Goal: Information Seeking & Learning: Learn about a topic

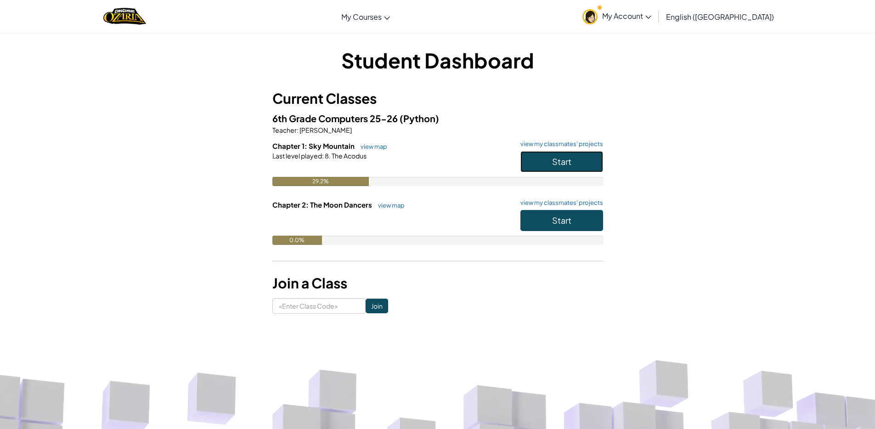
click at [564, 161] on span "Start" at bounding box center [561, 161] width 19 height 11
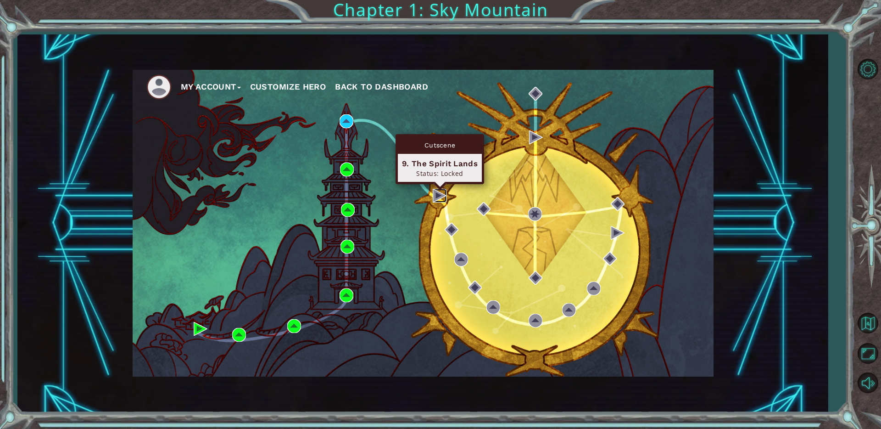
click at [442, 195] on img at bounding box center [440, 196] width 14 height 14
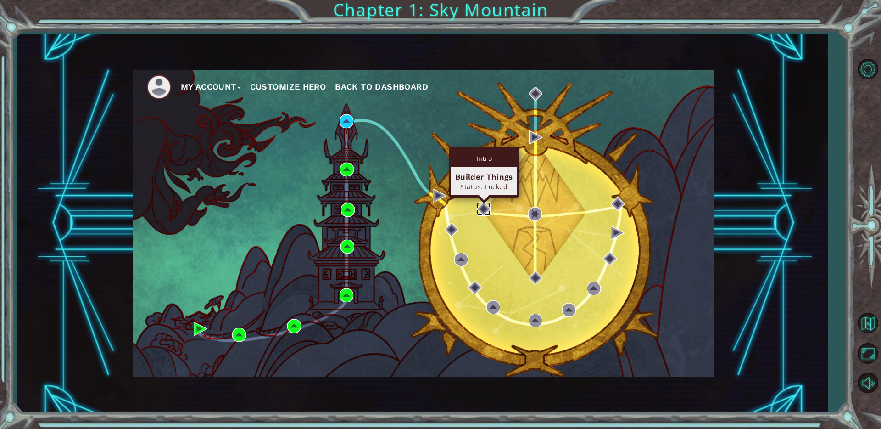
click at [485, 207] on img at bounding box center [484, 209] width 14 height 14
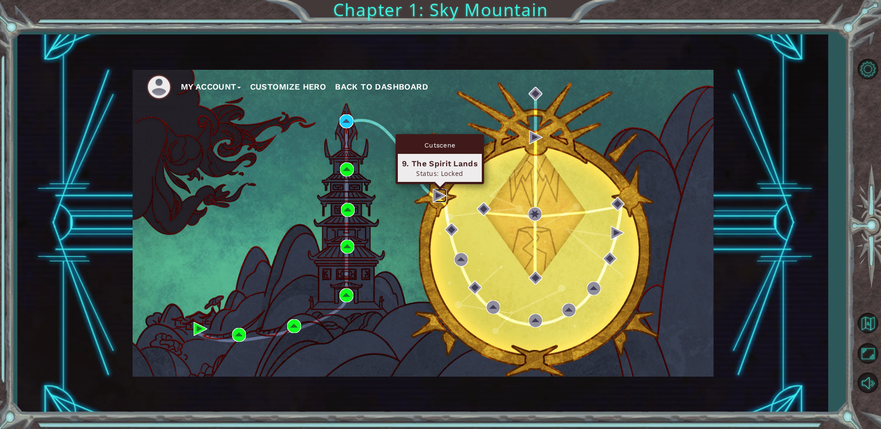
click at [437, 199] on img at bounding box center [440, 196] width 14 height 14
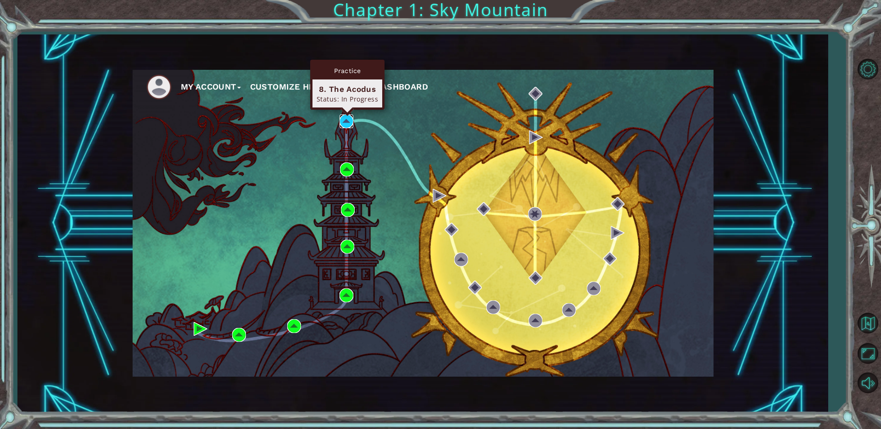
click at [342, 123] on img at bounding box center [347, 121] width 14 height 14
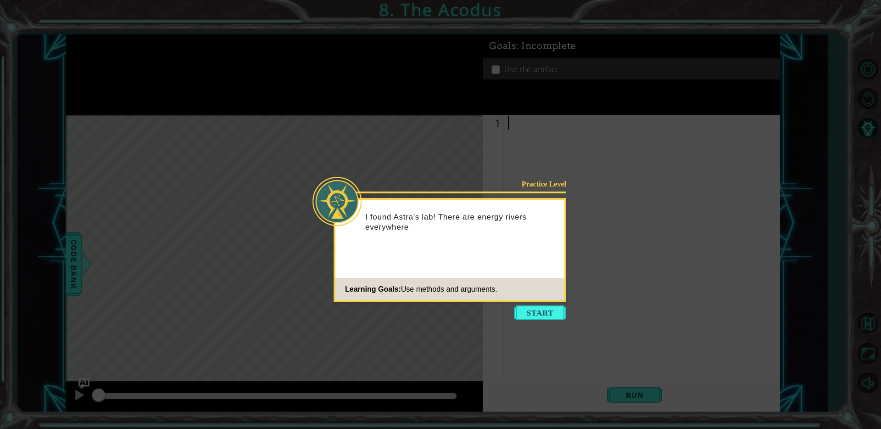
click at [541, 319] on button "Start" at bounding box center [540, 312] width 52 height 15
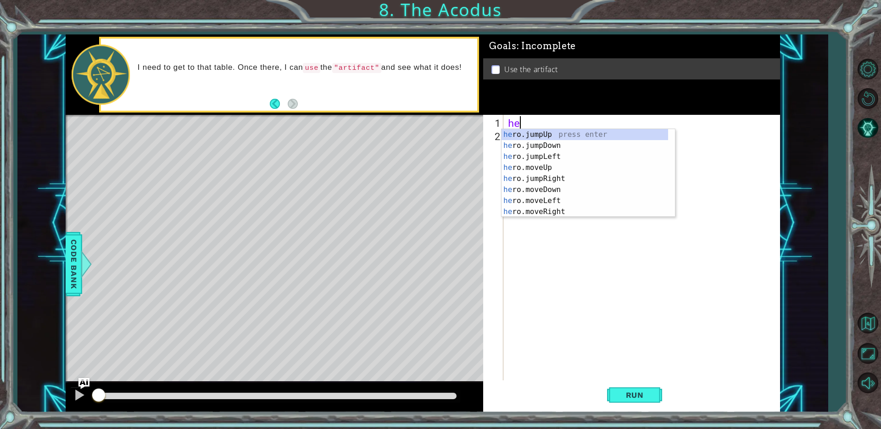
scroll to position [0, 0]
type textarea "hero"
click at [523, 136] on div "hero .jumpUp press enter hero .jumpDown press enter hero .jumpLeft press enter …" at bounding box center [585, 184] width 167 height 110
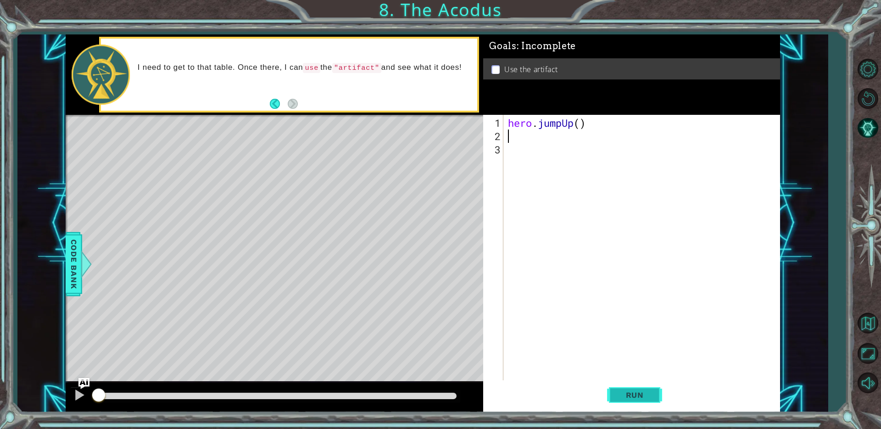
click at [623, 398] on span "Run" at bounding box center [635, 394] width 36 height 9
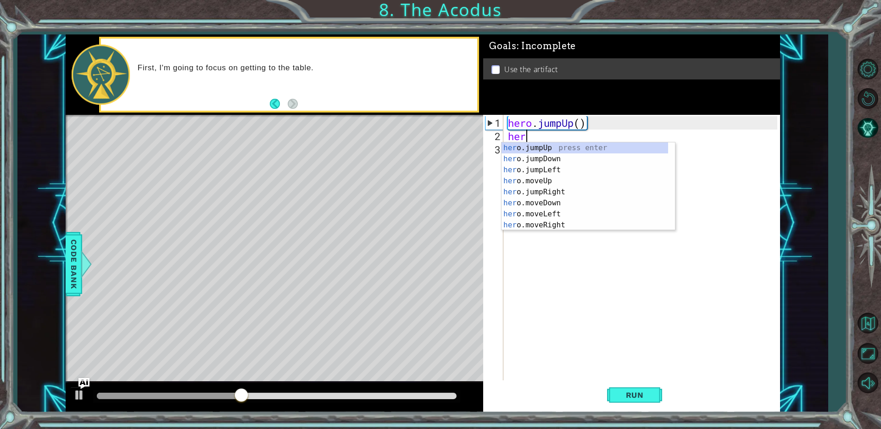
scroll to position [0, 0]
type textarea "hero"
drag, startPoint x: 535, startPoint y: 172, endPoint x: 538, endPoint y: 186, distance: 14.1
click at [535, 172] on div "hero .jumpUp press enter hero .jumpDown press enter hero .jumpLeft press enter …" at bounding box center [585, 197] width 167 height 110
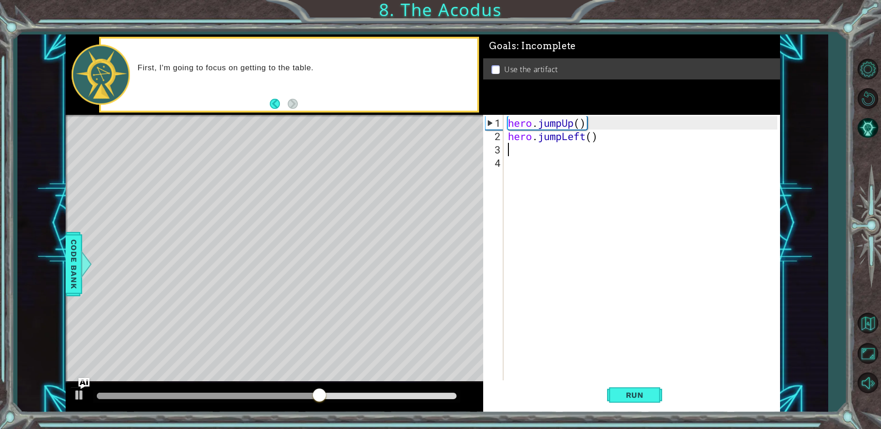
scroll to position [0, 0]
click at [632, 398] on span "Run" at bounding box center [635, 394] width 36 height 9
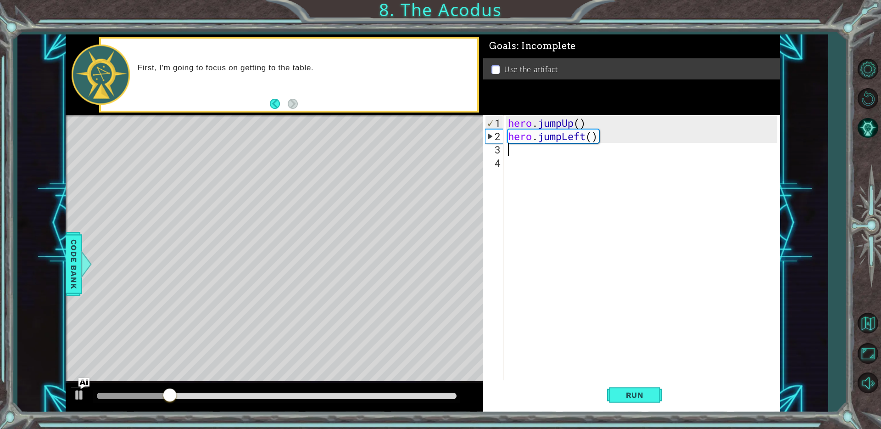
click at [583, 137] on div "hero . jumpUp ( ) hero . jumpLeft ( )" at bounding box center [644, 262] width 276 height 293
click at [586, 139] on div "hero . jumpUp ( ) hero . jumpLeft ( )" at bounding box center [644, 262] width 276 height 293
click at [581, 148] on div "hero.jumpRight press enter" at bounding box center [589, 158] width 174 height 33
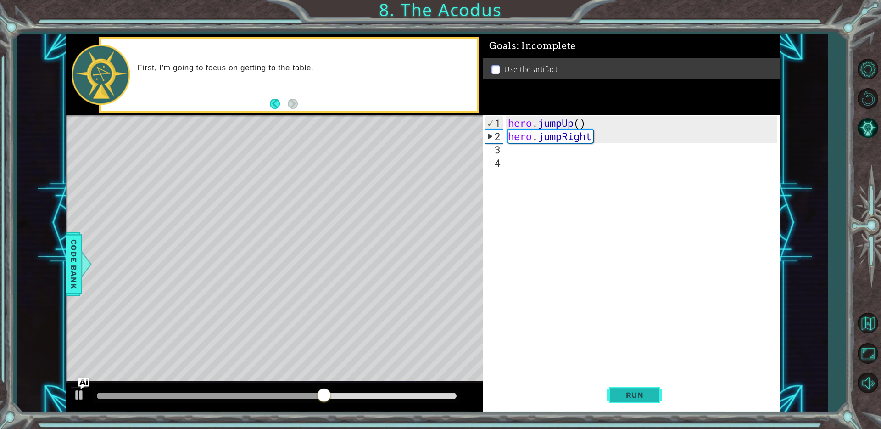
click at [646, 398] on span "Run" at bounding box center [635, 394] width 36 height 9
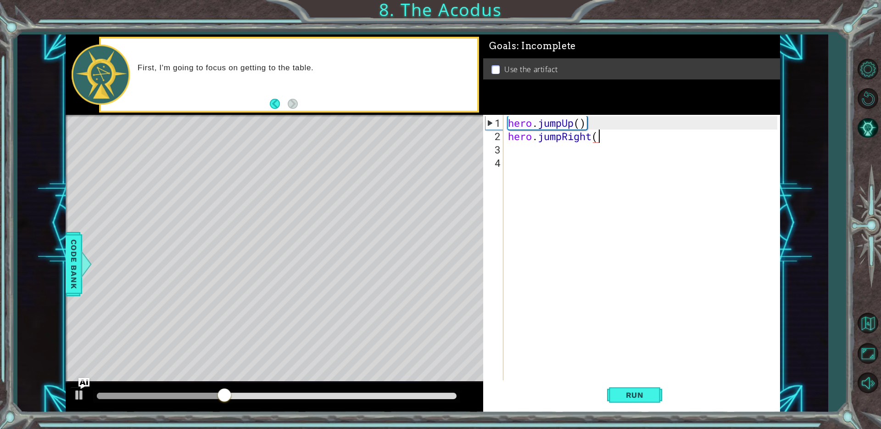
scroll to position [0, 4]
click at [641, 396] on span "Run" at bounding box center [635, 394] width 36 height 9
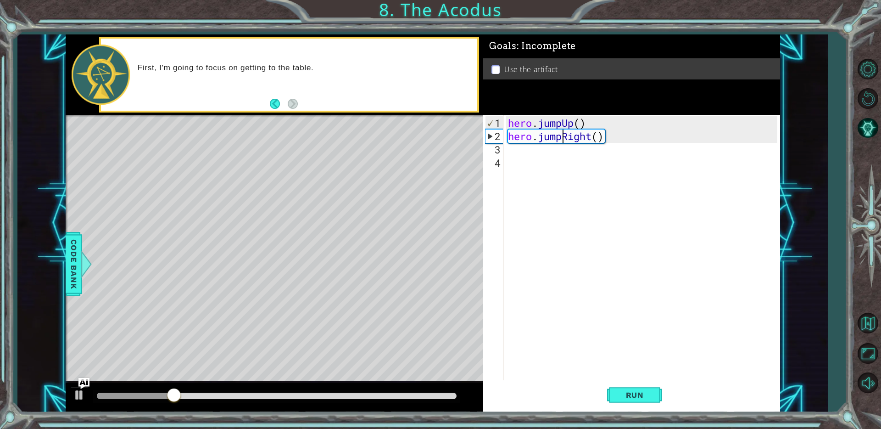
click at [562, 137] on div "hero . jumpUp ( ) hero . jumpRight ( )" at bounding box center [644, 262] width 276 height 293
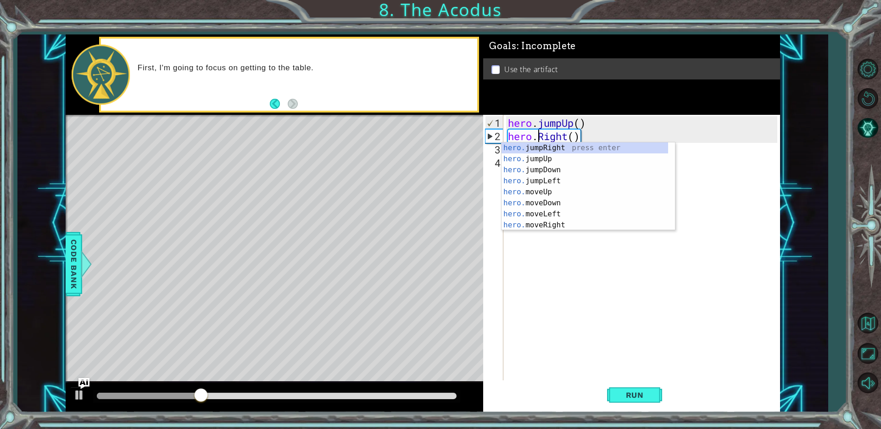
scroll to position [0, 3]
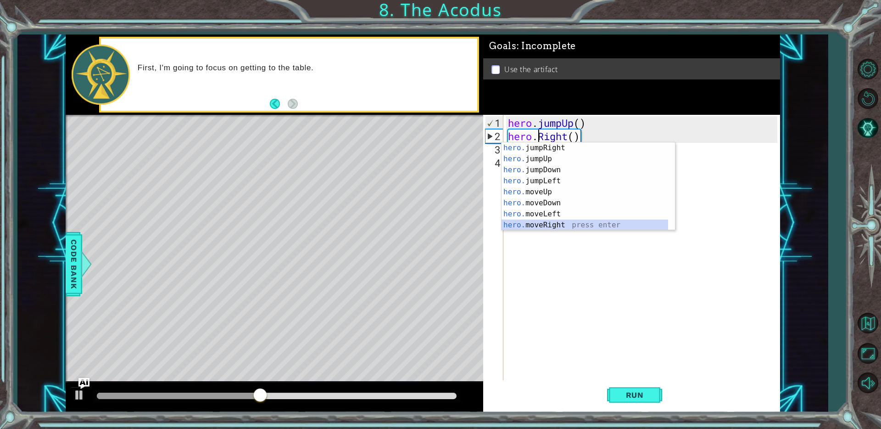
click at [557, 225] on div "hero. jumpRight press enter hero. jumpUp press enter hero. jumpDown press enter…" at bounding box center [585, 197] width 167 height 110
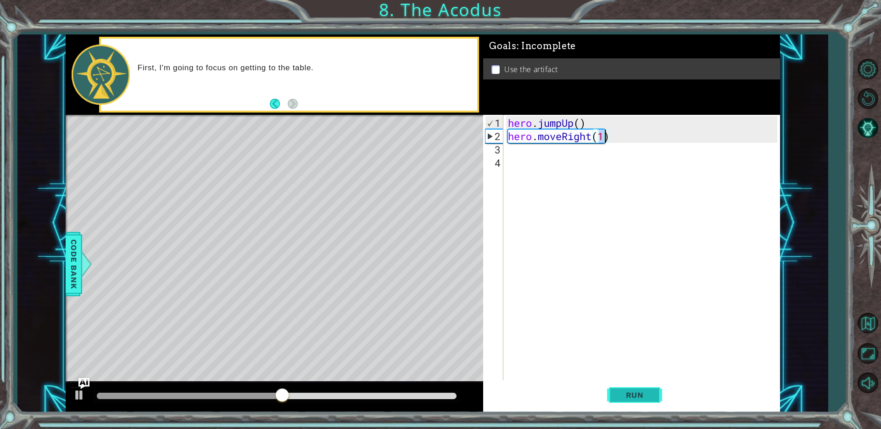
click at [638, 390] on span "Run" at bounding box center [635, 394] width 36 height 9
click at [590, 133] on div "hero . jumpUp ( ) hero . moveRight ( 1 )" at bounding box center [644, 262] width 276 height 293
click at [591, 133] on div "hero . jumpUp ( ) hero . moveRight ( 1 )" at bounding box center [644, 262] width 276 height 293
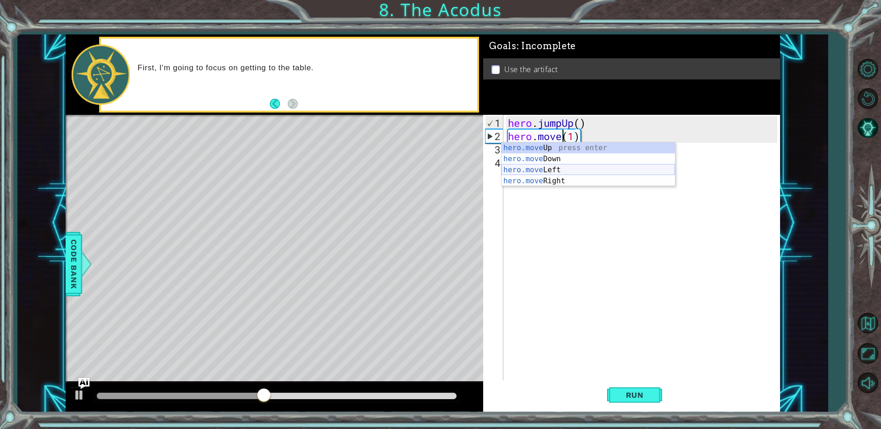
click at [590, 168] on div "hero.move Up press enter hero.move Down press enter hero.move Left press enter …" at bounding box center [589, 175] width 174 height 66
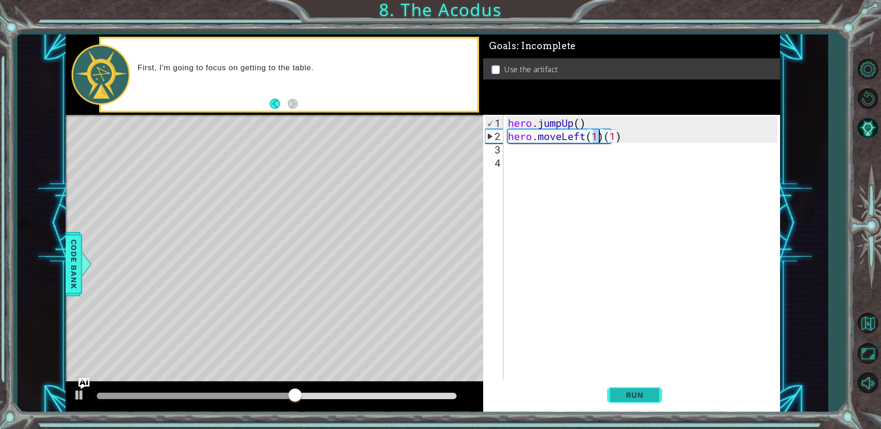
click at [633, 394] on span "Run" at bounding box center [635, 394] width 36 height 9
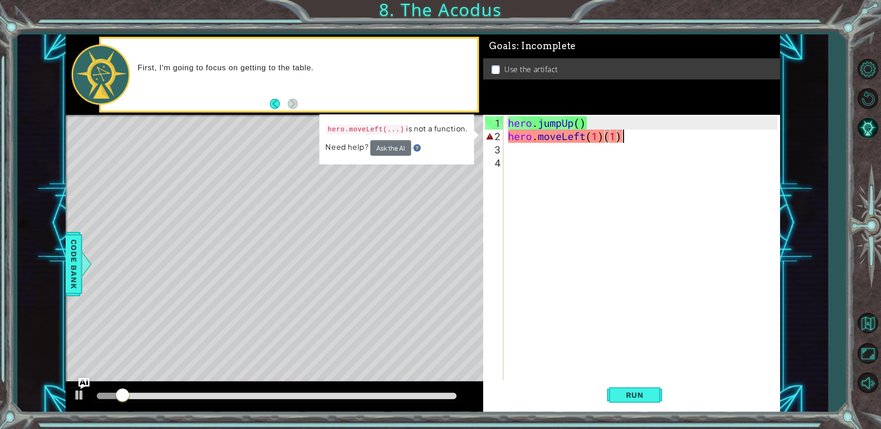
click at [622, 134] on div "hero . jumpUp ( ) hero . moveLeft ( 1 ) ( 1 )" at bounding box center [644, 262] width 276 height 293
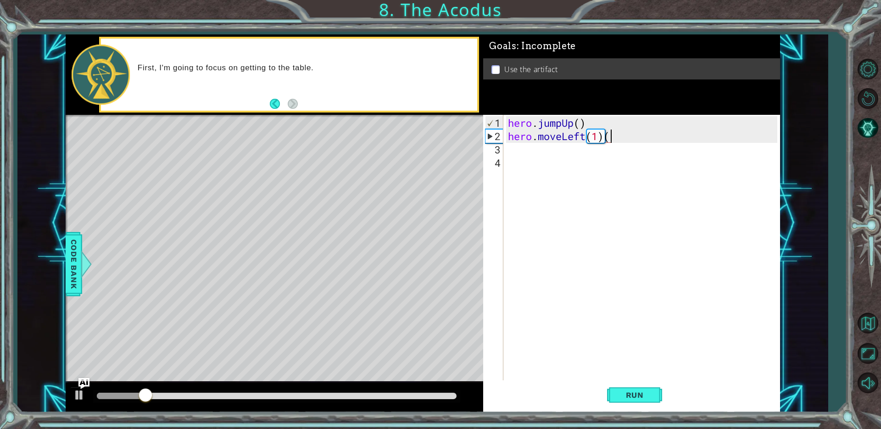
type textarea "hero.moveLeft(1)"
click at [509, 156] on div "hero . jumpUp ( ) hero . moveLeft ( 1 )" at bounding box center [644, 262] width 276 height 293
click at [506, 147] on div "hero . jumpUp ( ) hero . moveLeft ( 1 )" at bounding box center [644, 262] width 276 height 293
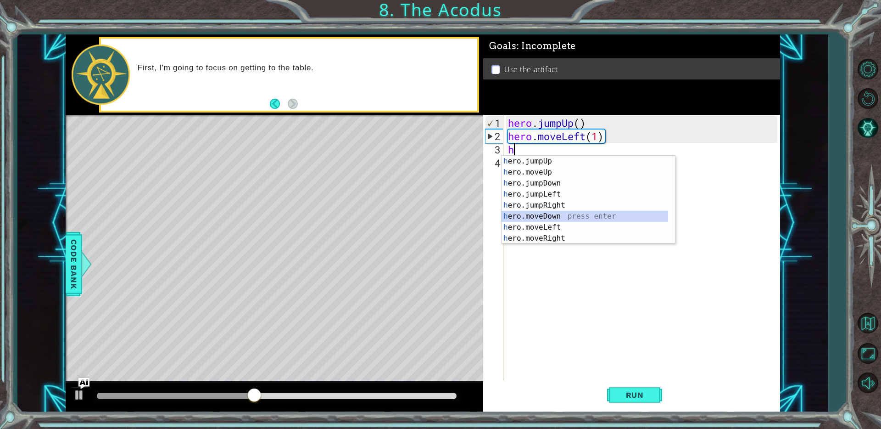
click at [554, 216] on div "h ero.jumpUp press enter h ero.moveUp press enter h ero.jumpDown press enter h …" at bounding box center [585, 211] width 167 height 110
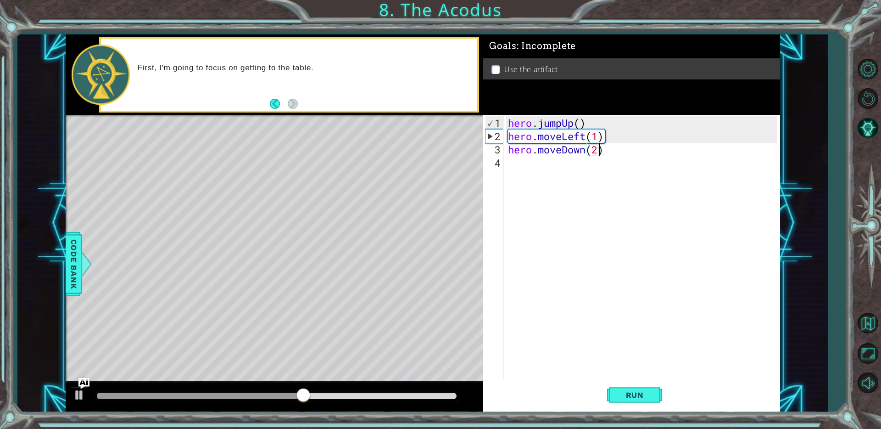
scroll to position [0, 4]
type textarea "hero.moveDown(2)"
click at [638, 401] on button "Run" at bounding box center [634, 395] width 55 height 30
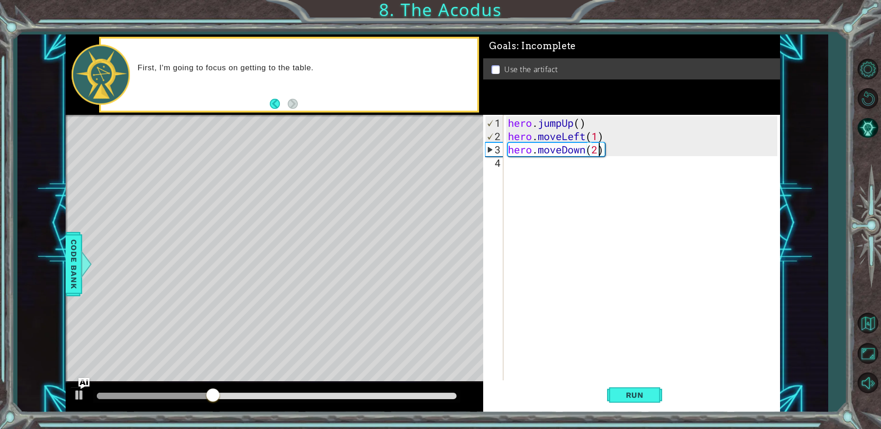
click at [514, 163] on div "hero . jumpUp ( ) hero . moveLeft ( 1 ) hero . moveDown ( 2 )" at bounding box center [644, 262] width 276 height 293
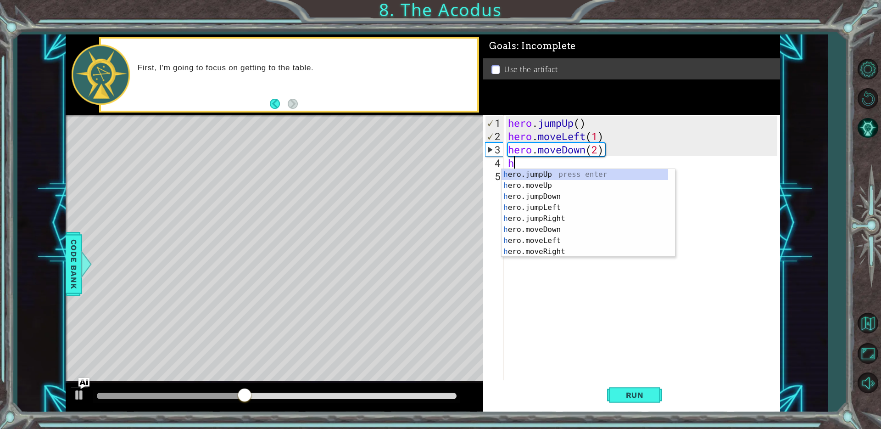
type textarea "he"
click at [550, 174] on div "he ro.jumpUp press enter he ro.jumpDown press enter he ro.jumpLeft press enter …" at bounding box center [585, 224] width 167 height 110
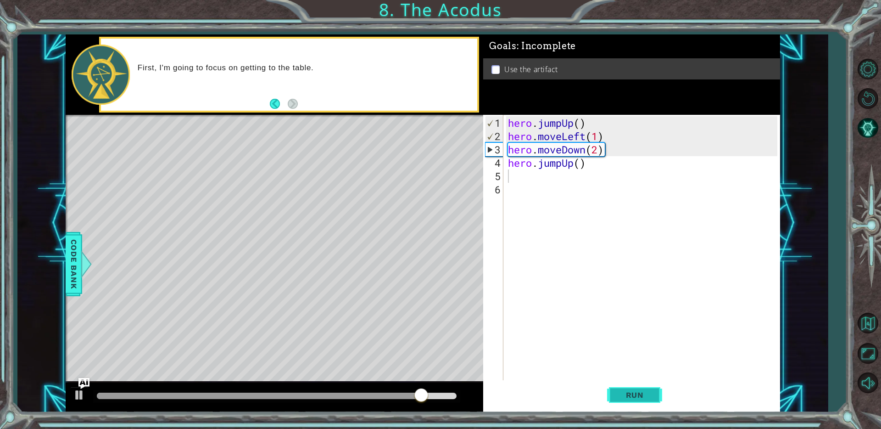
click at [647, 398] on span "Run" at bounding box center [635, 394] width 36 height 9
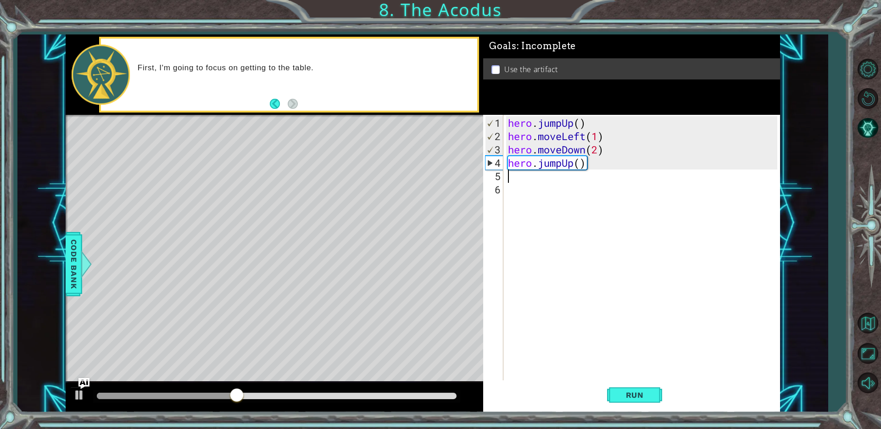
click at [570, 163] on div "hero . jumpUp ( ) hero . moveLeft ( 1 ) hero . moveDown ( 2 ) hero . jumpUp ( )" at bounding box center [644, 262] width 276 height 293
click at [572, 164] on div "hero . jumpUp ( ) hero . moveLeft ( 1 ) hero . moveDown ( 2 ) hero . jumpUp ( )" at bounding box center [644, 262] width 276 height 293
click at [573, 164] on div "hero . jumpUp ( ) hero . moveLeft ( 1 ) hero . moveDown ( 2 ) hero . jumpUp ( )" at bounding box center [644, 262] width 276 height 293
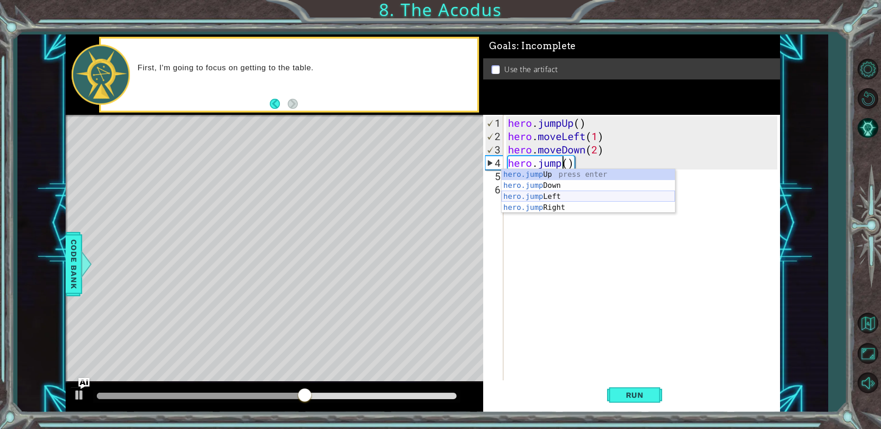
click at [563, 194] on div "hero.jump Up press enter hero.jump Down press enter hero.jump Left press enter …" at bounding box center [589, 202] width 174 height 66
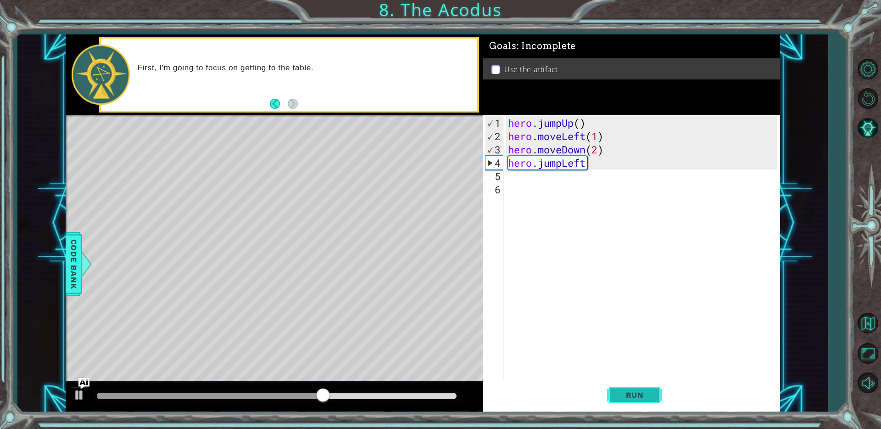
click at [648, 394] on span "Run" at bounding box center [635, 394] width 36 height 9
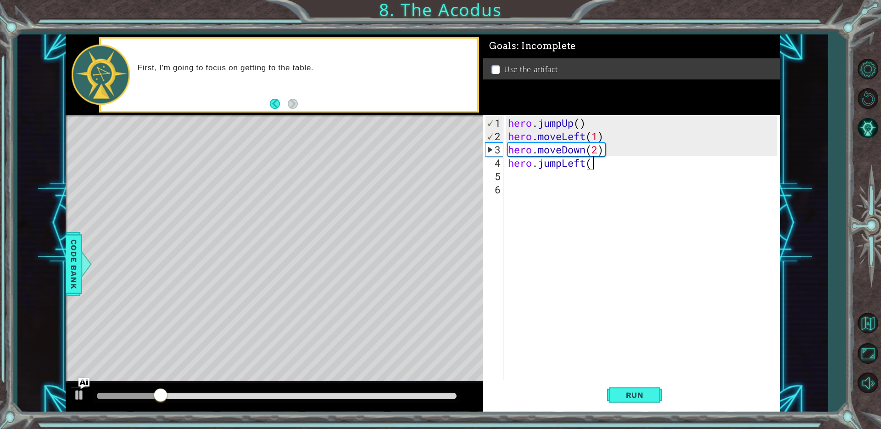
scroll to position [0, 4]
type textarea "hero.jumpLeft()"
click at [628, 386] on button "Run" at bounding box center [634, 395] width 55 height 30
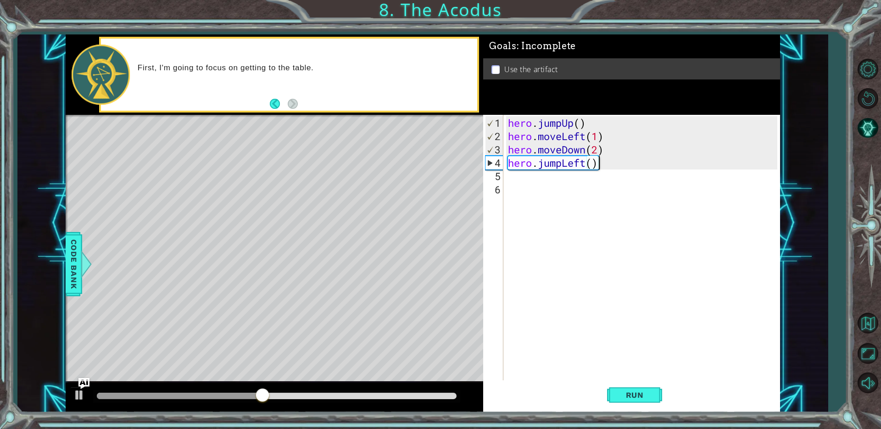
click at [506, 178] on div "hero . jumpUp ( ) hero . moveLeft ( 1 ) hero . moveDown ( 2 ) hero . jumpLeft (…" at bounding box center [644, 262] width 276 height 293
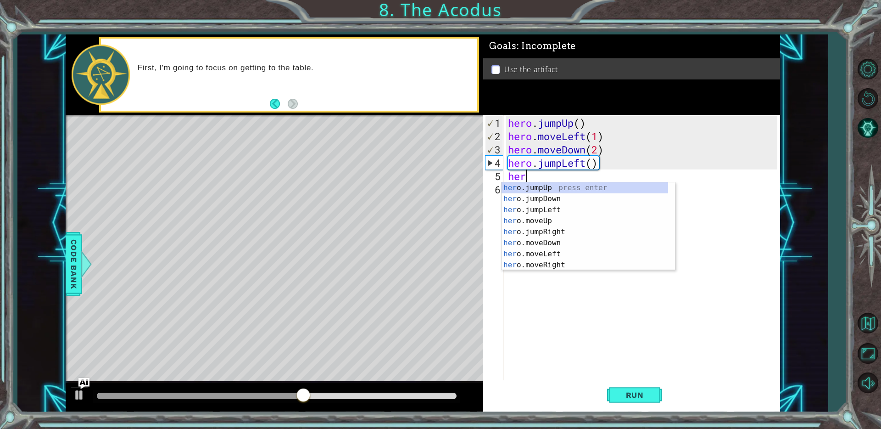
scroll to position [0, 0]
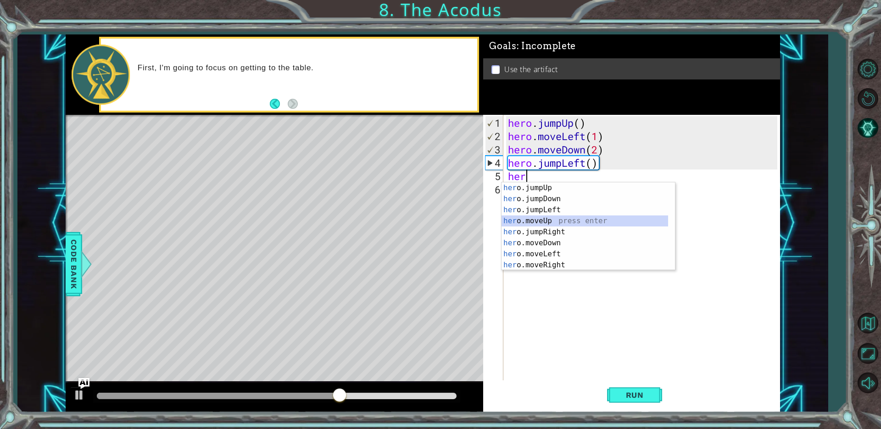
click at [546, 219] on div "her o.jumpUp press enter her o.jumpDown press enter her o.jumpLeft press enter …" at bounding box center [585, 237] width 167 height 110
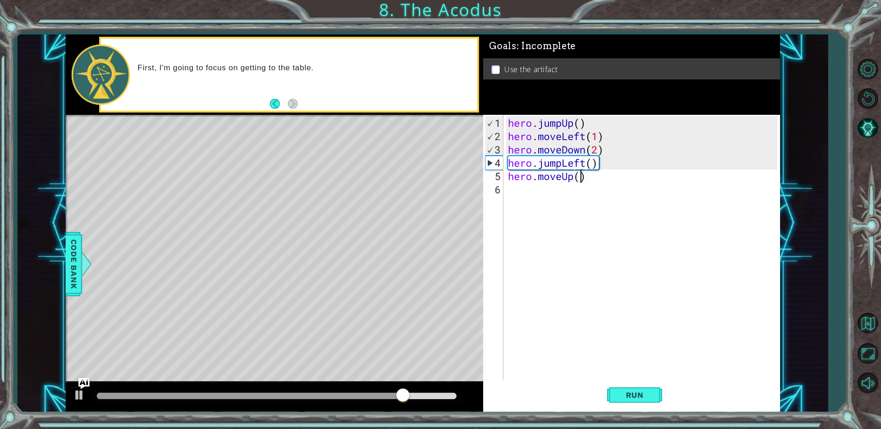
type textarea "hero.moveUp(3)"
click at [630, 388] on button "Run" at bounding box center [634, 395] width 55 height 30
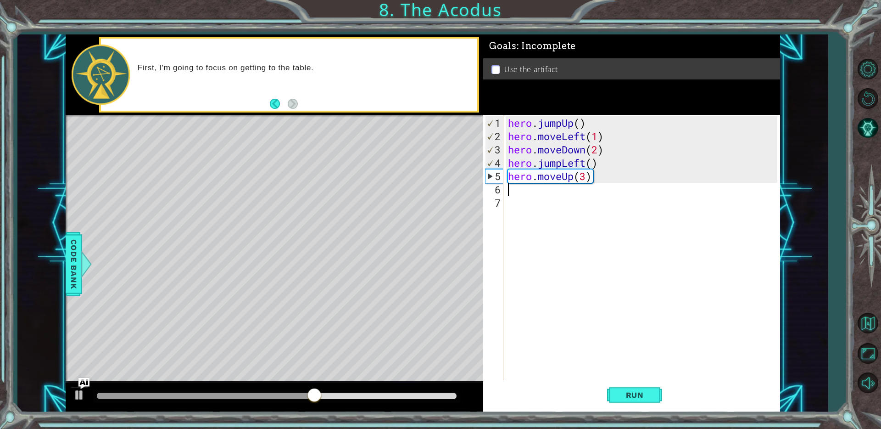
click at [586, 178] on div "hero . jumpUp ( ) hero . moveLeft ( 1 ) hero . moveDown ( 2 ) hero . jumpLeft (…" at bounding box center [644, 262] width 276 height 293
type textarea "hero.moveUp(2)"
click at [507, 191] on div "hero . jumpUp ( ) hero . moveLeft ( 1 ) hero . moveDown ( 2 ) hero . jumpLeft (…" at bounding box center [644, 262] width 276 height 293
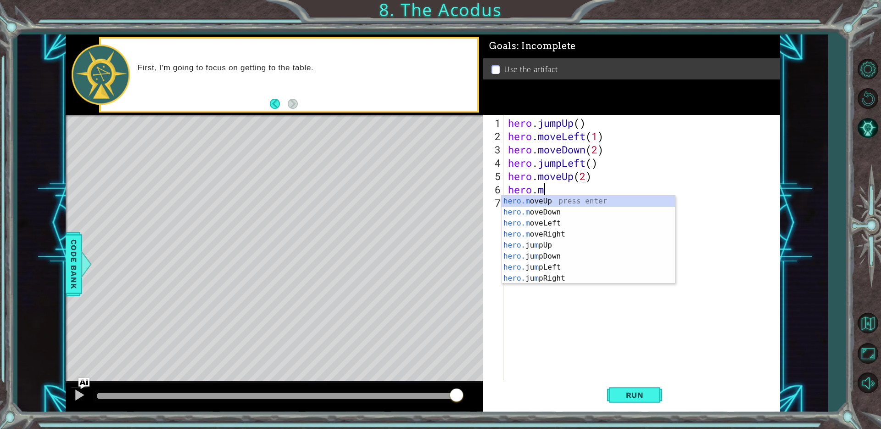
scroll to position [0, 1]
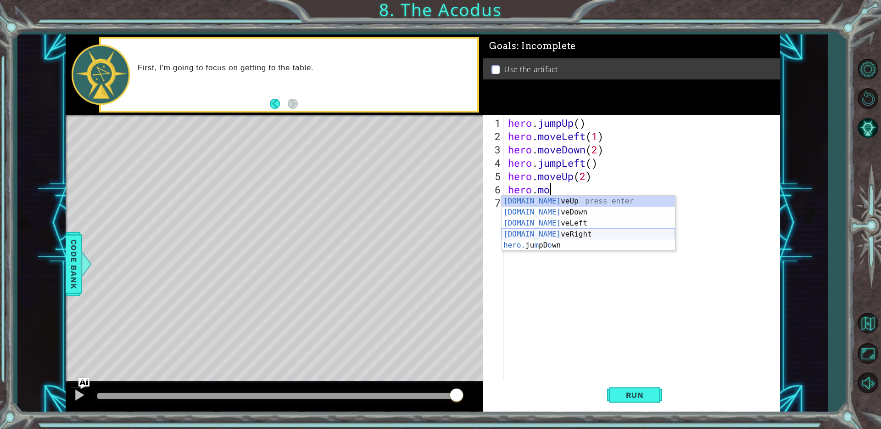
drag, startPoint x: 540, startPoint y: 233, endPoint x: 541, endPoint y: 242, distance: 8.8
click at [540, 233] on div "[DOMAIN_NAME] veUp press enter [DOMAIN_NAME] veDown press enter [DOMAIN_NAME] v…" at bounding box center [589, 234] width 174 height 77
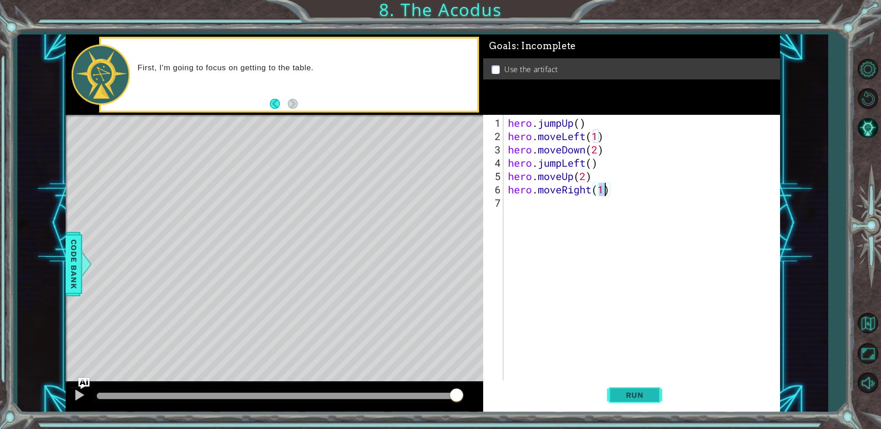
type textarea "hero.moveRight(1)"
click at [613, 392] on button "Run" at bounding box center [634, 395] width 55 height 30
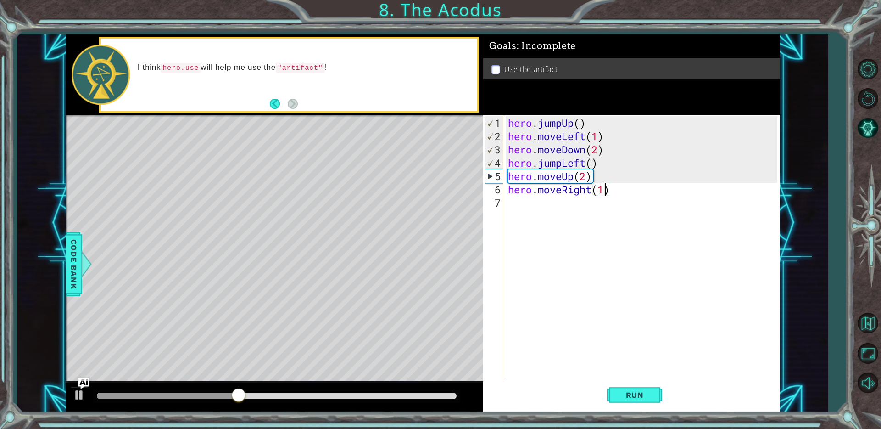
click at [507, 202] on div "hero . jumpUp ( ) hero . moveLeft ( 1 ) hero . moveDown ( 2 ) hero . jumpLeft (…" at bounding box center [644, 262] width 276 height 293
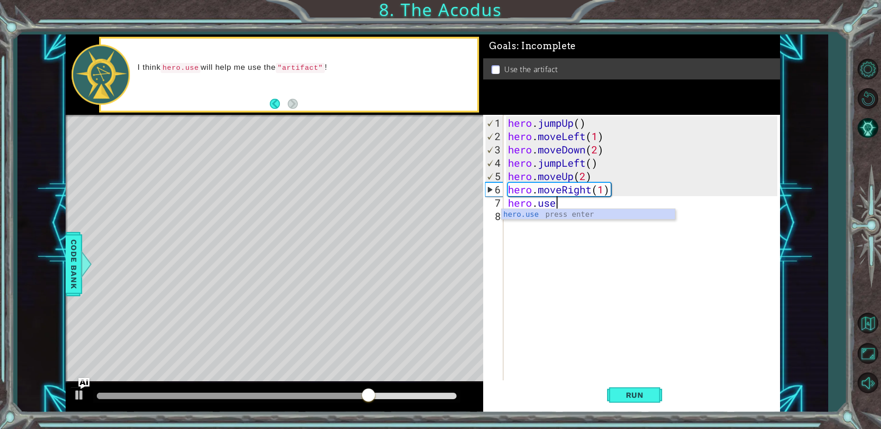
scroll to position [0, 2]
click at [537, 218] on div "hero.use press enter" at bounding box center [589, 225] width 174 height 33
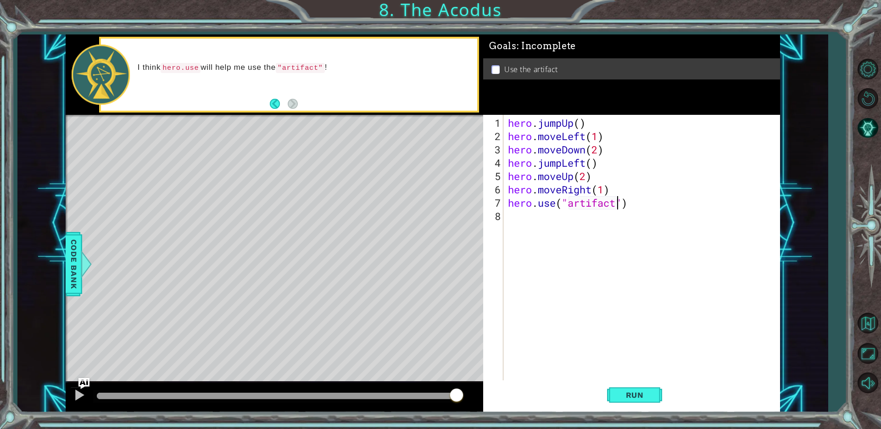
scroll to position [0, 5]
type textarea "hero.use("artifact")"
click at [648, 392] on span "Run" at bounding box center [635, 394] width 36 height 9
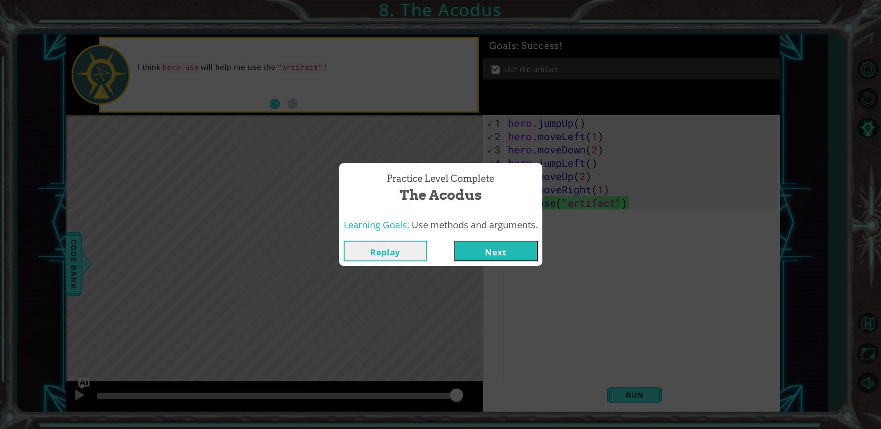
click at [476, 246] on button "Next" at bounding box center [496, 251] width 84 height 21
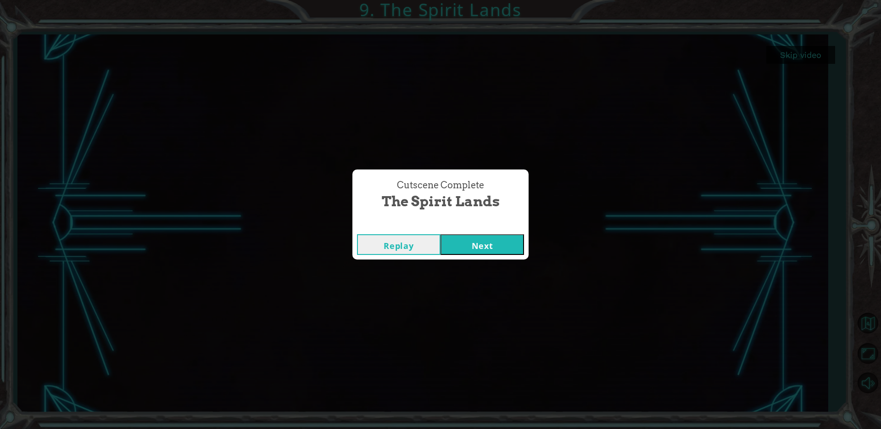
click at [492, 245] on button "Next" at bounding box center [483, 244] width 84 height 21
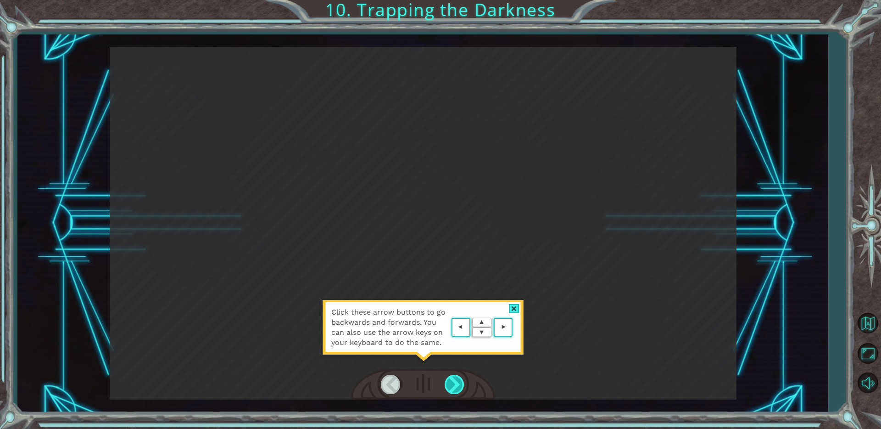
click at [453, 386] on div at bounding box center [455, 384] width 21 height 19
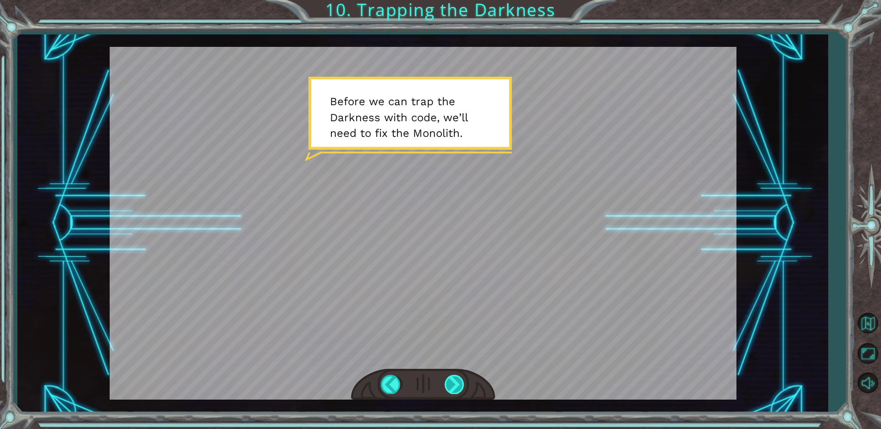
click at [453, 386] on div at bounding box center [455, 384] width 21 height 19
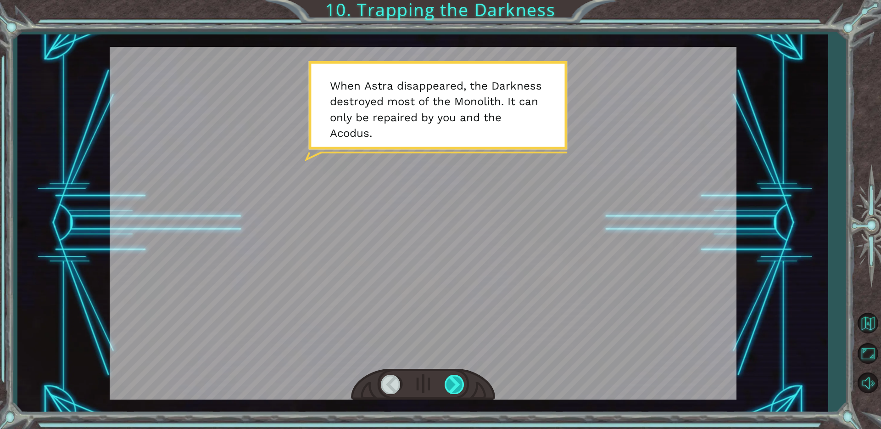
click at [453, 386] on div at bounding box center [455, 384] width 21 height 19
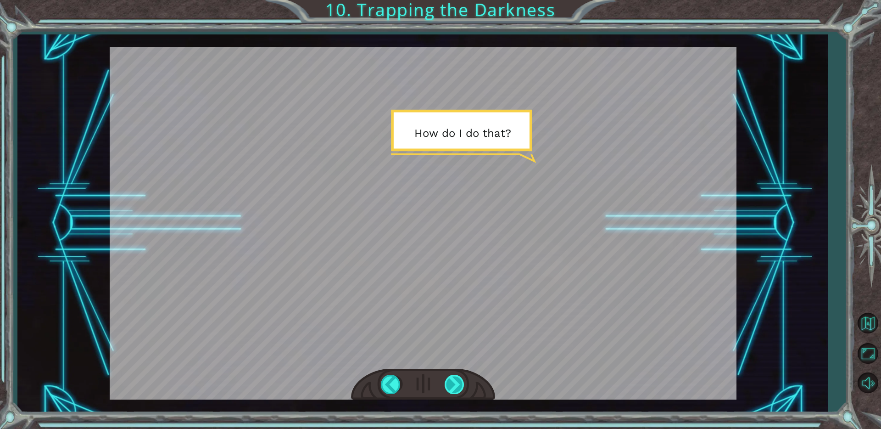
click at [453, 386] on div at bounding box center [455, 384] width 21 height 19
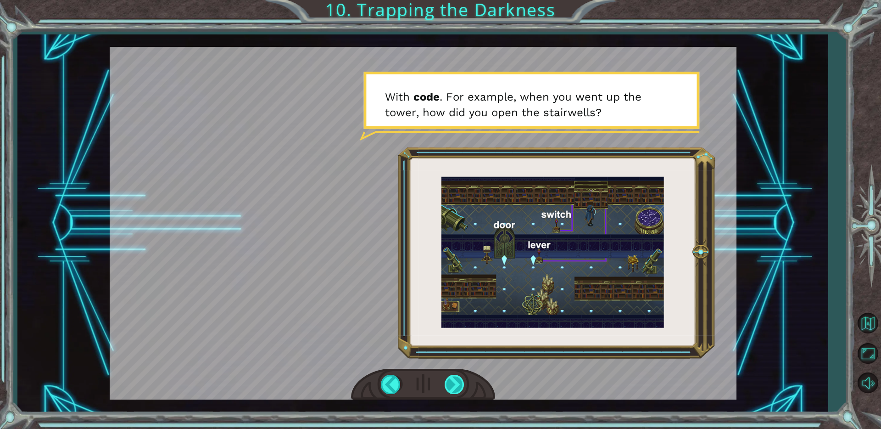
click at [456, 381] on div at bounding box center [455, 384] width 21 height 19
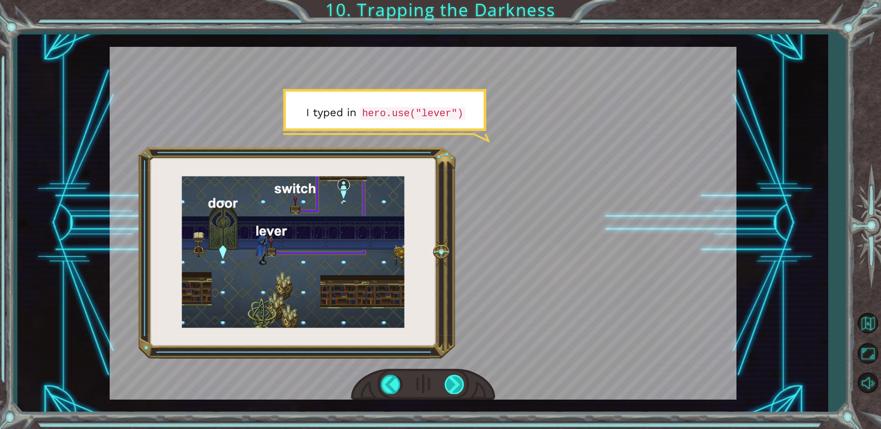
click at [457, 381] on div at bounding box center [455, 384] width 21 height 19
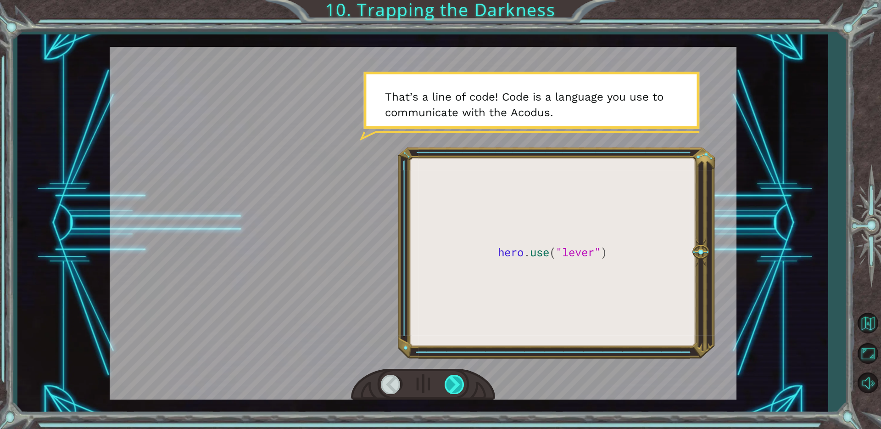
click at [455, 383] on div at bounding box center [455, 384] width 21 height 19
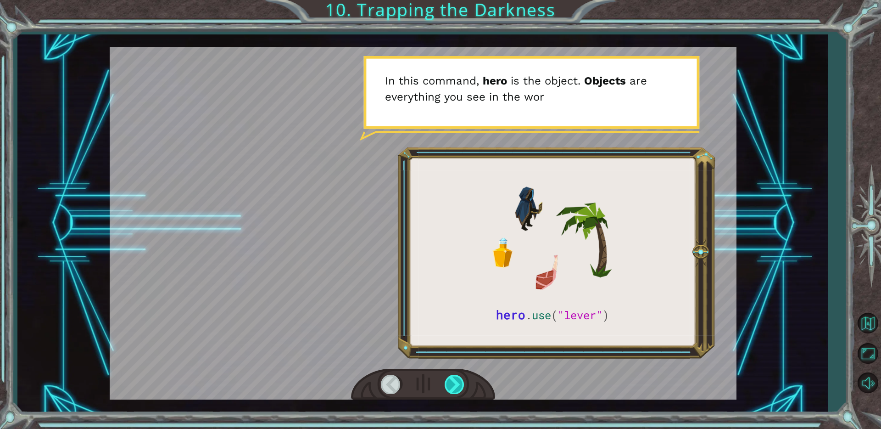
click at [455, 388] on div at bounding box center [455, 384] width 21 height 19
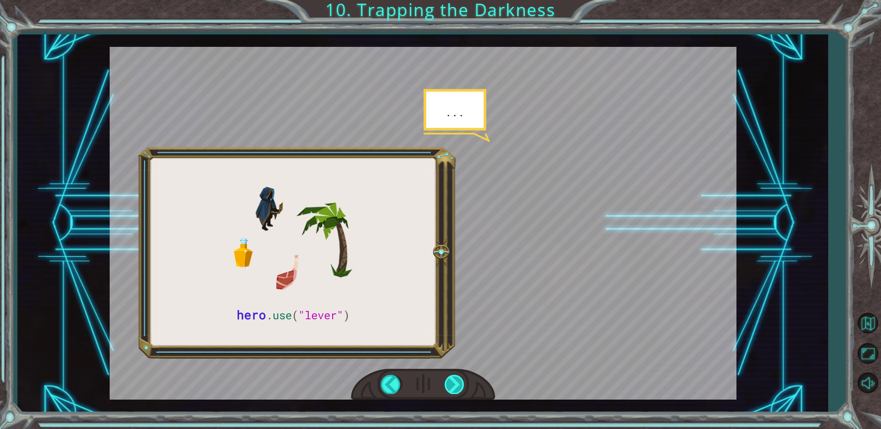
click at [455, 391] on div at bounding box center [455, 384] width 21 height 19
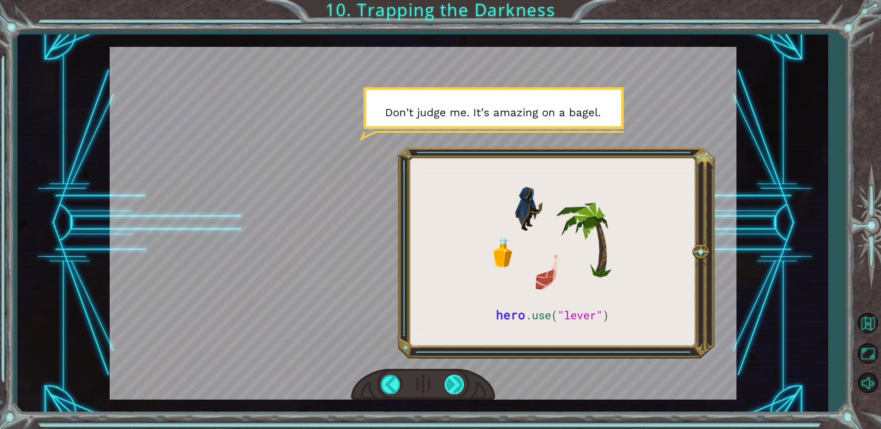
click at [455, 392] on div at bounding box center [455, 384] width 21 height 19
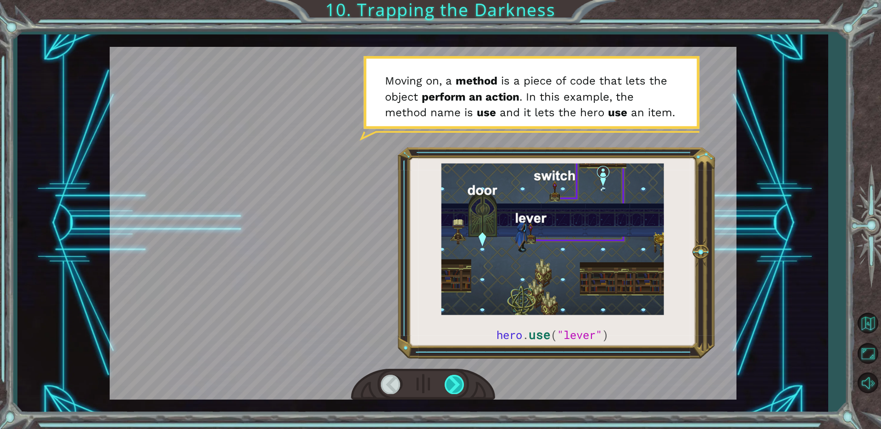
click at [452, 392] on div at bounding box center [423, 385] width 144 height 32
click at [452, 385] on div at bounding box center [455, 384] width 21 height 19
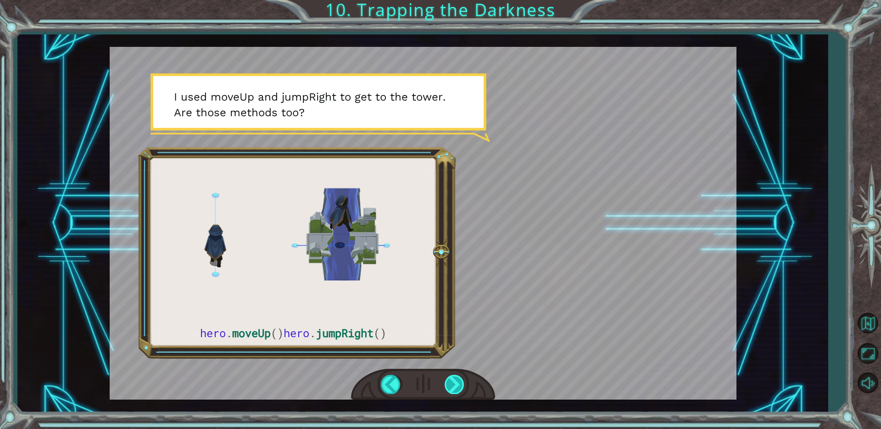
click at [451, 389] on div at bounding box center [455, 384] width 21 height 19
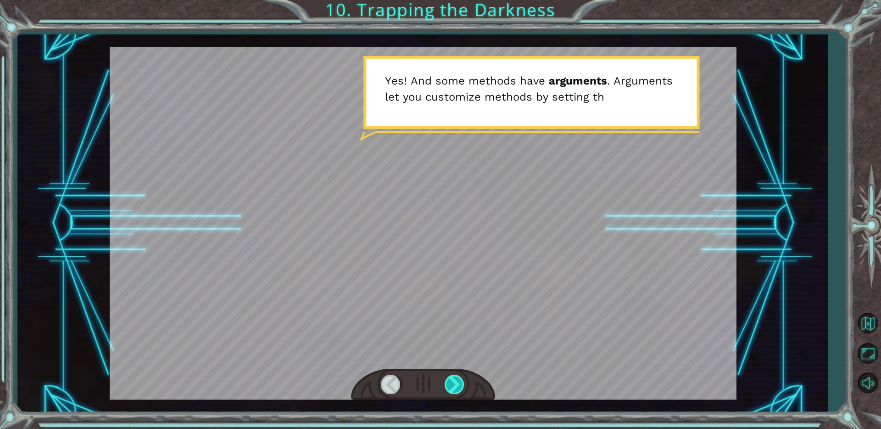
click at [451, 390] on div at bounding box center [455, 384] width 21 height 19
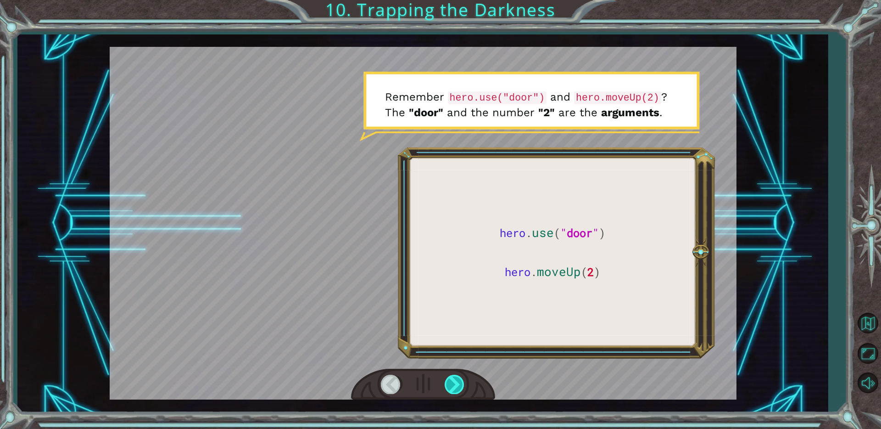
click at [451, 390] on div at bounding box center [455, 384] width 21 height 19
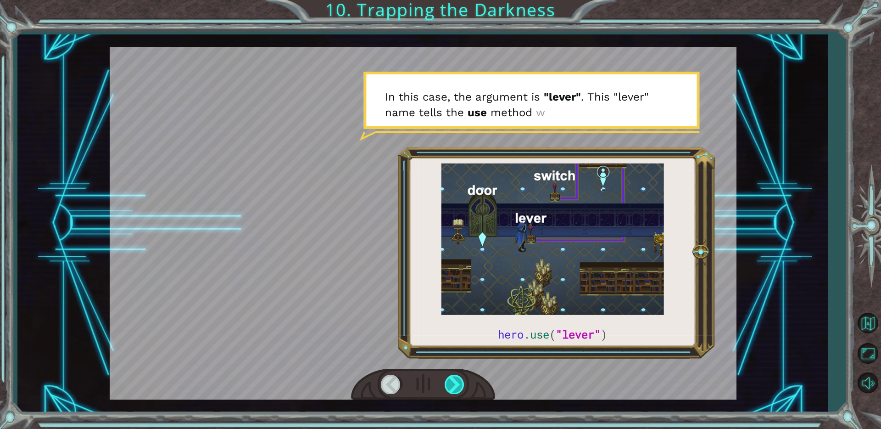
click at [451, 390] on div at bounding box center [455, 384] width 21 height 19
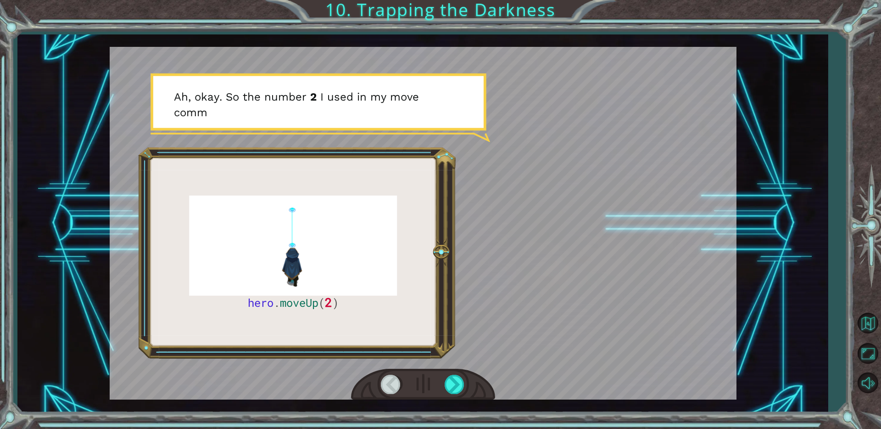
drag, startPoint x: 390, startPoint y: 383, endPoint x: 398, endPoint y: 383, distance: 8.3
click at [390, 383] on div at bounding box center [391, 384] width 21 height 19
click at [453, 384] on div at bounding box center [455, 384] width 21 height 19
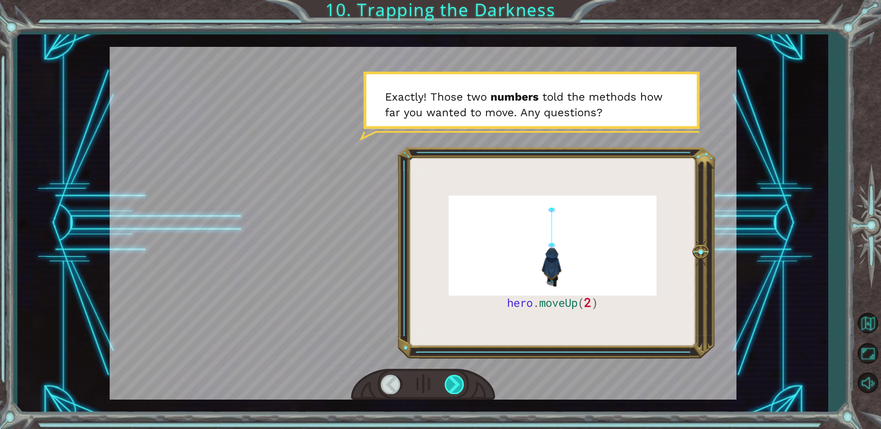
click at [451, 387] on div at bounding box center [455, 384] width 21 height 19
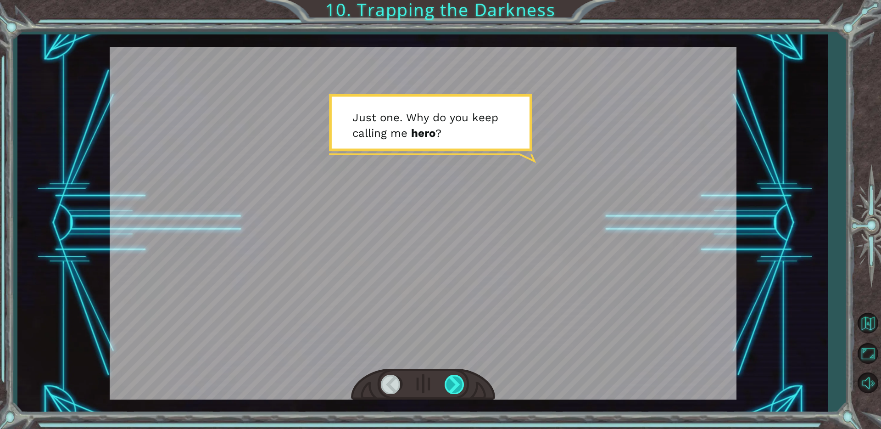
click at [450, 388] on div at bounding box center [455, 384] width 21 height 19
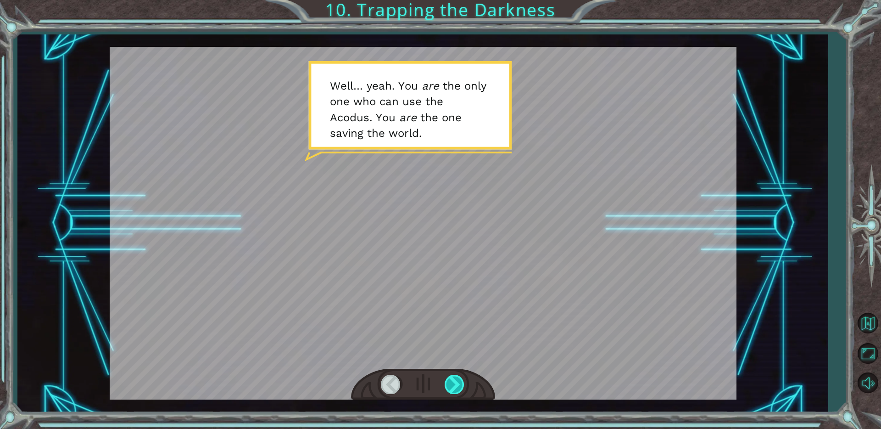
click at [450, 388] on div at bounding box center [455, 384] width 21 height 19
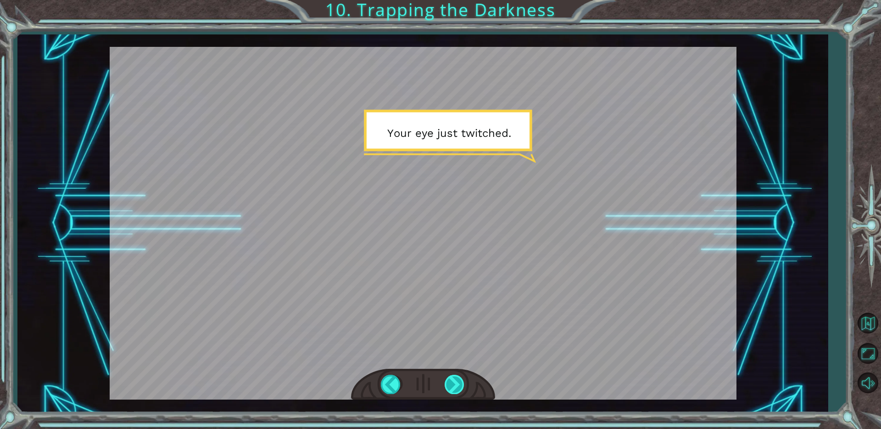
click at [449, 390] on div at bounding box center [455, 384] width 21 height 19
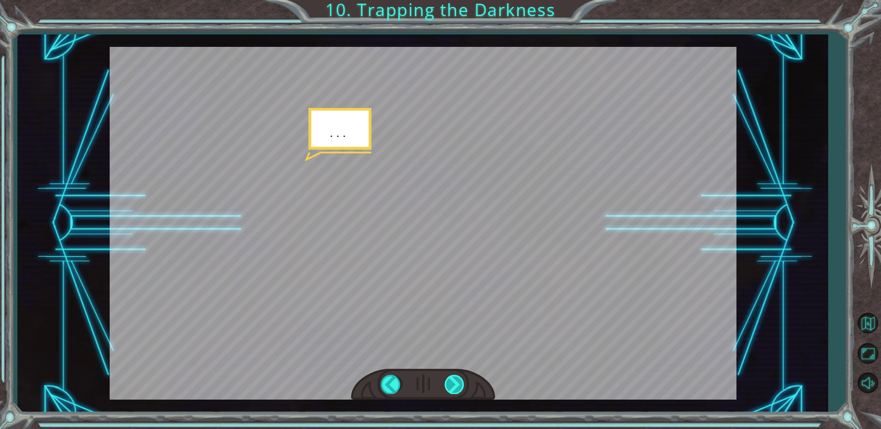
click at [449, 390] on div at bounding box center [455, 384] width 21 height 19
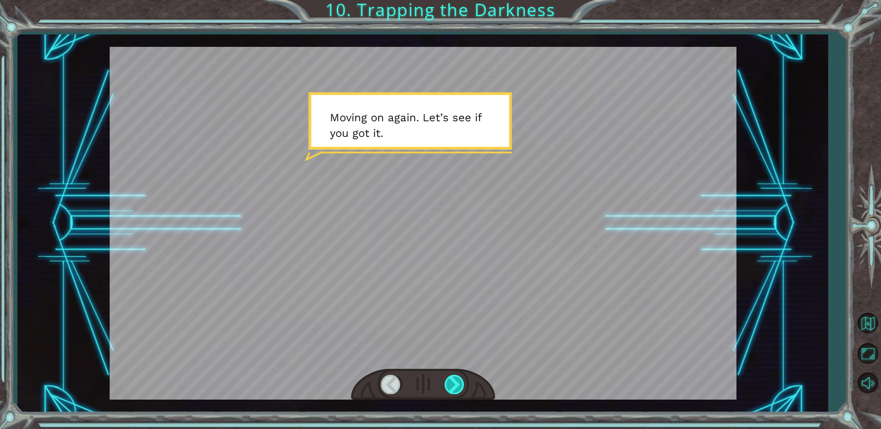
click at [449, 390] on div at bounding box center [455, 384] width 21 height 19
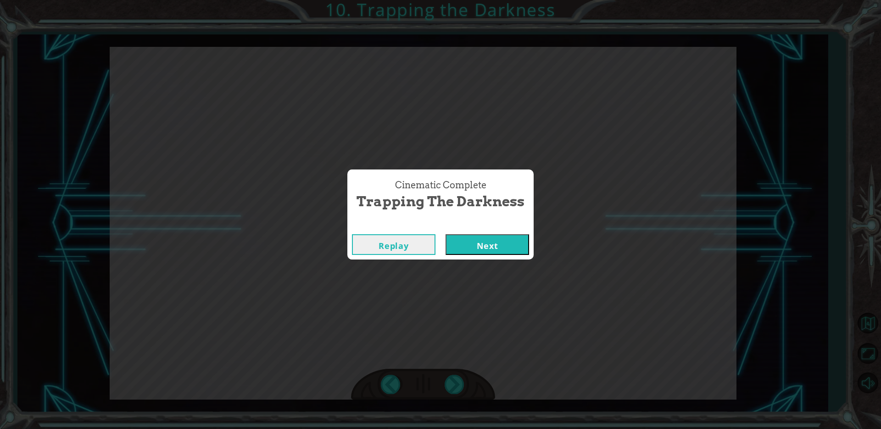
click at [480, 247] on button "Next" at bounding box center [488, 244] width 84 height 21
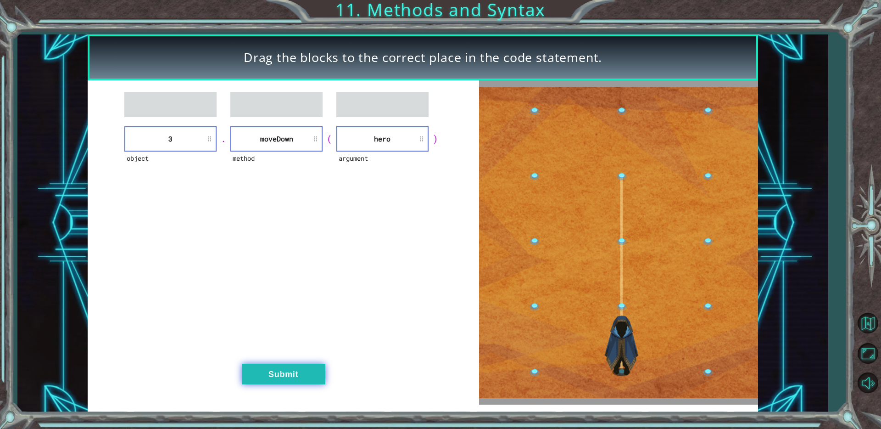
click at [293, 368] on button "Submit" at bounding box center [284, 374] width 84 height 21
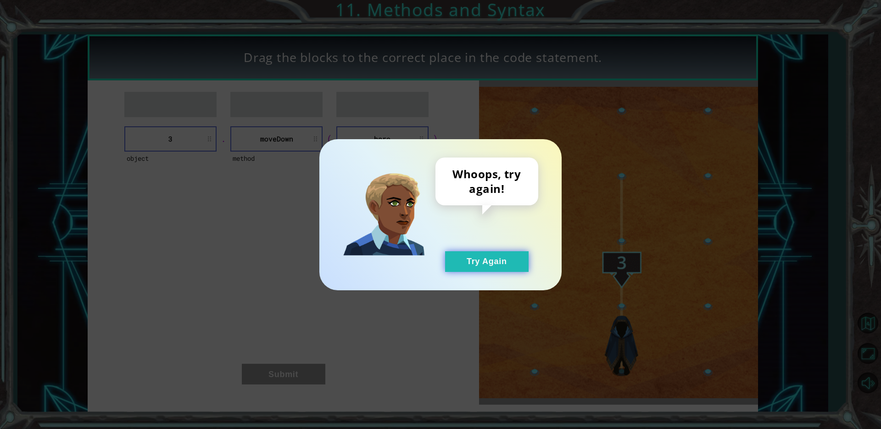
drag, startPoint x: 473, startPoint y: 258, endPoint x: 466, endPoint y: 258, distance: 7.4
click at [473, 258] on button "Try Again" at bounding box center [487, 261] width 84 height 21
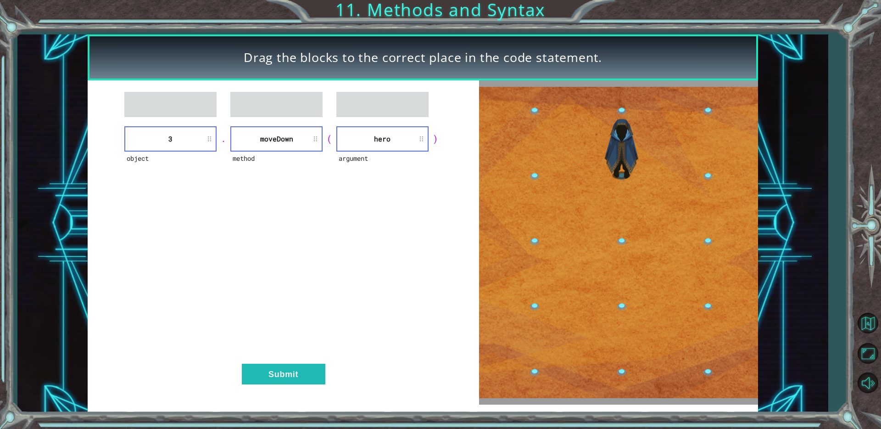
click at [181, 144] on li "3" at bounding box center [170, 138] width 92 height 25
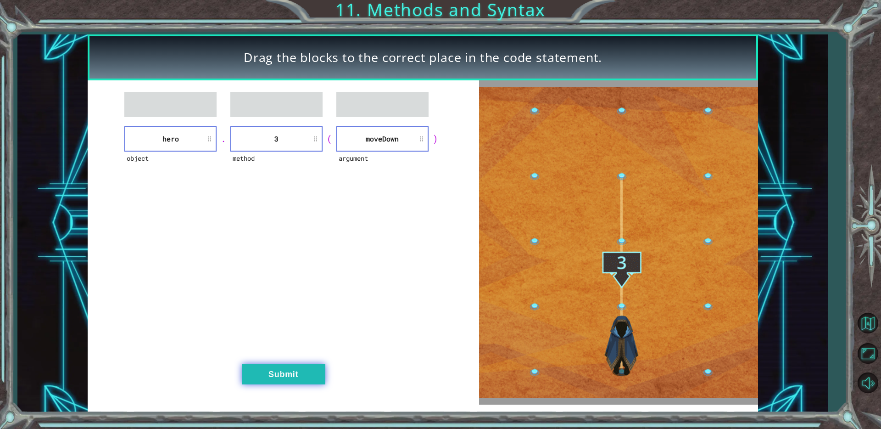
click at [291, 377] on button "Submit" at bounding box center [284, 374] width 84 height 21
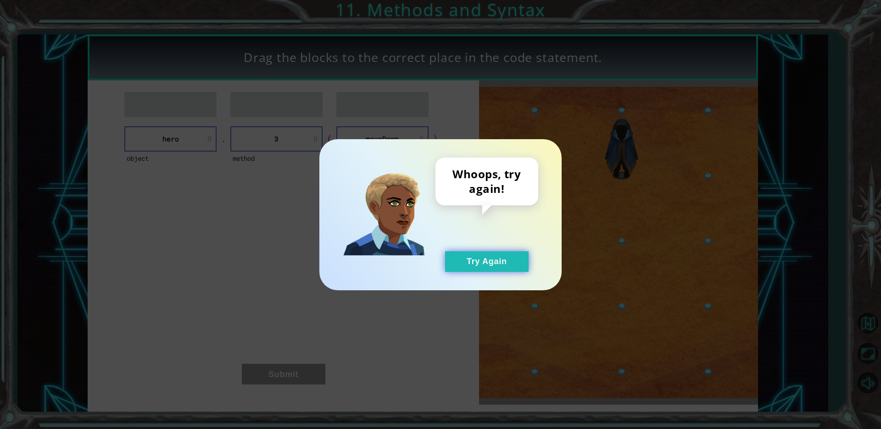
click at [463, 266] on button "Try Again" at bounding box center [487, 261] width 84 height 21
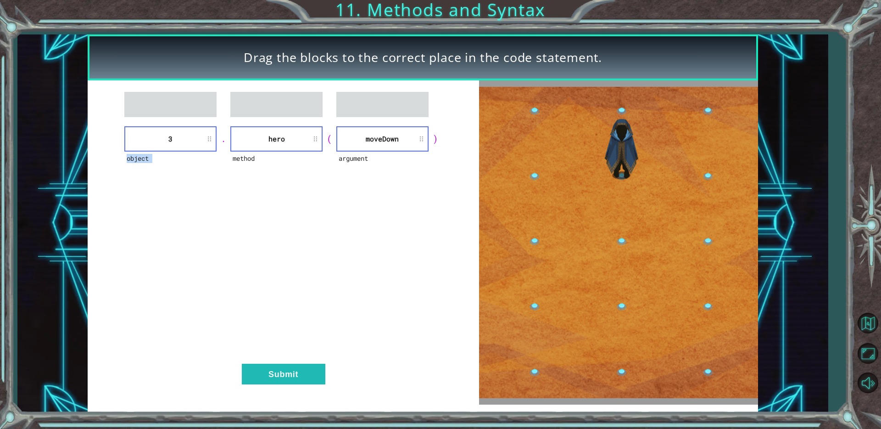
drag, startPoint x: 160, startPoint y: 98, endPoint x: 166, endPoint y: 146, distance: 48.1
click at [159, 129] on div "object 3 . method hero ( argument [GEOGRAPHIC_DATA] ) Submit" at bounding box center [284, 242] width 392 height 324
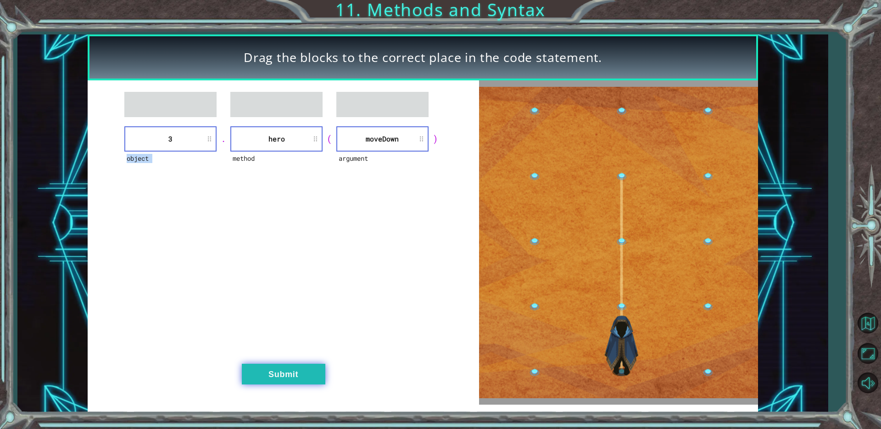
click at [291, 377] on button "Submit" at bounding box center [284, 374] width 84 height 21
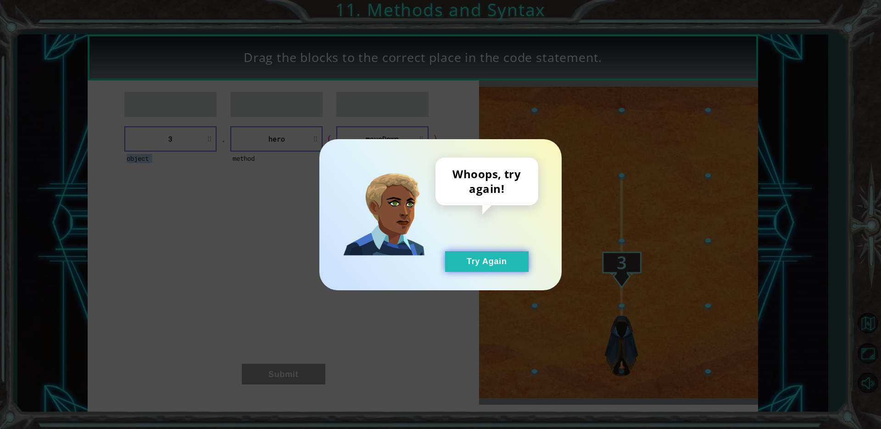
drag, startPoint x: 488, startPoint y: 265, endPoint x: 483, endPoint y: 262, distance: 5.6
click at [485, 264] on button "Try Again" at bounding box center [487, 261] width 84 height 21
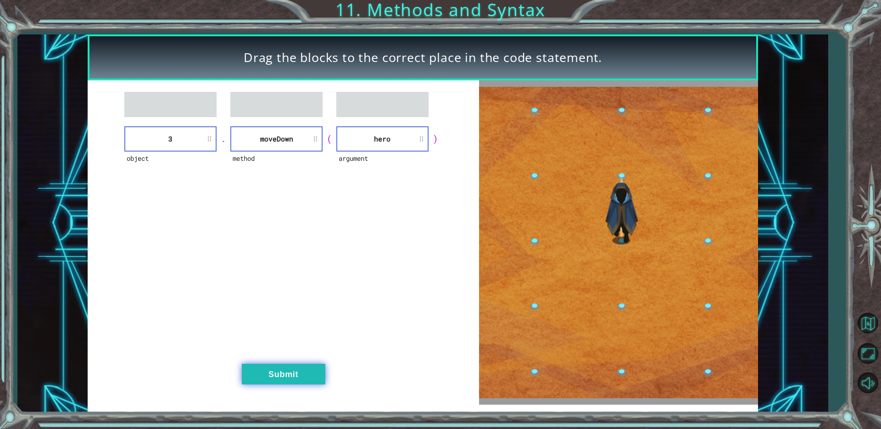
click at [304, 374] on button "Submit" at bounding box center [284, 374] width 84 height 21
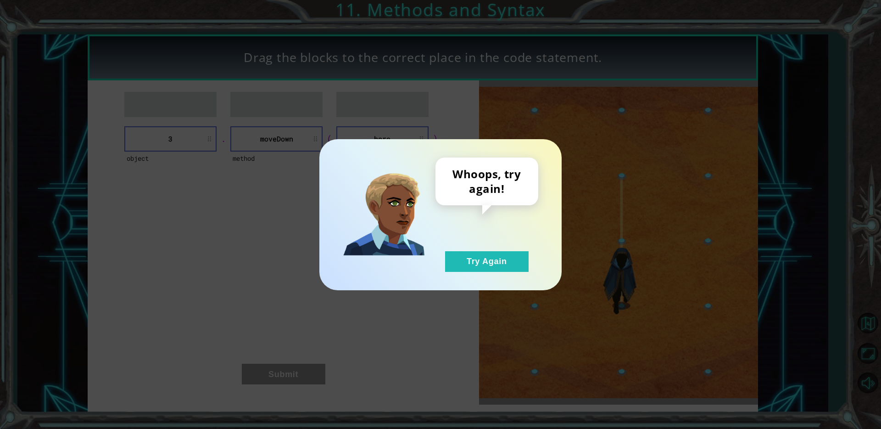
drag, startPoint x: 511, startPoint y: 269, endPoint x: 507, endPoint y: 243, distance: 26.6
click at [511, 263] on button "Try Again" at bounding box center [487, 261] width 84 height 21
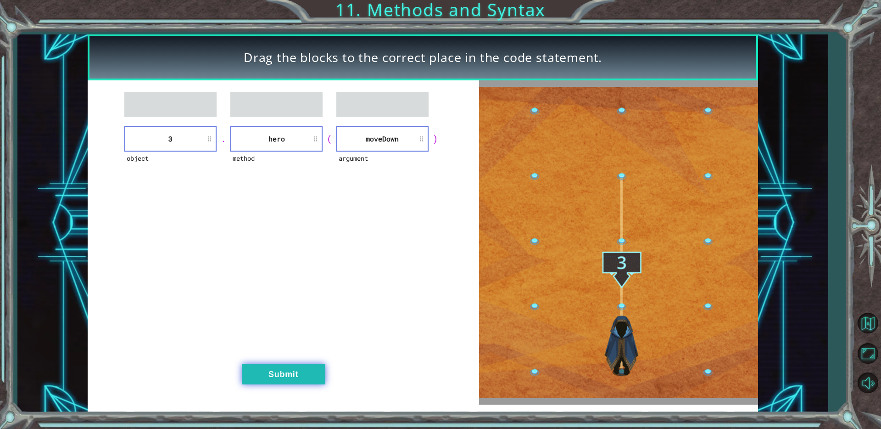
click at [305, 375] on button "Submit" at bounding box center [284, 374] width 84 height 21
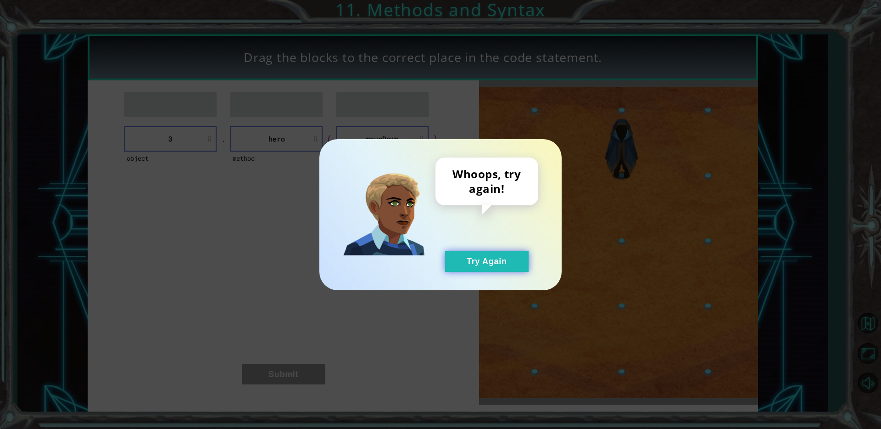
click at [511, 259] on button "Try Again" at bounding box center [487, 261] width 84 height 21
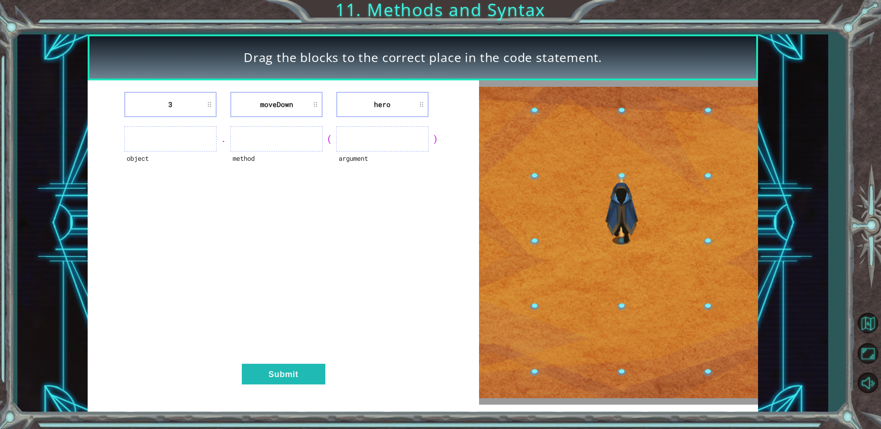
click at [435, 138] on div ")" at bounding box center [436, 138] width 14 height 13
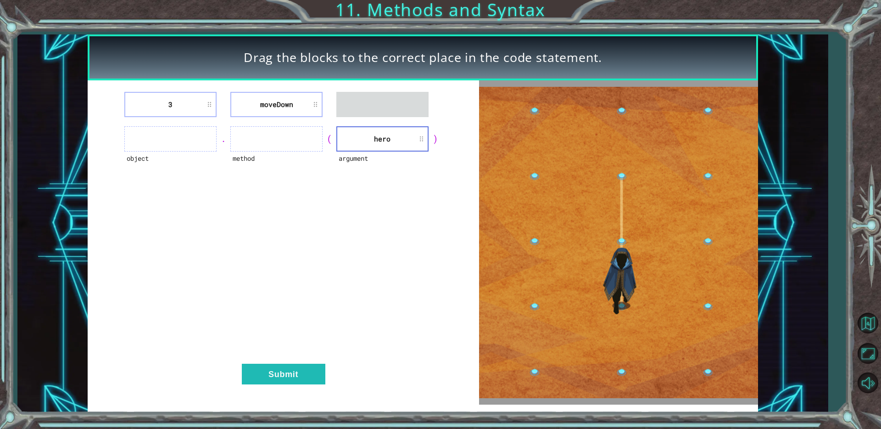
click at [435, 138] on div ")" at bounding box center [436, 138] width 14 height 13
click at [436, 141] on div ")" at bounding box center [436, 138] width 14 height 13
click at [408, 135] on li "hero" at bounding box center [382, 138] width 92 height 25
click at [419, 136] on li "hero" at bounding box center [382, 138] width 92 height 25
click at [421, 139] on li "hero" at bounding box center [382, 138] width 92 height 25
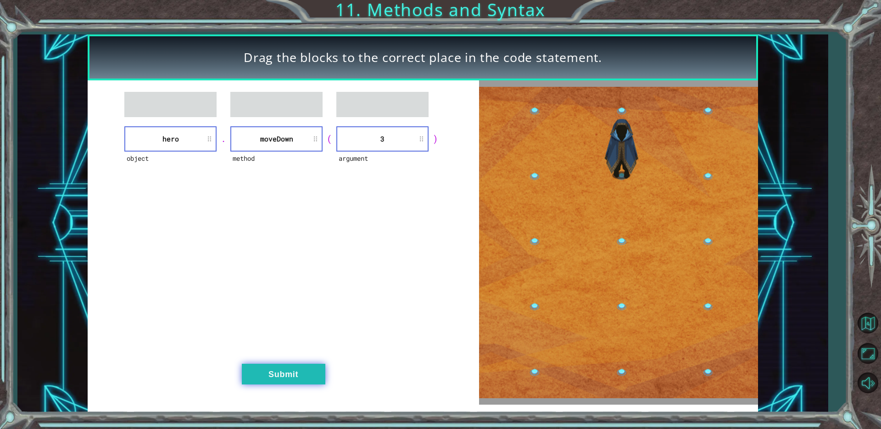
click at [289, 370] on button "Submit" at bounding box center [284, 374] width 84 height 21
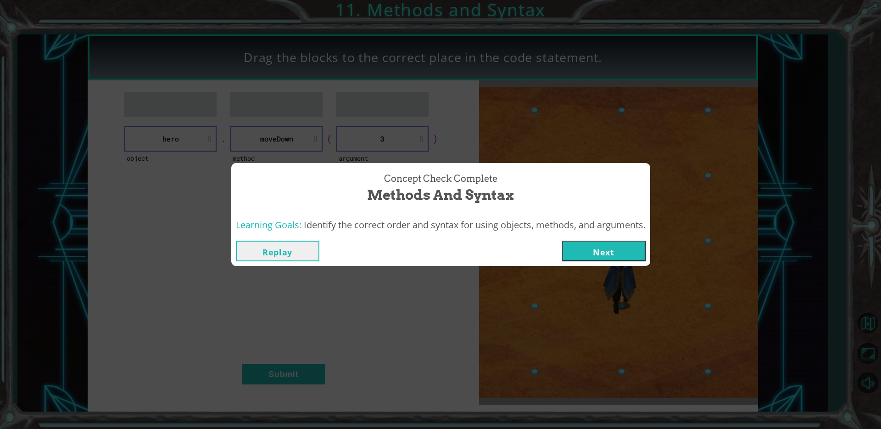
click at [625, 259] on button "Next" at bounding box center [604, 251] width 84 height 21
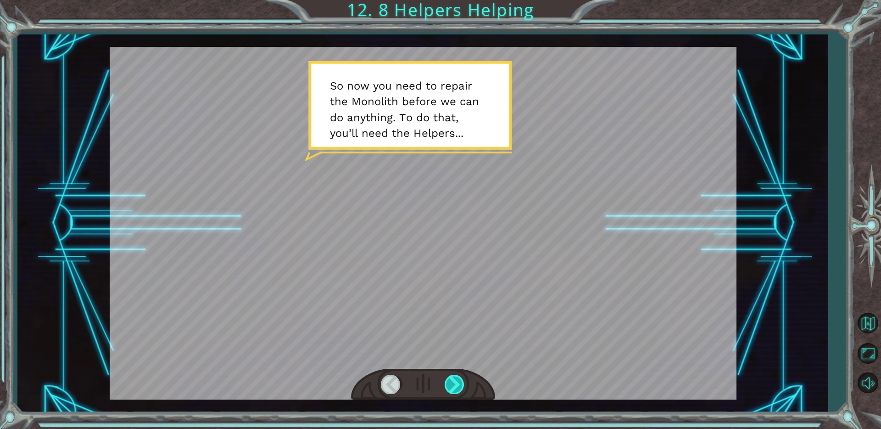
click at [456, 390] on div at bounding box center [455, 384] width 21 height 19
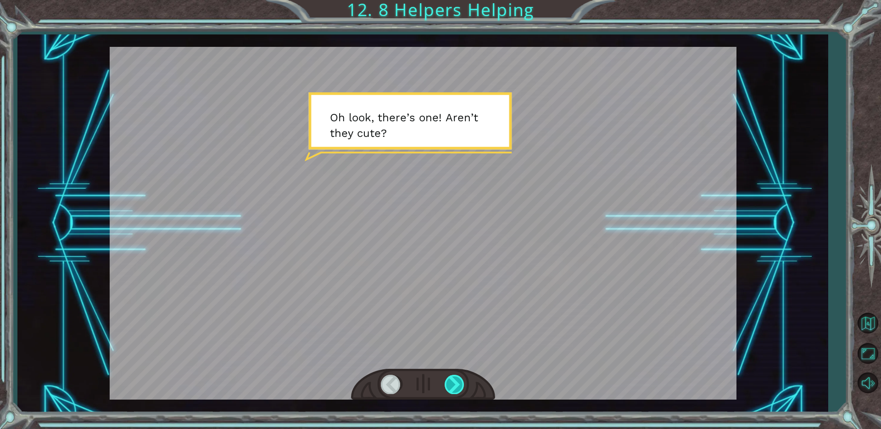
click at [456, 390] on div at bounding box center [455, 384] width 21 height 19
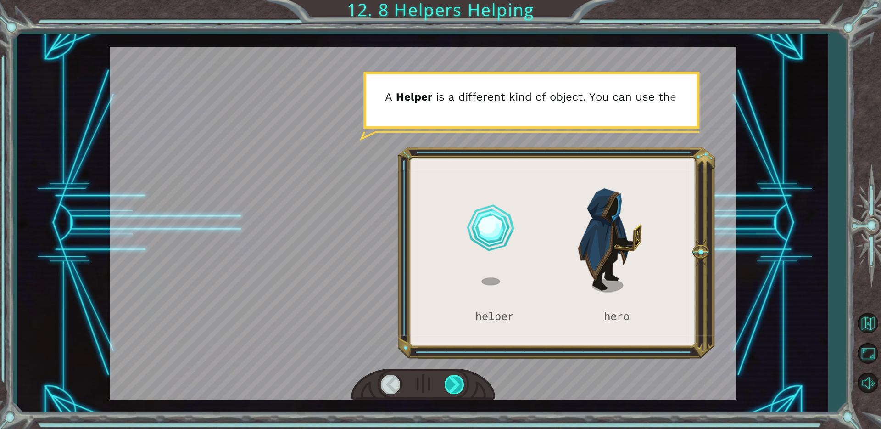
click at [456, 390] on div at bounding box center [455, 384] width 21 height 19
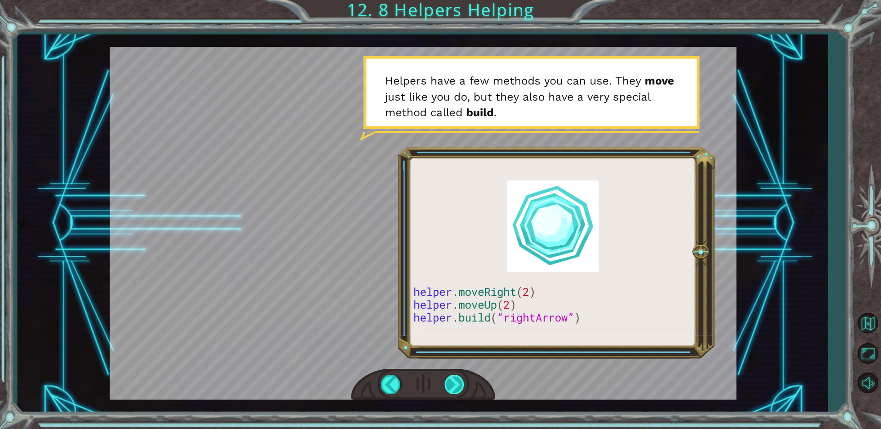
click at [460, 388] on div at bounding box center [455, 384] width 21 height 19
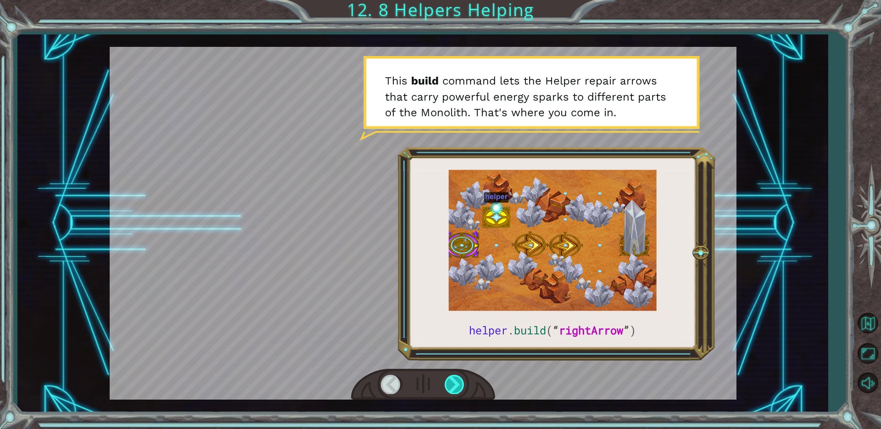
click at [456, 388] on div at bounding box center [455, 384] width 21 height 19
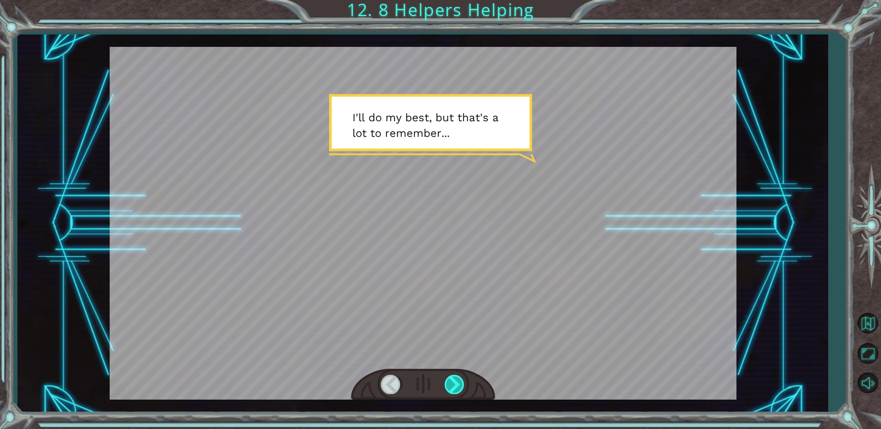
click at [456, 387] on div at bounding box center [455, 384] width 21 height 19
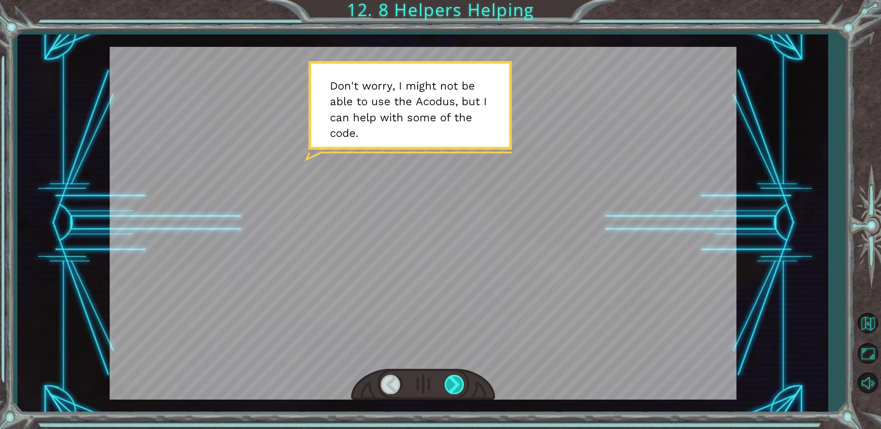
click at [457, 387] on div at bounding box center [455, 384] width 21 height 19
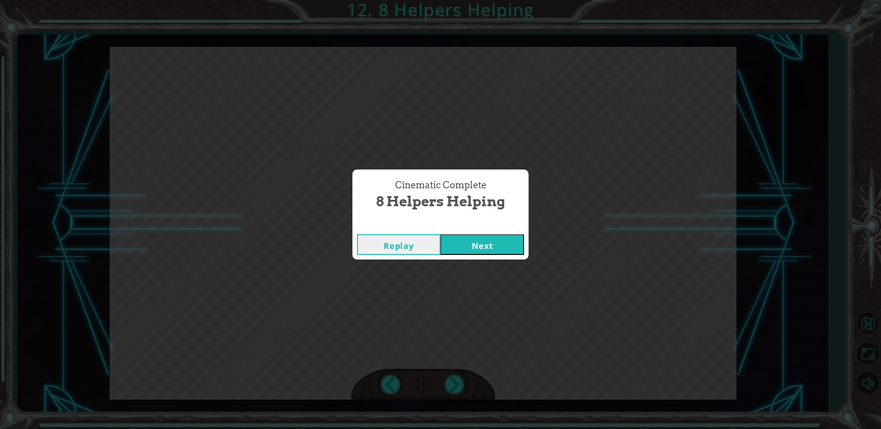
click at [462, 254] on button "Next" at bounding box center [483, 244] width 84 height 21
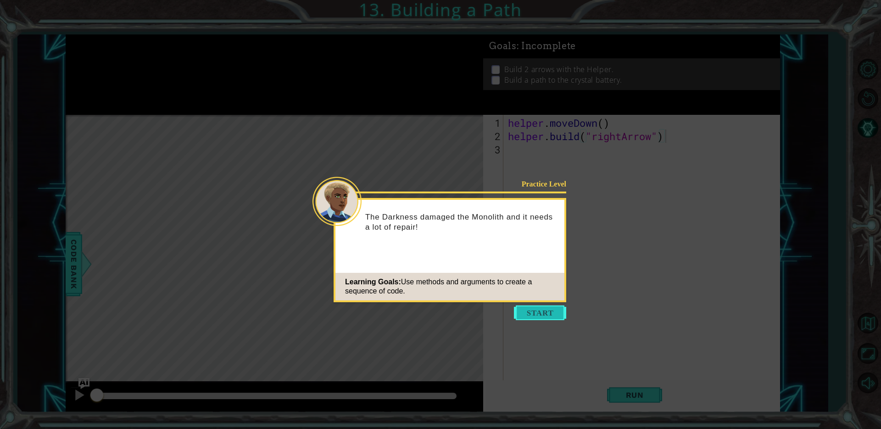
click at [538, 315] on button "Start" at bounding box center [540, 312] width 52 height 15
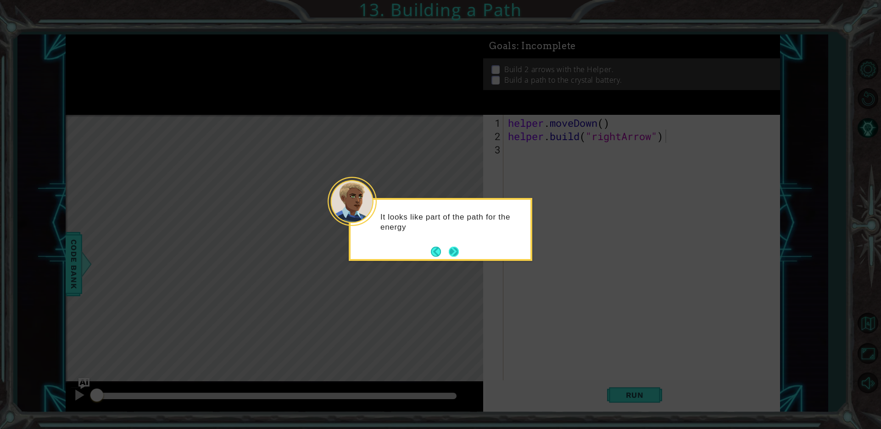
click at [451, 251] on button "Next" at bounding box center [454, 252] width 10 height 10
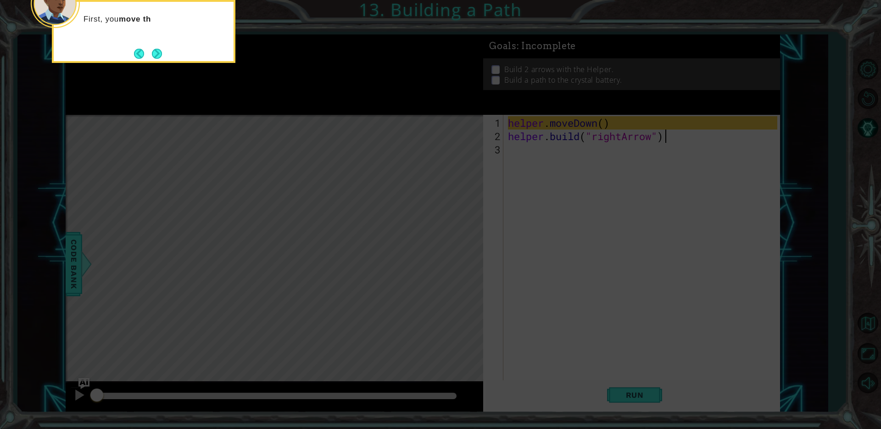
drag, startPoint x: 595, startPoint y: 369, endPoint x: 587, endPoint y: 361, distance: 11.4
click at [594, 368] on icon at bounding box center [440, 64] width 881 height 729
click at [156, 52] on button "Next" at bounding box center [157, 54] width 10 height 10
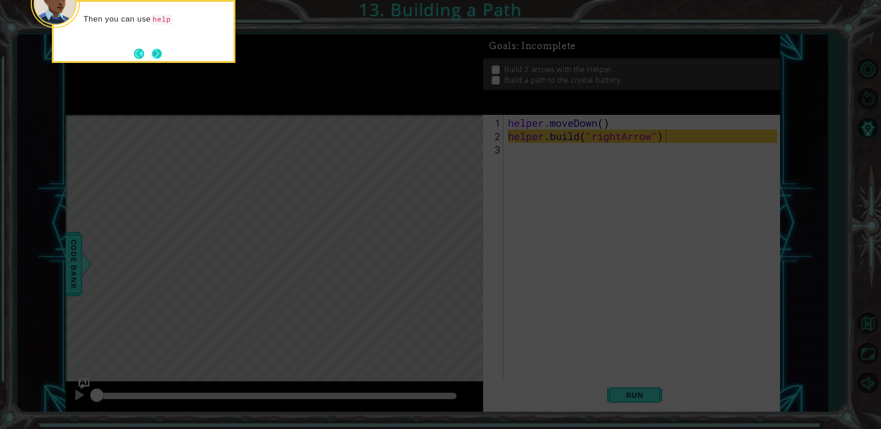
click at [160, 54] on button "Next" at bounding box center [157, 54] width 10 height 10
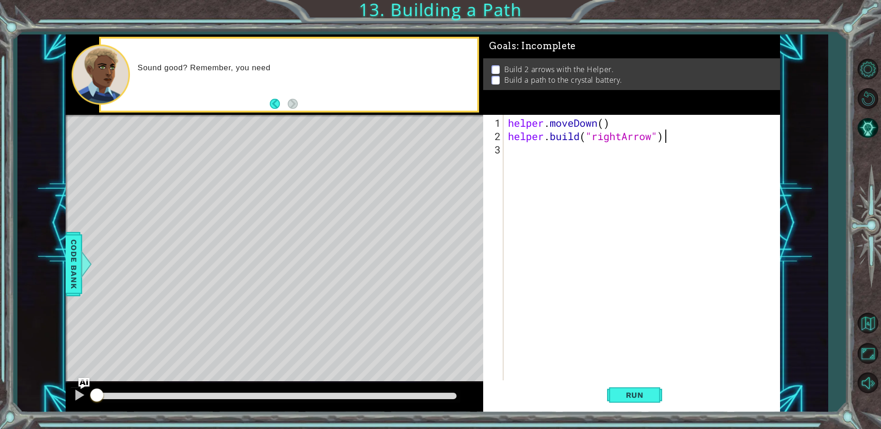
click at [505, 154] on div "[DOMAIN_NAME]("rightArrow") 1 2 3 helper . moveDown ( ) helper . build ( "right…" at bounding box center [630, 248] width 294 height 266
click at [505, 150] on div "[DOMAIN_NAME]("rightArrow") 1 2 3 helper . moveDown ( ) helper . build ( "right…" at bounding box center [630, 248] width 294 height 266
click at [505, 147] on div "[DOMAIN_NAME]("rightArrow") 1 2 3 helper . moveDown ( ) helper . build ( "right…" at bounding box center [630, 248] width 294 height 266
click at [507, 155] on div "helper . moveDown ( ) helper . build ( "rightArrow" )" at bounding box center [644, 262] width 276 height 293
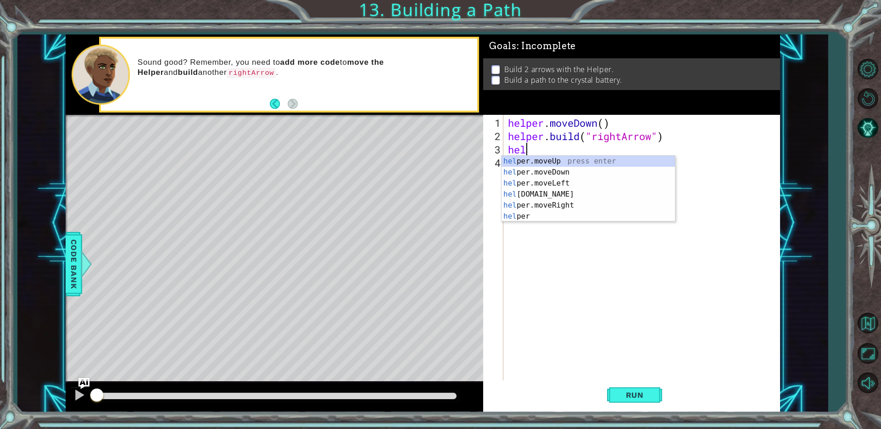
scroll to position [0, 0]
click at [535, 159] on div "hel per.moveUp press enter hel per.moveDown press enter hel per.moveLeft press …" at bounding box center [589, 200] width 174 height 88
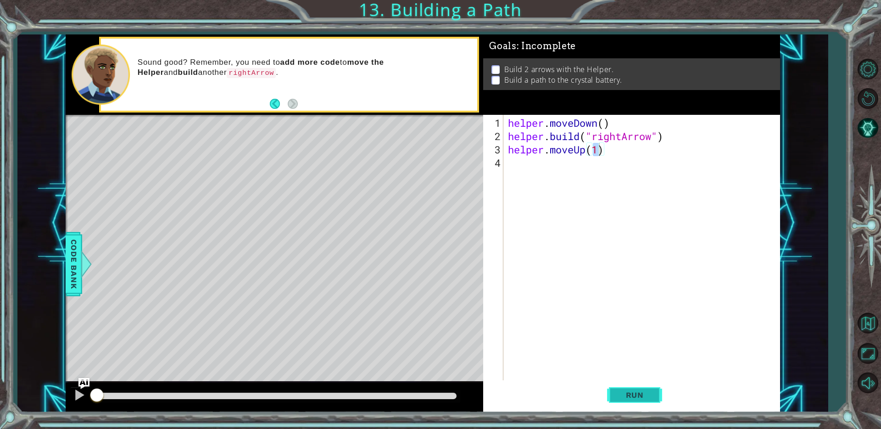
click at [645, 398] on span "Run" at bounding box center [635, 394] width 36 height 9
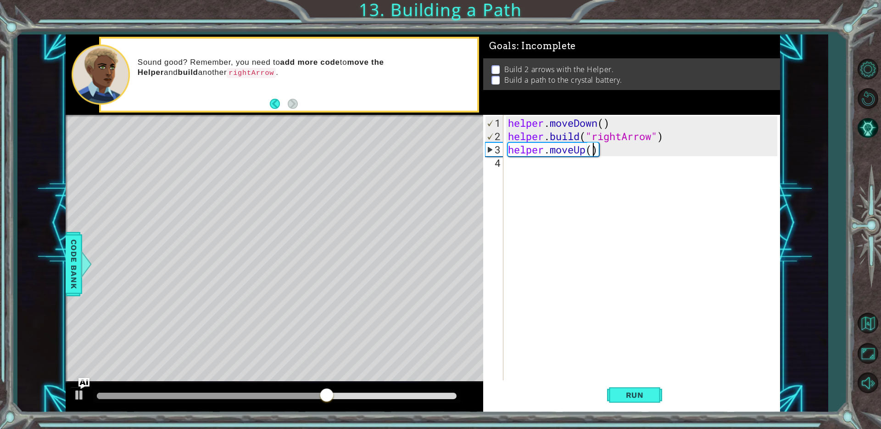
type textarea "helper.moveUp(4)"
click at [649, 402] on button "Run" at bounding box center [634, 395] width 55 height 30
click at [598, 151] on div "helper . moveDown ( ) helper . build ( "rightArrow" ) helper . moveUp ( 4 )" at bounding box center [644, 262] width 276 height 293
click at [614, 151] on div "helper . moveDown ( ) helper . build ( "rightArrow" ) helper . moveUp ( 4 )" at bounding box center [644, 262] width 276 height 293
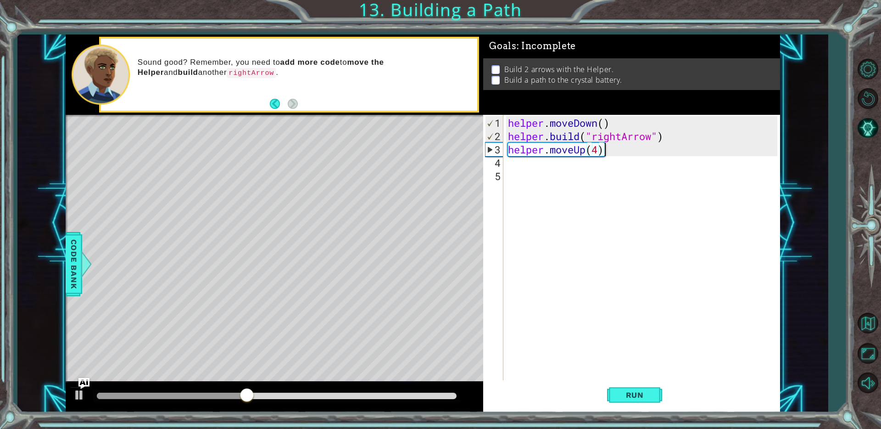
click at [598, 151] on div "helper . moveDown ( ) helper . build ( "rightArrow" ) helper . moveUp ( 4 )" at bounding box center [644, 262] width 276 height 293
click at [584, 151] on div "helper . moveDown ( ) helper . build ( "rightArrow" ) helper . moveUp ( )" at bounding box center [644, 262] width 276 height 293
click at [586, 151] on div "helper . moveDown ( ) helper . build ( "rightArrow" ) helper . moveUp ( )" at bounding box center [644, 262] width 276 height 293
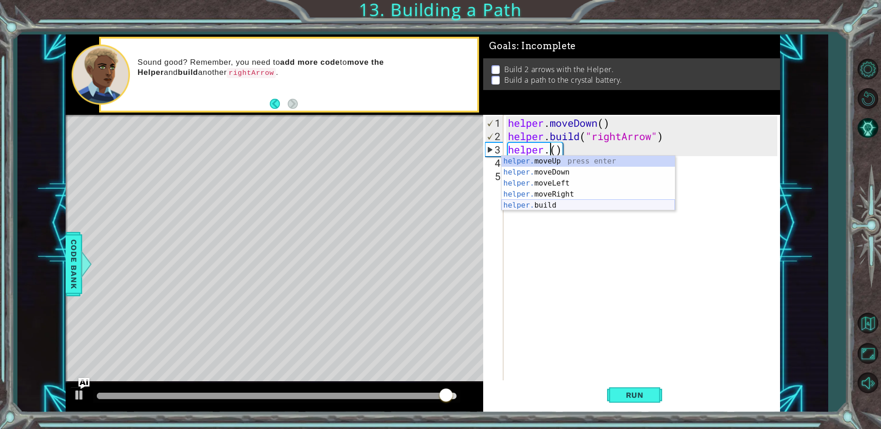
click at [548, 205] on div "helper. moveUp press enter helper. moveDown press enter helper. moveLeft press …" at bounding box center [589, 194] width 174 height 77
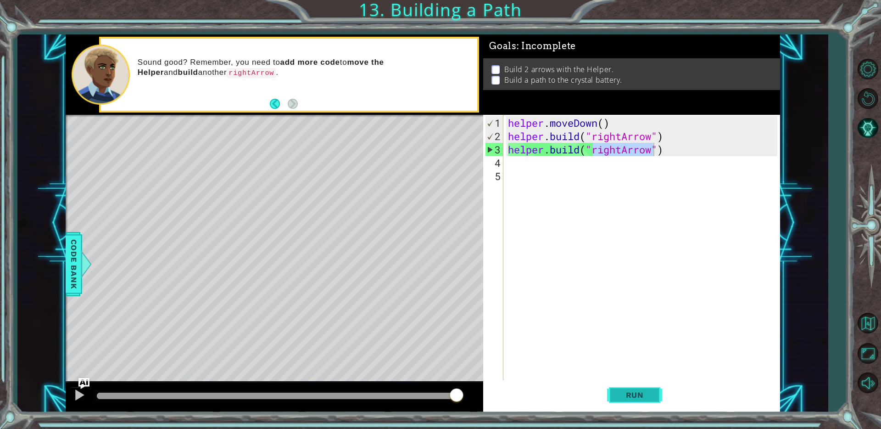
click at [621, 394] on span "Run" at bounding box center [635, 394] width 36 height 9
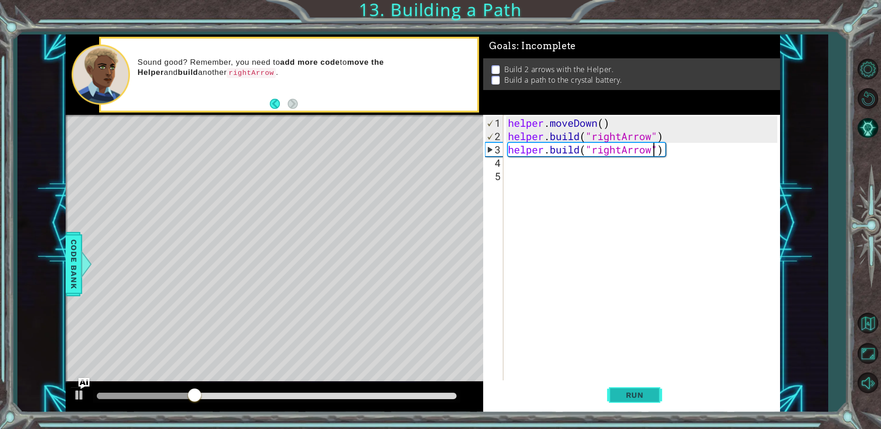
click at [628, 398] on span "Run" at bounding box center [635, 394] width 36 height 9
click at [673, 153] on div "helper . moveDown ( ) helper . build ( "rightArrow" ) helper . build ( "rightAr…" at bounding box center [644, 262] width 276 height 293
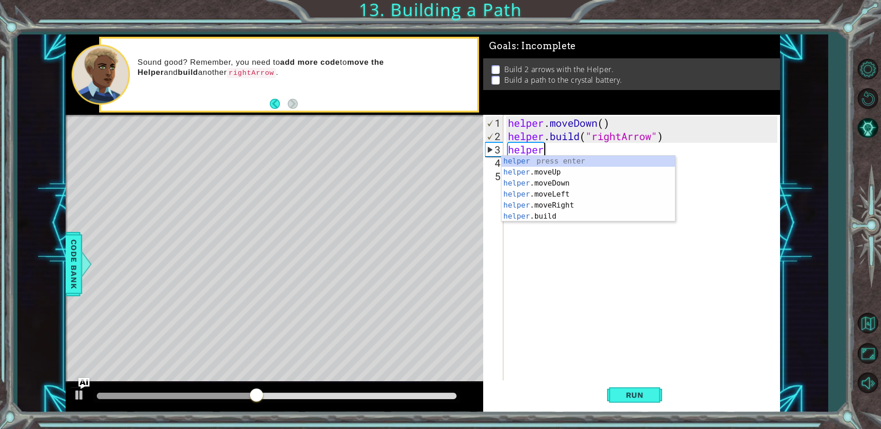
scroll to position [0, 0]
type textarea "h"
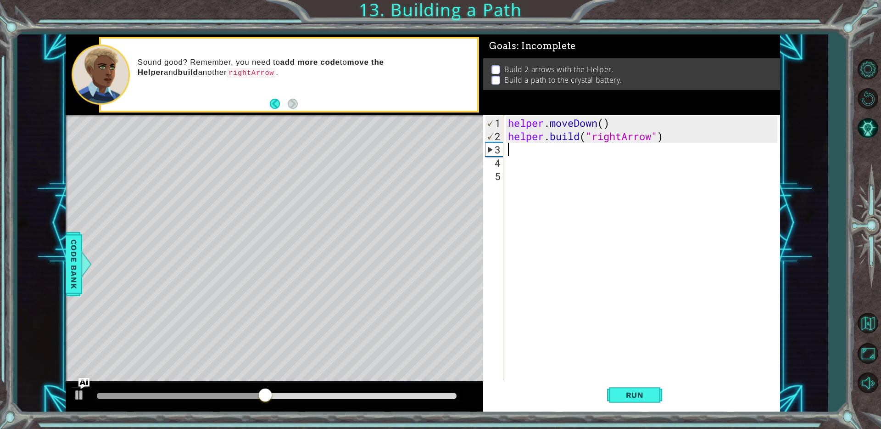
type textarea "[DOMAIN_NAME]("rightArrow")"
click at [521, 152] on div "helper . moveDown ( ) helper . build ( "rightArrow" )" at bounding box center [644, 262] width 276 height 293
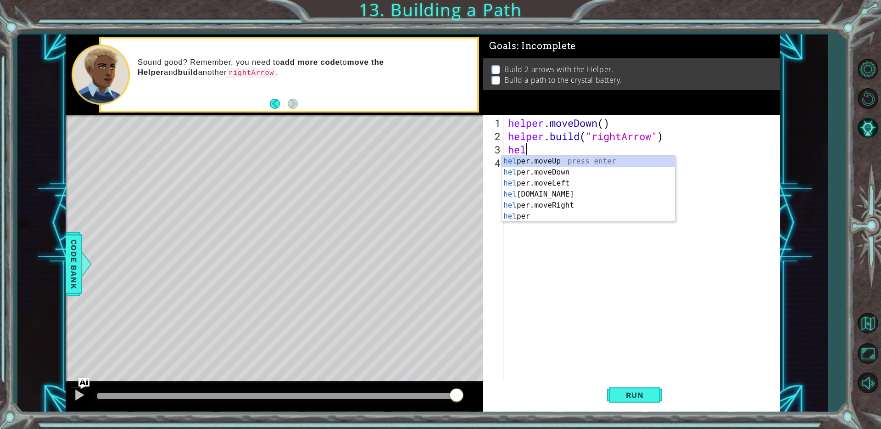
scroll to position [0, 0]
click at [548, 164] on div "hel per.moveUp press enter hel per.moveDown press enter hel per.moveLeft press …" at bounding box center [589, 200] width 174 height 88
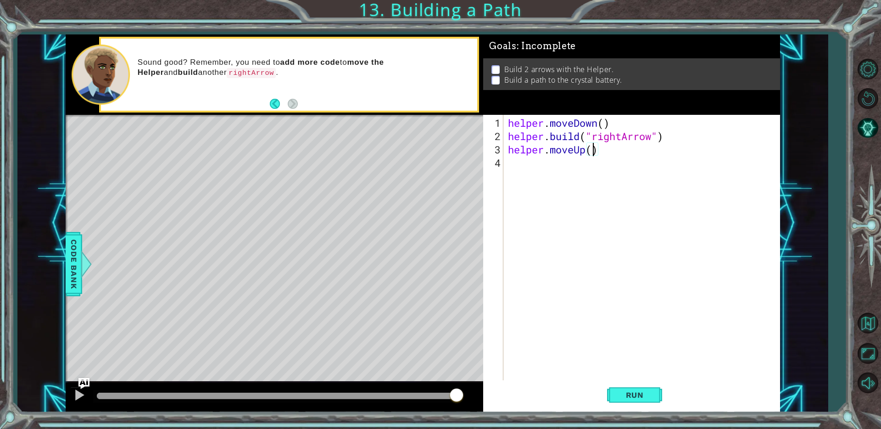
type textarea "helper.moveUp(4)"
click at [517, 161] on div "helper . moveDown ( ) helper . build ( "rightArrow" ) helper . moveUp ( 4 )" at bounding box center [644, 262] width 276 height 293
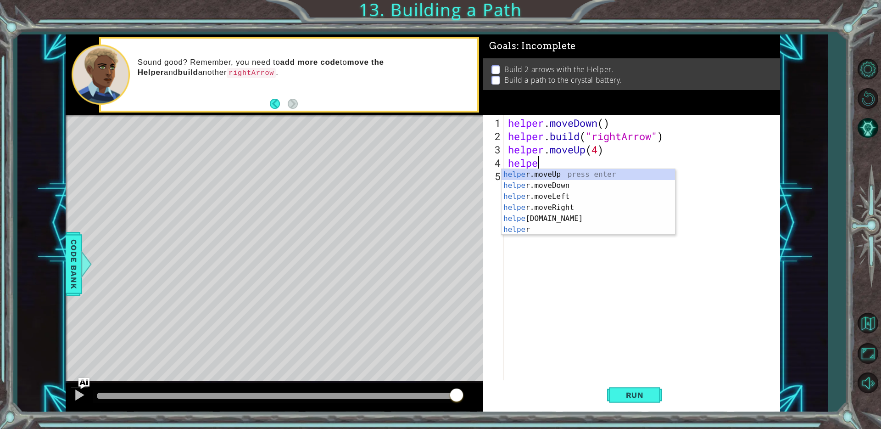
scroll to position [0, 1]
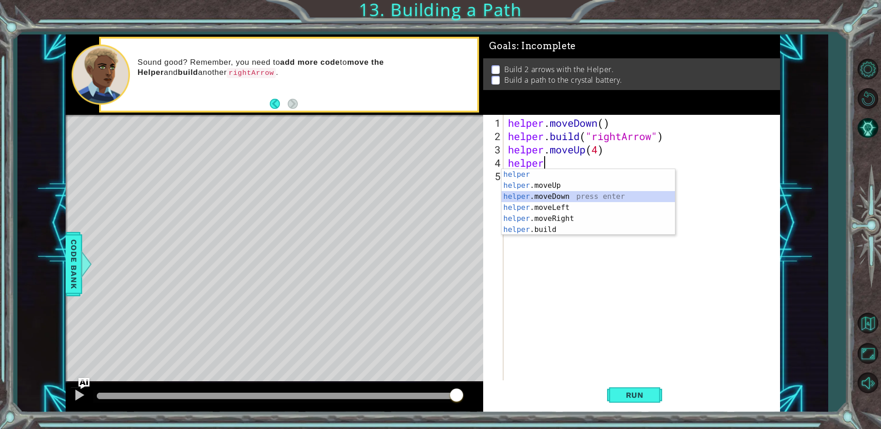
click at [555, 197] on div "helper press enter helper .moveUp press enter helper .moveDown press enter help…" at bounding box center [589, 213] width 174 height 88
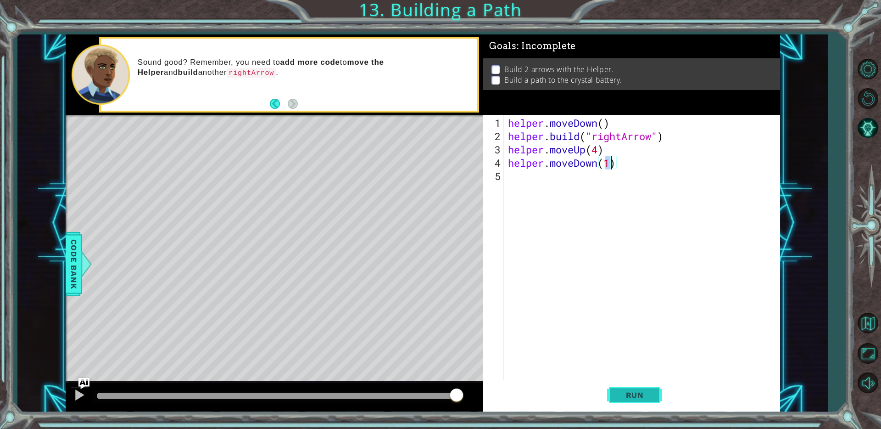
type textarea "helper.moveDown(1)"
click at [623, 393] on span "Run" at bounding box center [635, 394] width 36 height 9
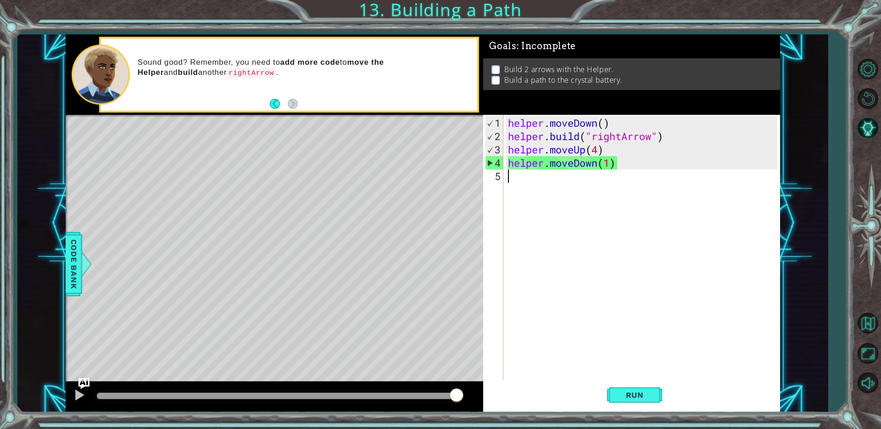
click at [512, 177] on div "helper . moveDown ( ) helper . build ( "rightArrow" ) helper . moveUp ( 4 ) hel…" at bounding box center [644, 262] width 276 height 293
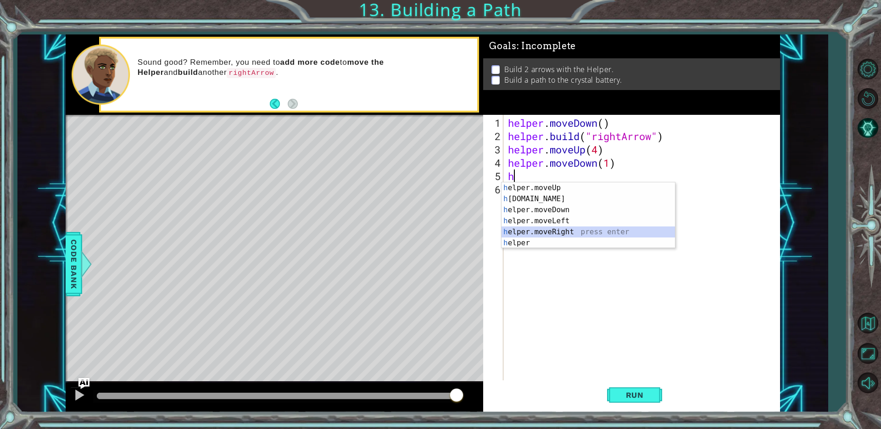
click at [537, 231] on div "h elper.moveUp press enter h [DOMAIN_NAME] press enter h elper.moveDown press e…" at bounding box center [589, 226] width 174 height 88
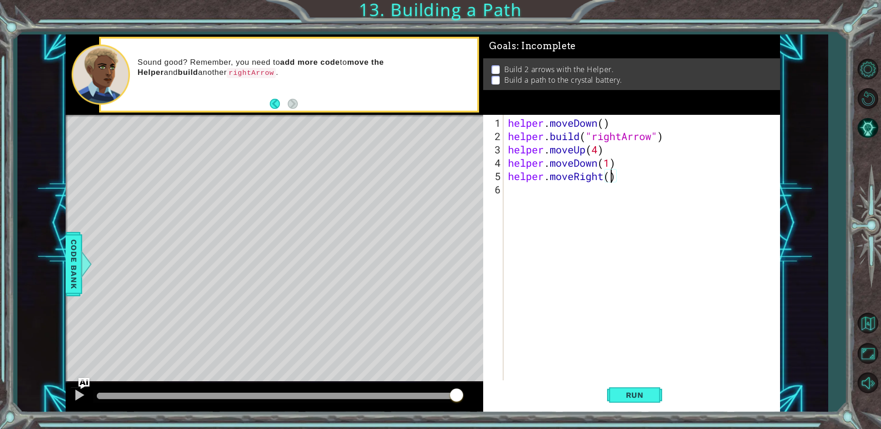
type textarea "helper.moveRight(3)"
click at [515, 196] on div "helper . moveDown ( ) helper . build ( "rightArrow" ) helper . moveUp ( 4 ) hel…" at bounding box center [644, 262] width 276 height 293
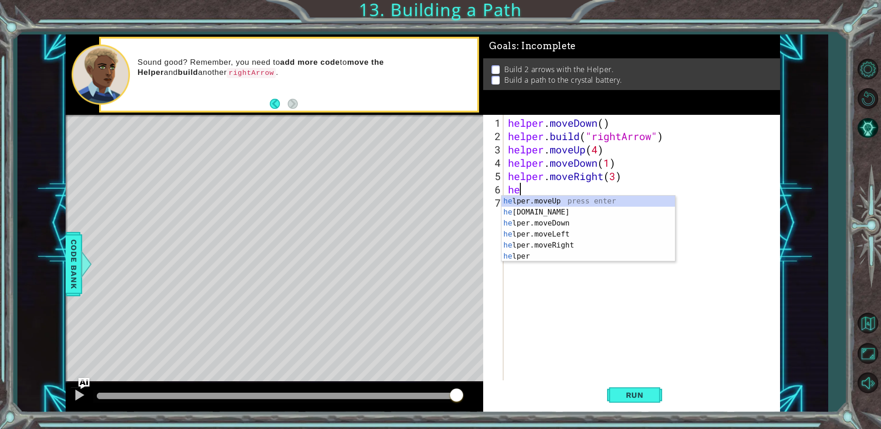
scroll to position [0, 0]
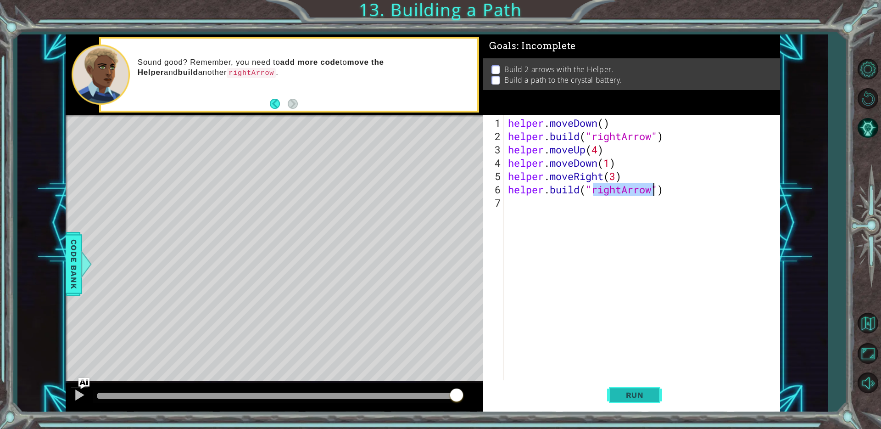
type textarea "[DOMAIN_NAME]("rightArrow")"
click at [632, 398] on span "Run" at bounding box center [635, 394] width 36 height 9
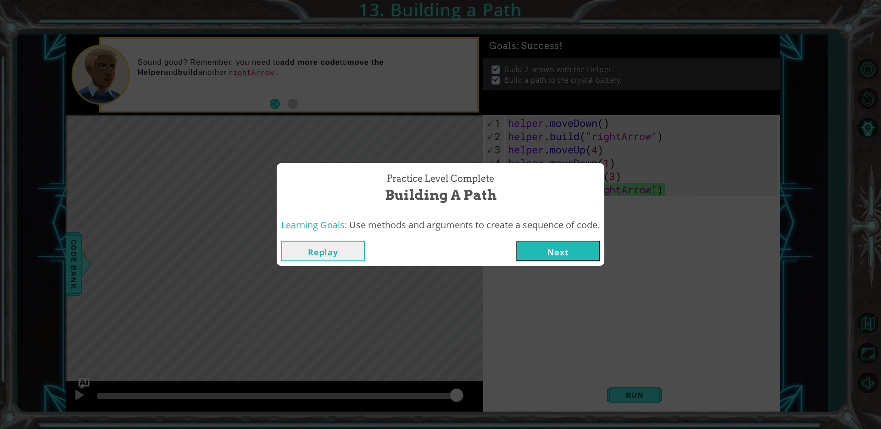
click at [596, 246] on button "Next" at bounding box center [558, 251] width 84 height 21
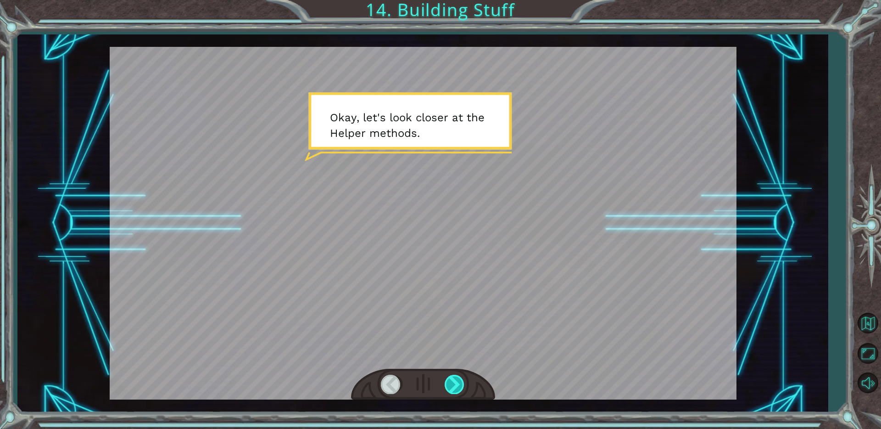
click at [462, 377] on div at bounding box center [455, 384] width 21 height 19
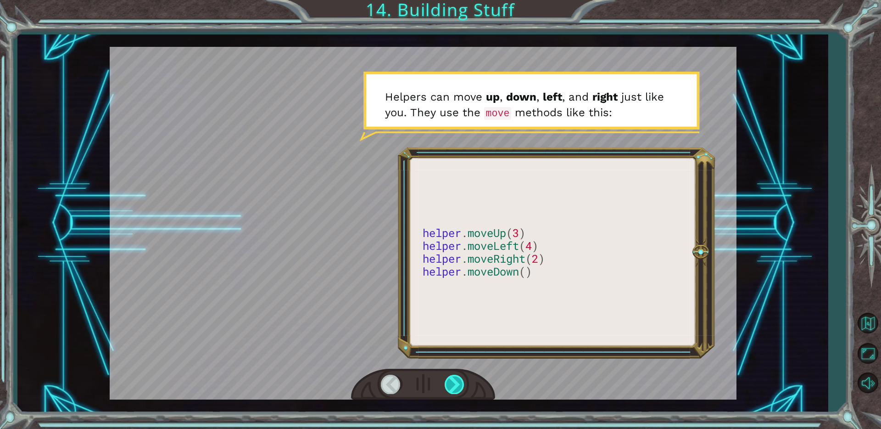
click at [462, 377] on div at bounding box center [455, 384] width 21 height 19
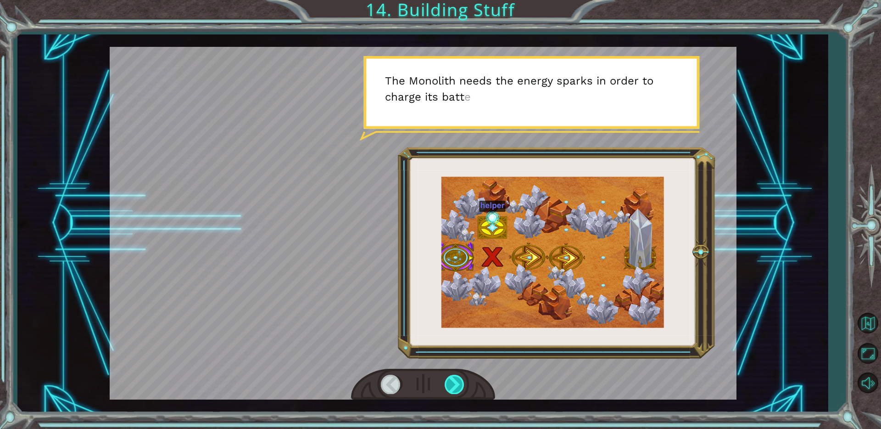
click at [462, 377] on div at bounding box center [455, 384] width 21 height 19
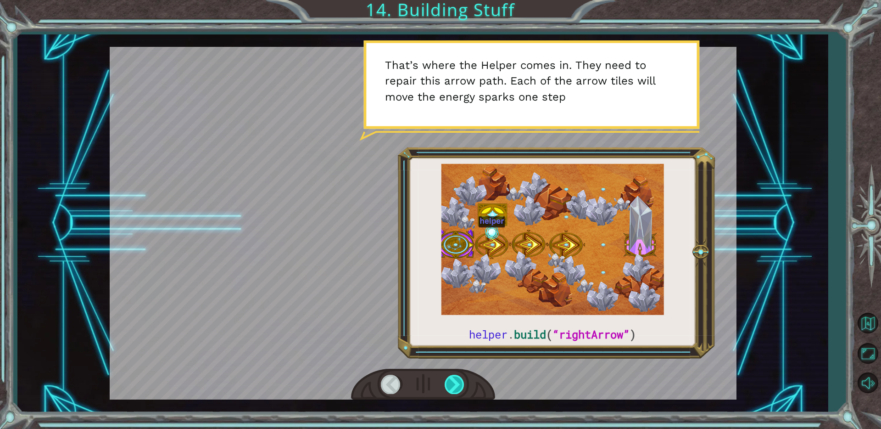
click at [462, 377] on div at bounding box center [455, 384] width 21 height 19
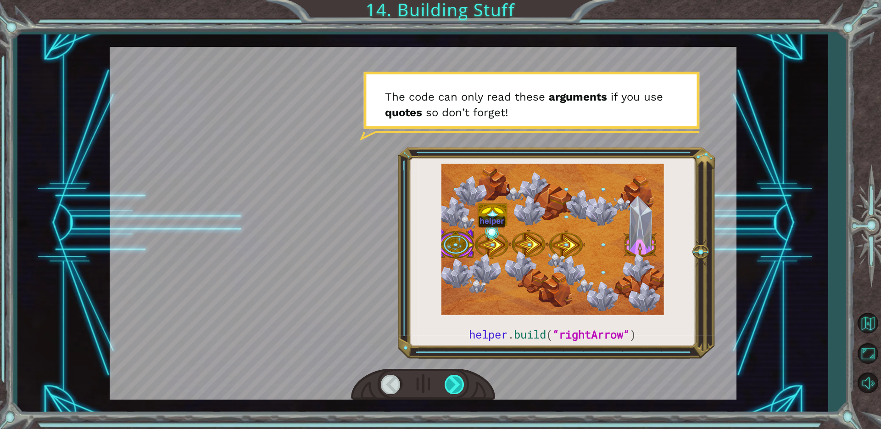
click at [462, 377] on div at bounding box center [455, 384] width 21 height 19
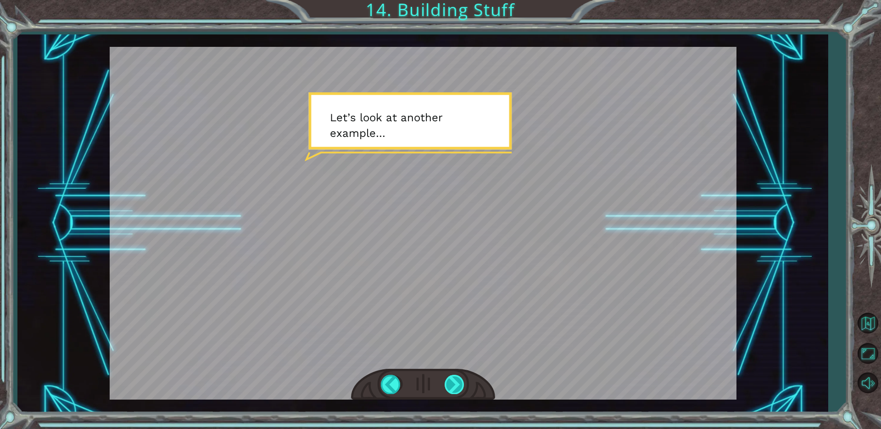
click at [449, 386] on div at bounding box center [455, 384] width 21 height 19
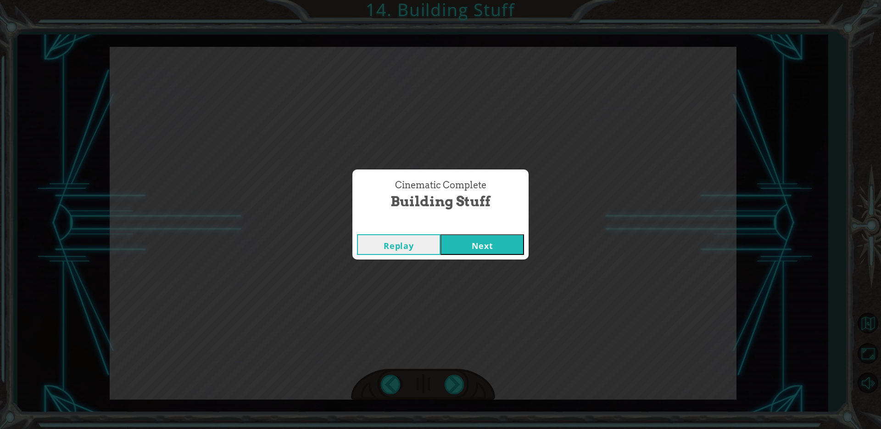
click at [464, 236] on button "Next" at bounding box center [483, 244] width 84 height 21
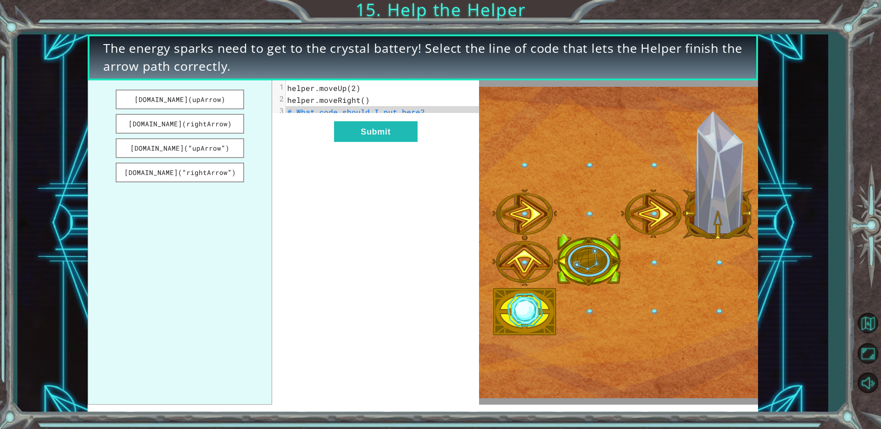
drag, startPoint x: 193, startPoint y: 98, endPoint x: 340, endPoint y: 158, distance: 159.2
click at [345, 162] on div "[DOMAIN_NAME](upArrow) [DOMAIN_NAME](rightArrow) [DOMAIN_NAME](“upArrow”) [DOMA…" at bounding box center [284, 242] width 392 height 324
click at [216, 101] on button "[DOMAIN_NAME](upArrow)" at bounding box center [180, 100] width 129 height 20
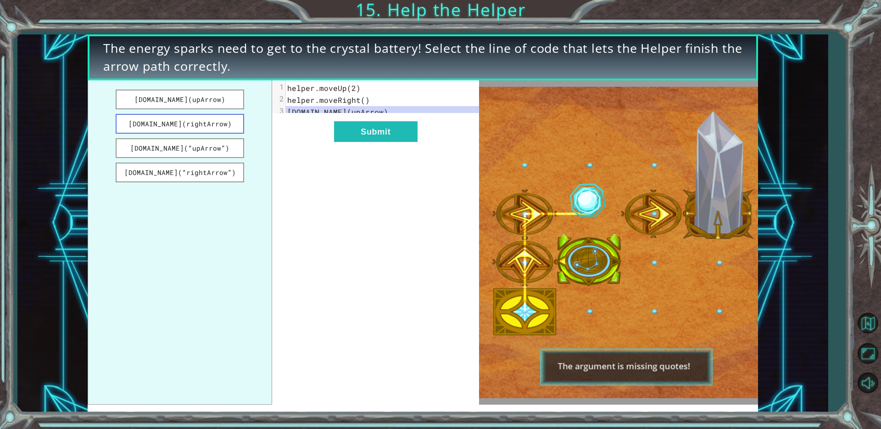
click at [208, 121] on button "[DOMAIN_NAME](rightArrow)" at bounding box center [180, 124] width 129 height 20
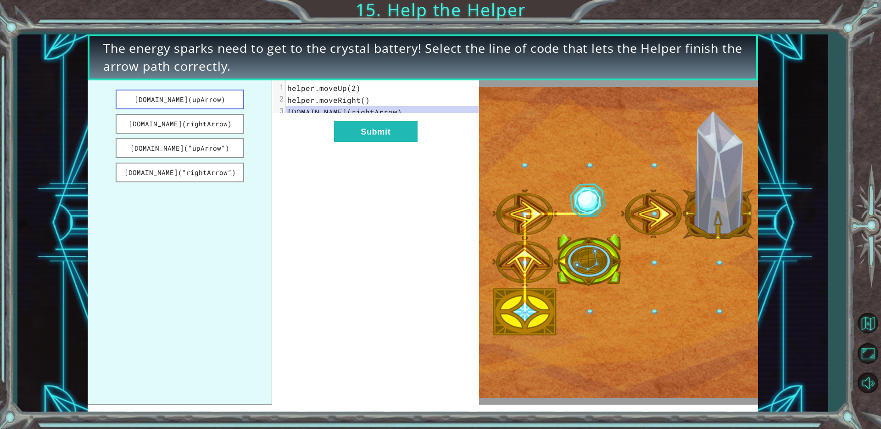
click at [211, 104] on button "[DOMAIN_NAME](upArrow)" at bounding box center [180, 100] width 129 height 20
click at [372, 142] on button "Submit" at bounding box center [376, 131] width 84 height 21
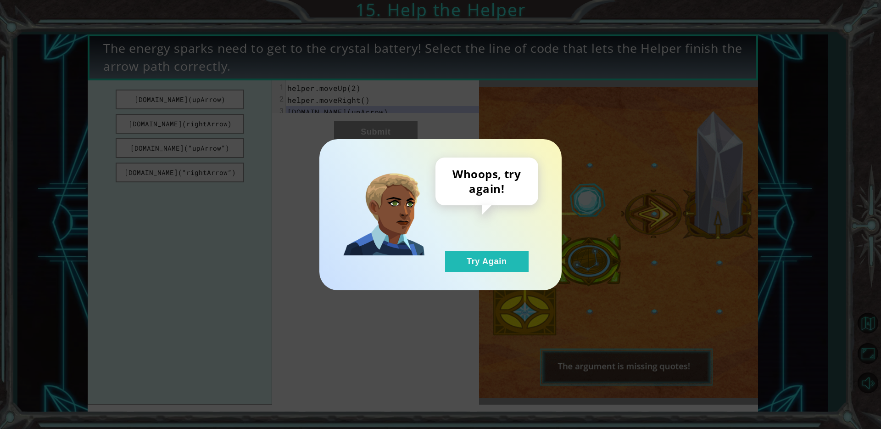
drag, startPoint x: 489, startPoint y: 252, endPoint x: 459, endPoint y: 237, distance: 33.7
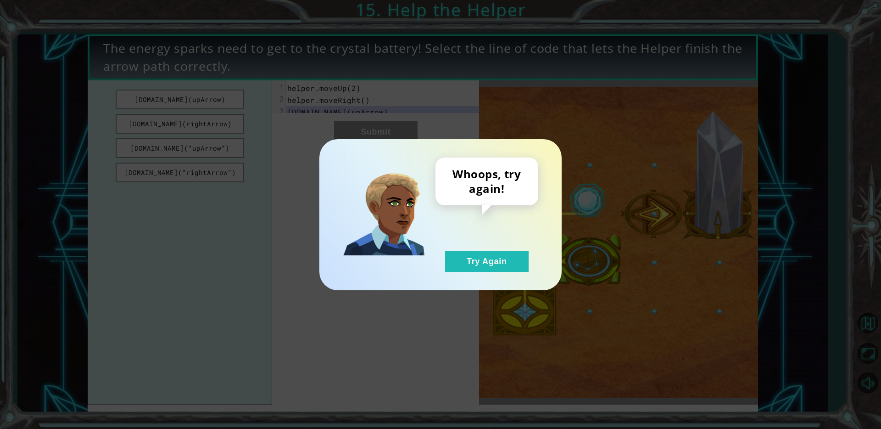
click at [489, 251] on button "Try Again" at bounding box center [487, 261] width 84 height 21
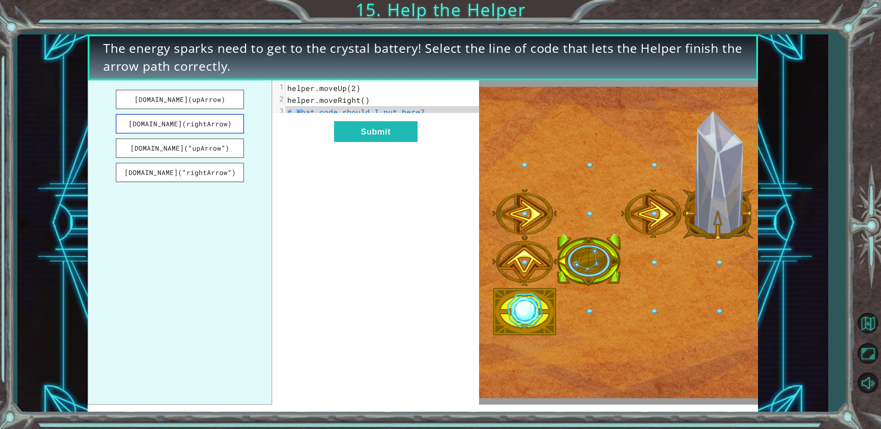
click at [219, 124] on button "[DOMAIN_NAME](rightArrow)" at bounding box center [180, 124] width 129 height 20
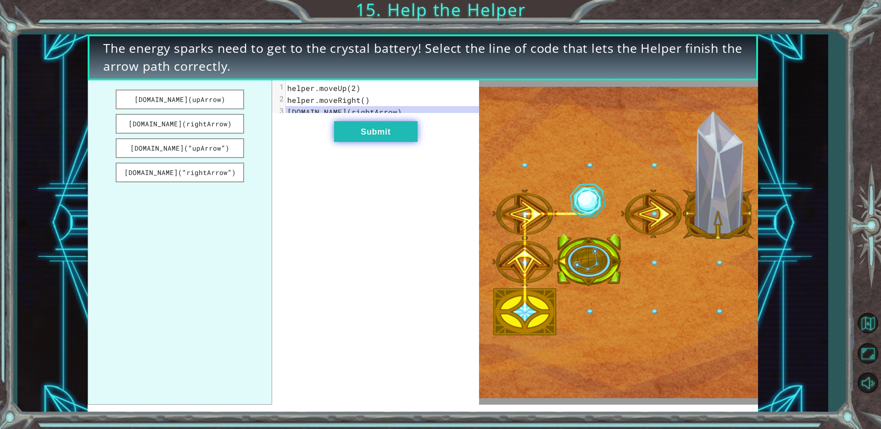
click at [381, 142] on button "Submit" at bounding box center [376, 131] width 84 height 21
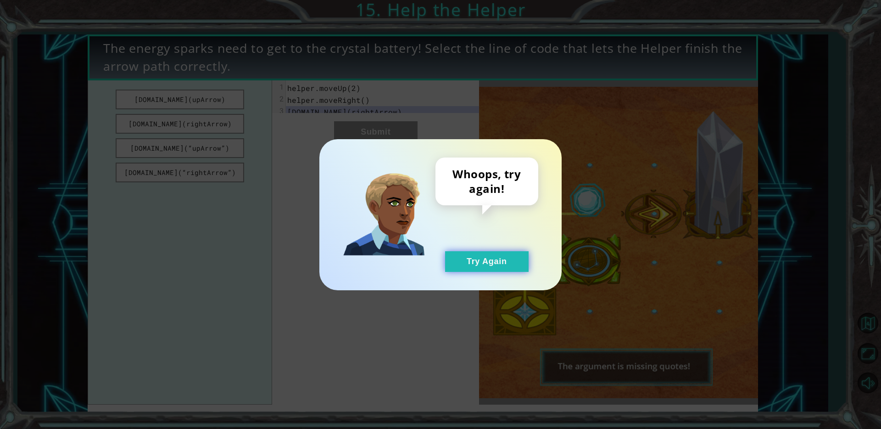
click at [510, 258] on button "Try Again" at bounding box center [487, 261] width 84 height 21
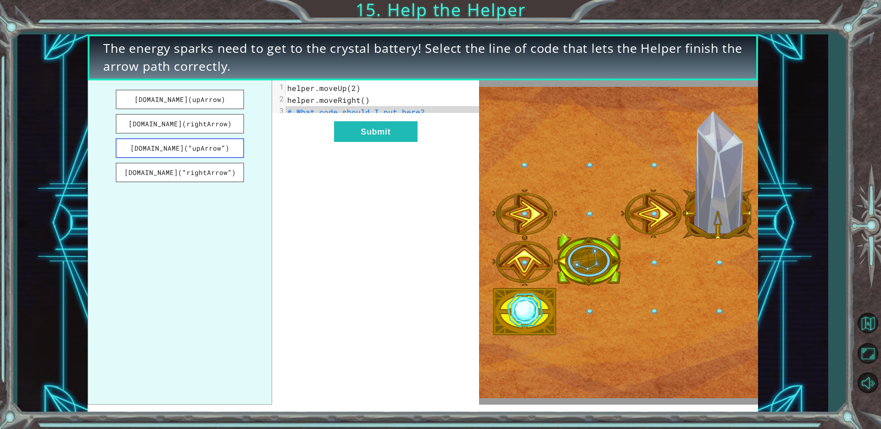
drag, startPoint x: 222, startPoint y: 149, endPoint x: 229, endPoint y: 147, distance: 7.5
click at [226, 148] on button "[DOMAIN_NAME](“upArrow”)" at bounding box center [180, 148] width 129 height 20
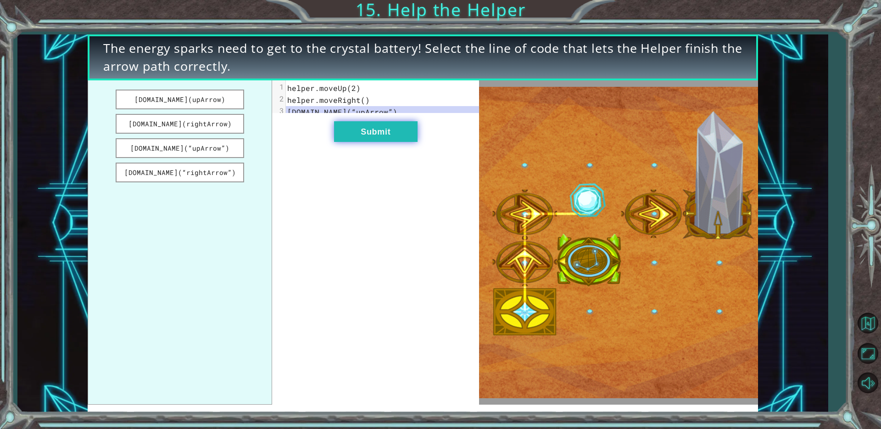
click at [345, 138] on button "Submit" at bounding box center [376, 131] width 84 height 21
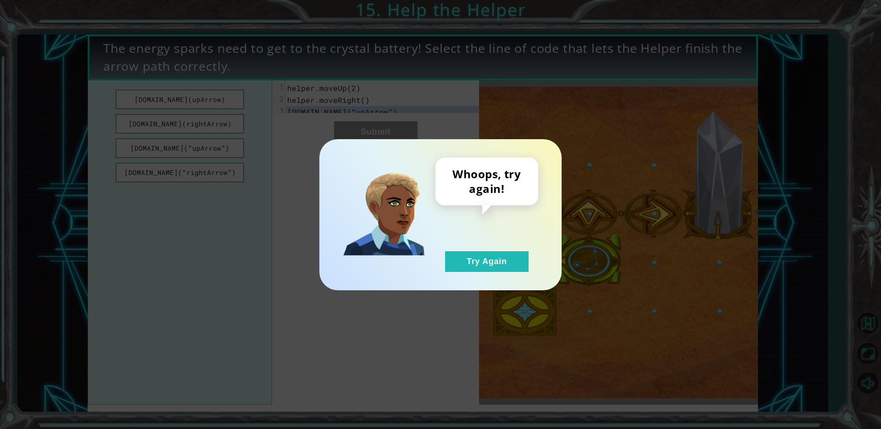
click at [478, 251] on button "Try Again" at bounding box center [487, 261] width 84 height 21
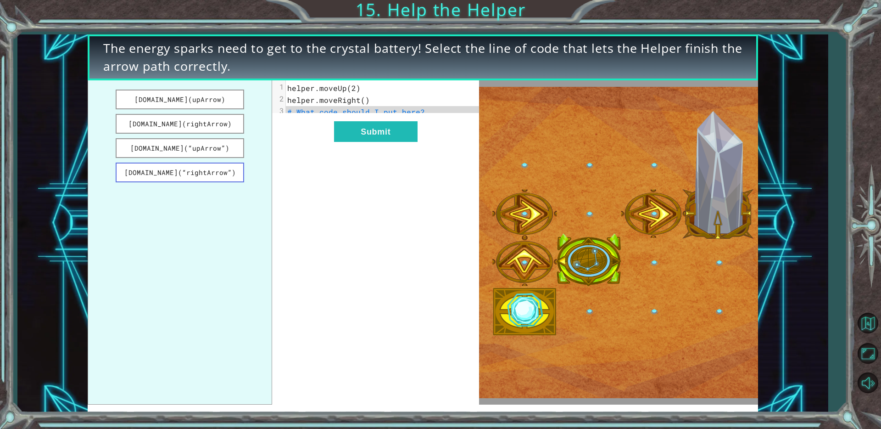
drag, startPoint x: 169, startPoint y: 172, endPoint x: 229, endPoint y: 176, distance: 59.8
click at [172, 171] on button "[DOMAIN_NAME](“rightArrow”)" at bounding box center [180, 173] width 129 height 20
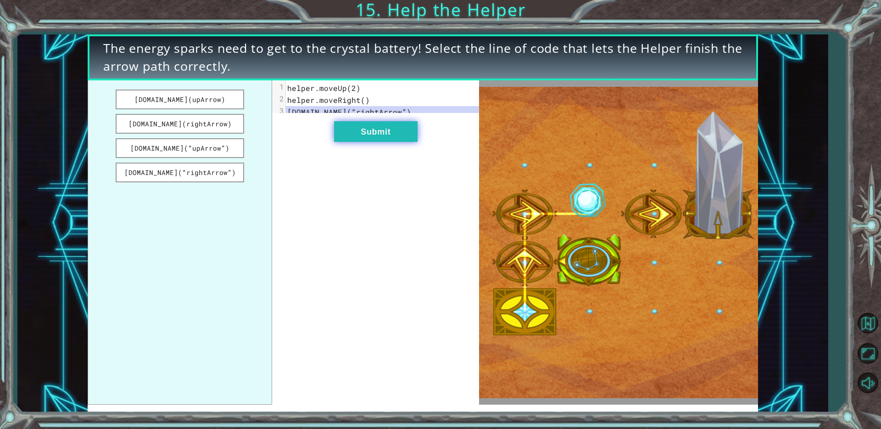
click at [398, 142] on button "Submit" at bounding box center [376, 131] width 84 height 21
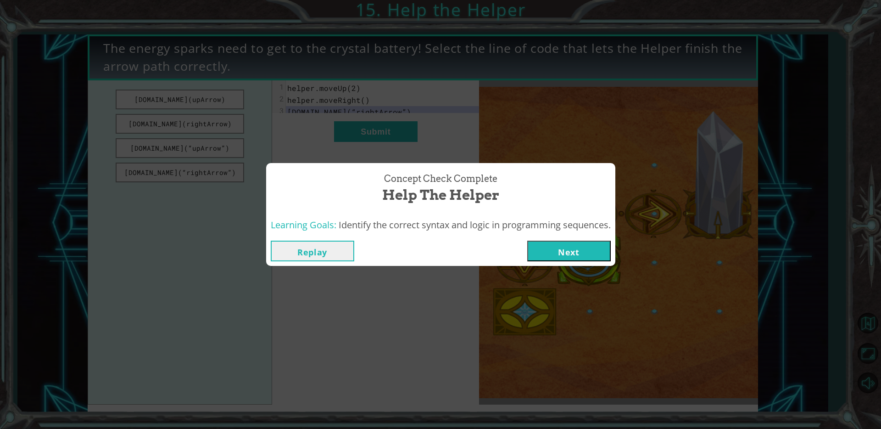
click at [563, 246] on button "Next" at bounding box center [569, 251] width 84 height 21
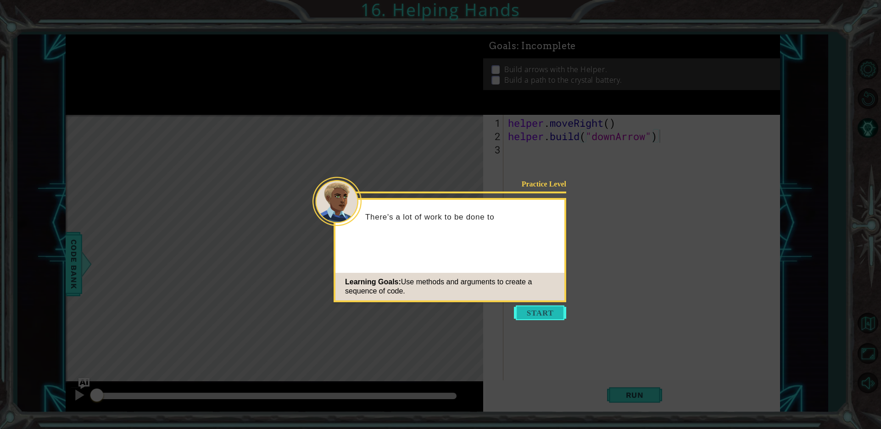
click at [551, 318] on button "Start" at bounding box center [540, 312] width 52 height 15
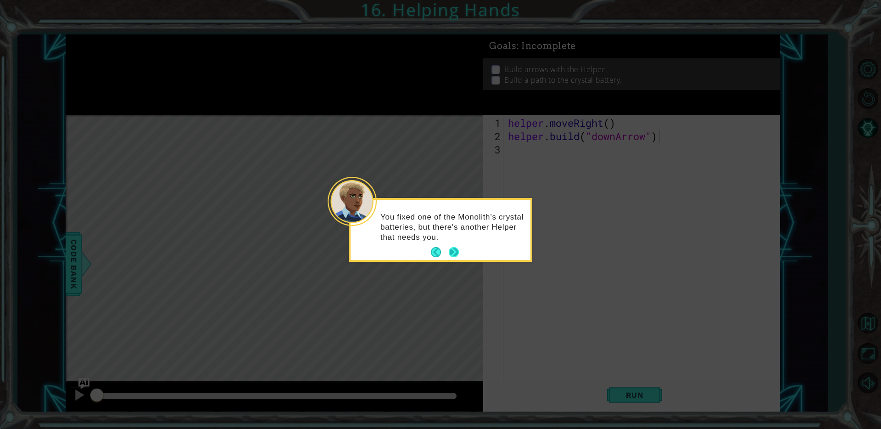
click at [452, 254] on button "Next" at bounding box center [454, 252] width 10 height 10
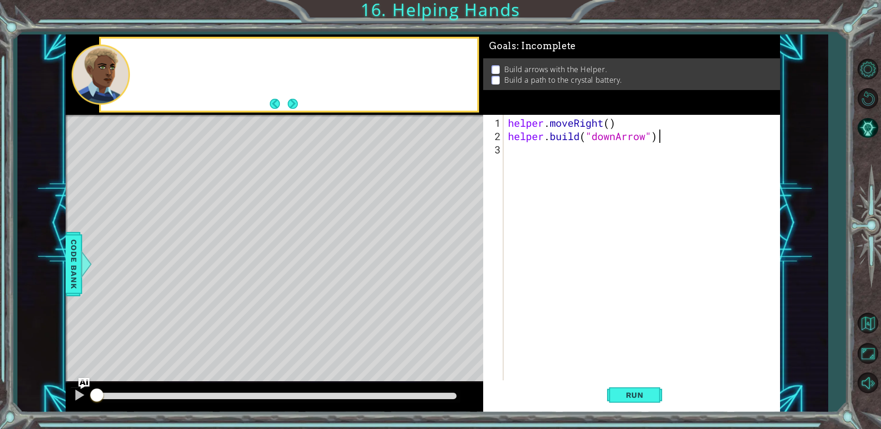
drag, startPoint x: 454, startPoint y: 254, endPoint x: 460, endPoint y: 253, distance: 6.0
click at [454, 254] on div "Level Map" at bounding box center [278, 250] width 424 height 270
click at [508, 154] on div "helper . moveRight ( ) helper . build ( "downArrow" )" at bounding box center [644, 262] width 276 height 293
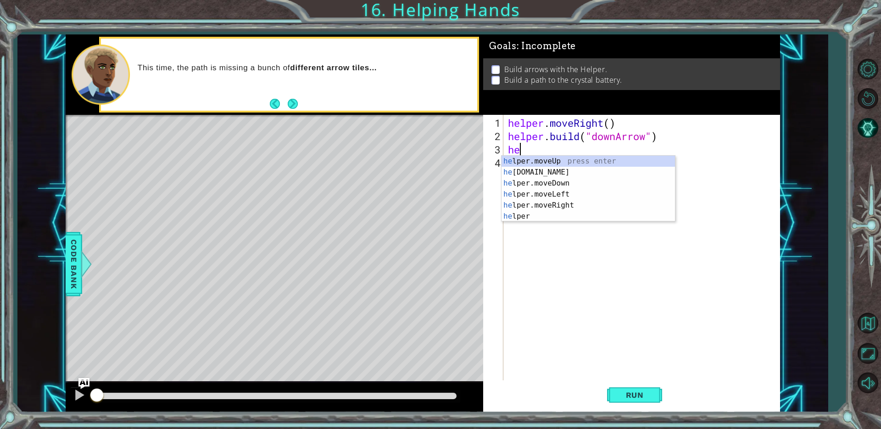
scroll to position [0, 0]
click at [520, 174] on div "hel per.moveUp press enter hel per.moveDown press enter hel per.moveLeft press …" at bounding box center [589, 200] width 174 height 88
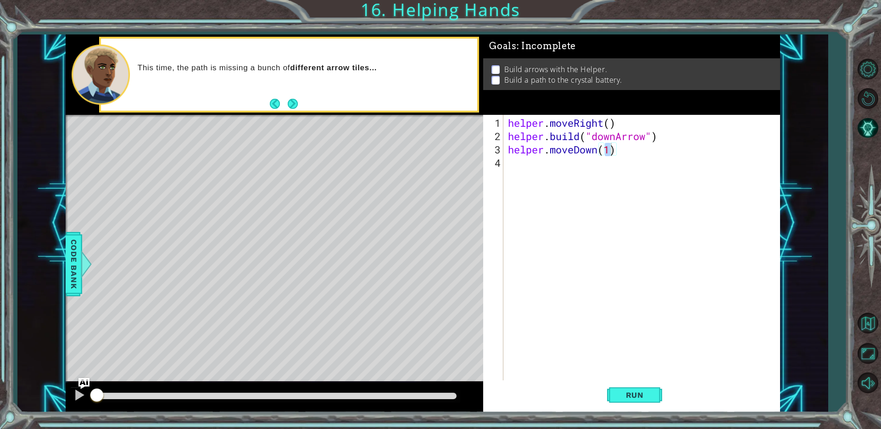
click at [505, 161] on div "helper.moveDown(1) 1 2 3 4 helper . moveRight ( ) helper . build ( "downArrow" …" at bounding box center [630, 248] width 294 height 266
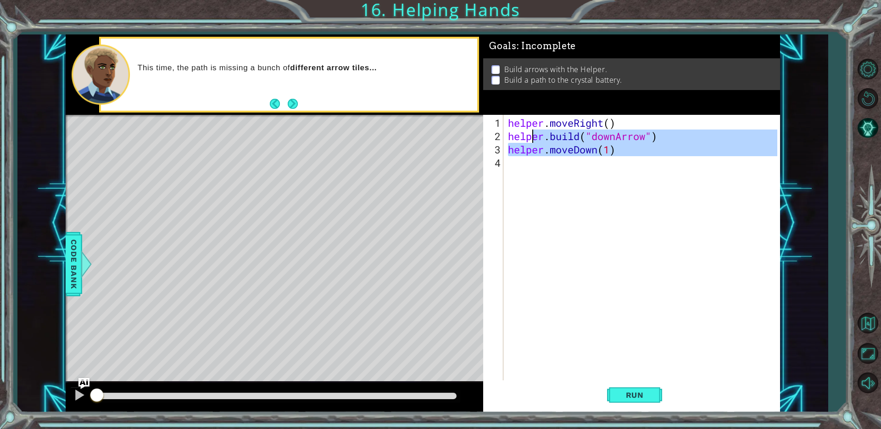
drag, startPoint x: 518, startPoint y: 168, endPoint x: 528, endPoint y: 142, distance: 27.8
click at [532, 136] on div "helper . moveRight ( ) helper . build ( "downArrow" ) helper . moveDown ( 1 )" at bounding box center [644, 262] width 276 height 293
type textarea "[DOMAIN_NAME]("downArrow") helper.moveDown(1)"
click at [516, 168] on div "helper . moveRight ( ) helper . build ( "downArrow" ) helper . moveDown ( 1 )" at bounding box center [641, 248] width 271 height 266
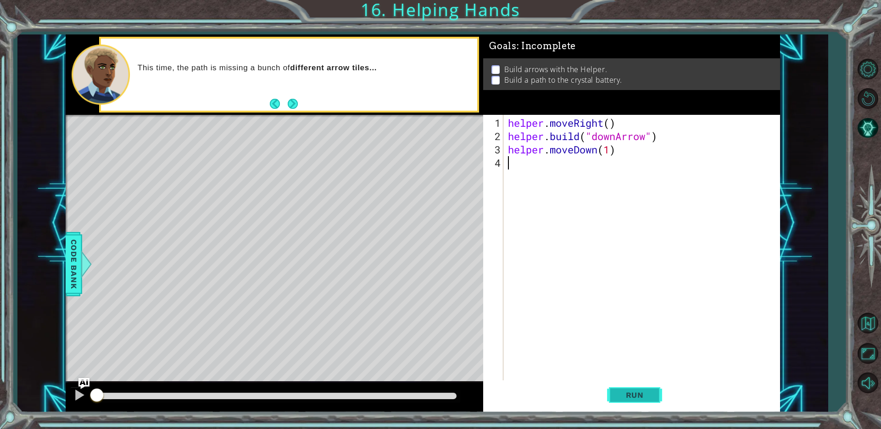
click at [660, 395] on button "Run" at bounding box center [634, 395] width 55 height 30
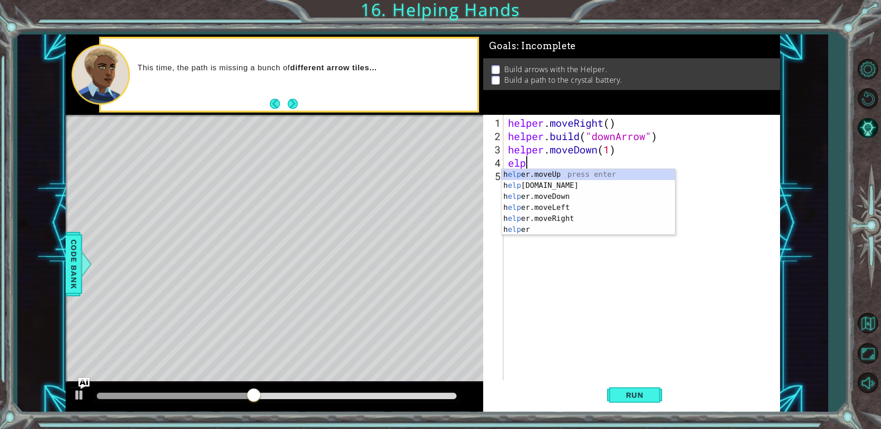
scroll to position [0, 0]
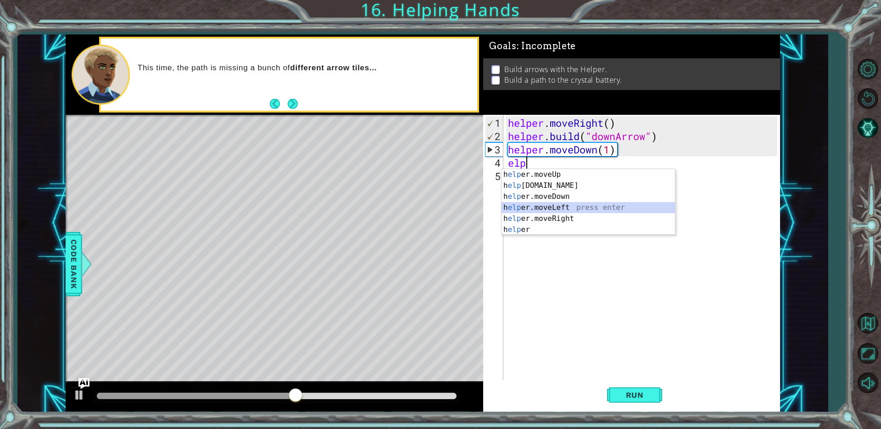
click at [553, 207] on div "h elp er.moveUp press enter h elp [DOMAIN_NAME] press enter h elp er.moveDown p…" at bounding box center [589, 213] width 174 height 88
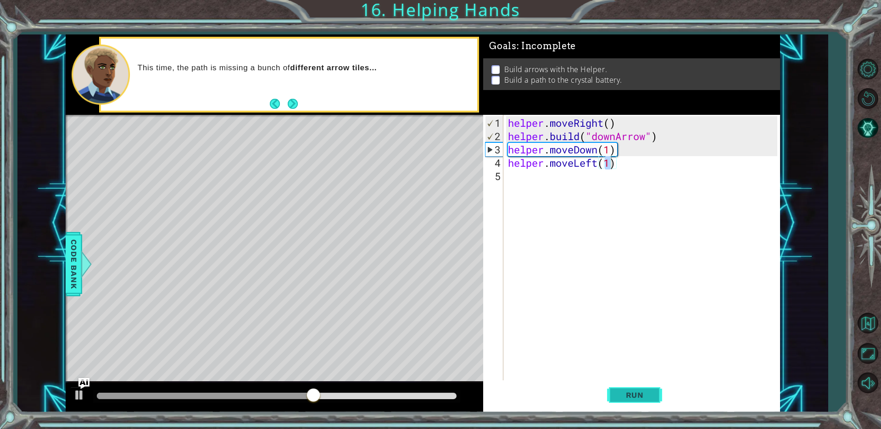
click at [628, 397] on span "Run" at bounding box center [635, 394] width 36 height 9
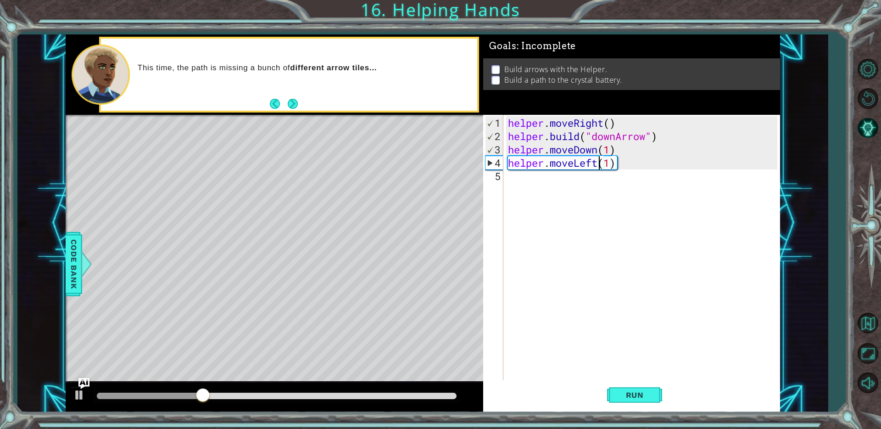
click at [597, 161] on div "helper . moveRight ( ) helper . build ( "downArrow" ) helper . moveDown ( 1 ) h…" at bounding box center [644, 262] width 276 height 293
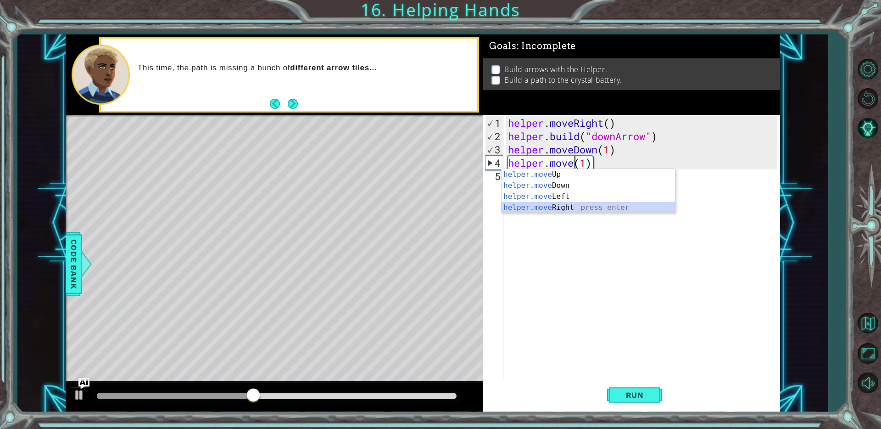
click at [568, 207] on div "helper.move Up press enter helper.move Down press enter helper.move Left press …" at bounding box center [589, 202] width 174 height 66
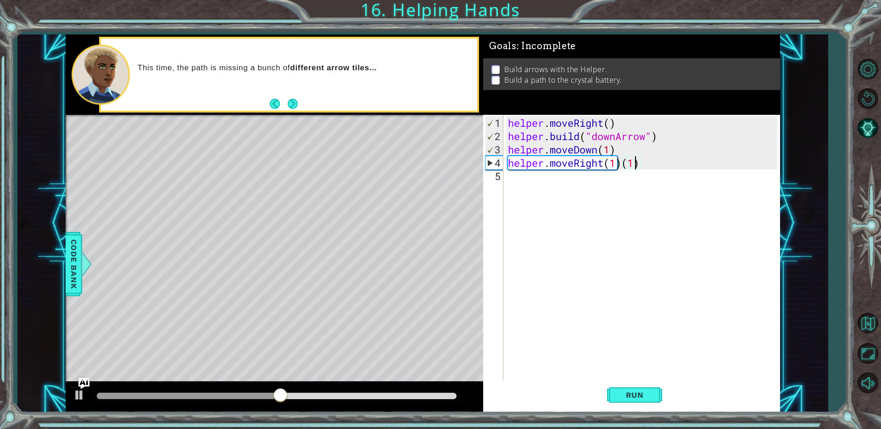
click at [635, 164] on div "helper . moveRight ( ) helper . build ( "downArrow" ) helper . moveDown ( 1 ) h…" at bounding box center [644, 262] width 276 height 293
click at [642, 162] on div "helper . moveRight ( ) helper . build ( "downArrow" ) helper . moveDown ( 1 ) h…" at bounding box center [644, 262] width 276 height 293
click at [617, 163] on div "helper . moveRight ( ) helper . build ( "downArrow" ) helper . moveDown ( 1 ) h…" at bounding box center [644, 262] width 276 height 293
type textarea "helper.moveRight(2)"
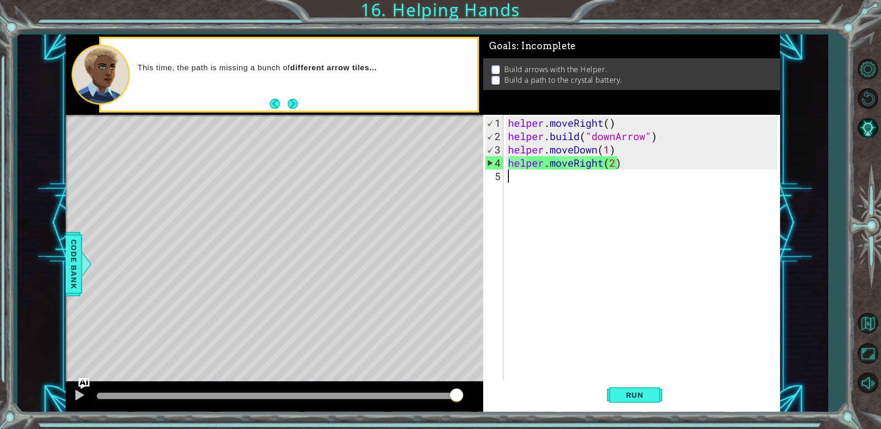
click at [512, 182] on div "helper . moveRight ( ) helper . build ( "downArrow" ) helper . moveDown ( 1 ) h…" at bounding box center [644, 262] width 276 height 293
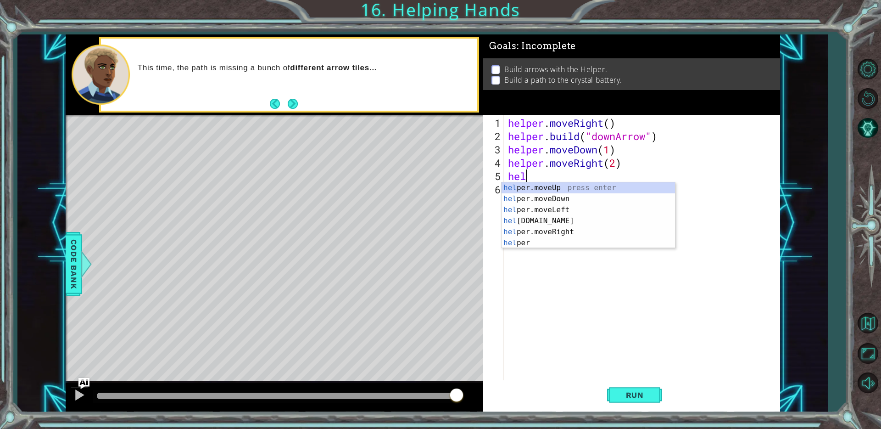
scroll to position [0, 0]
click at [551, 187] on div "help er.moveUp press enter help er.moveDown press enter help er.moveLeft press …" at bounding box center [589, 226] width 174 height 88
type textarea "helper.moveUp(1)"
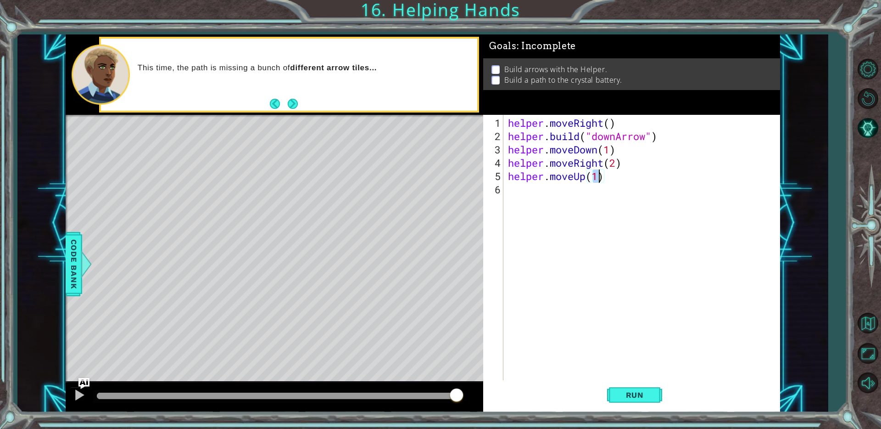
click at [516, 191] on div "helper . moveRight ( ) helper . build ( "downArrow" ) helper . moveDown ( 1 ) h…" at bounding box center [644, 262] width 276 height 293
click at [598, 178] on div "helper . moveRight ( ) helper . build ( "downArrow" ) helper . moveDown ( 1 ) h…" at bounding box center [644, 262] width 276 height 293
type textarea "helper.moveUp(2)"
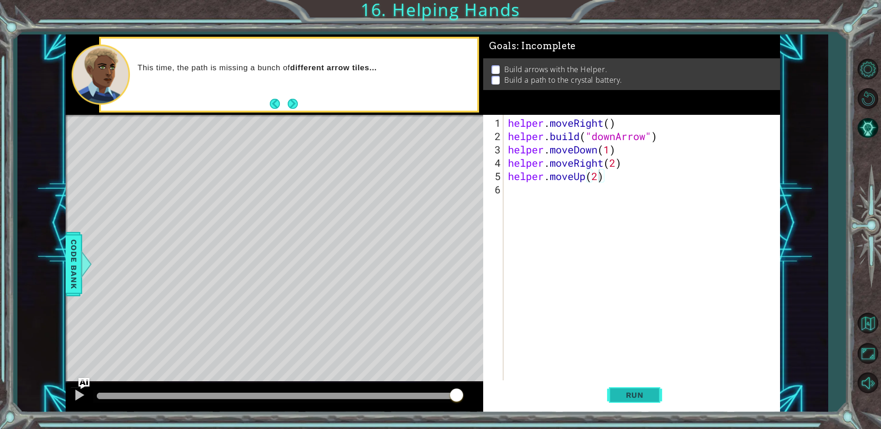
click at [645, 397] on span "Run" at bounding box center [635, 394] width 36 height 9
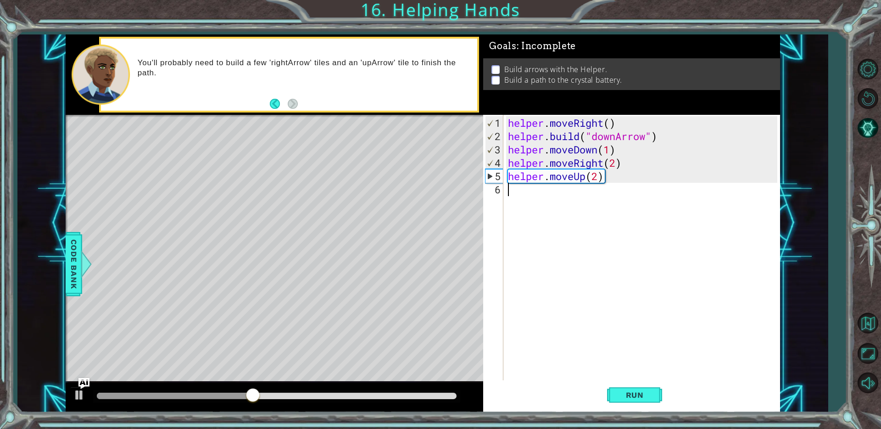
click at [508, 190] on div "helper . moveRight ( ) helper . build ( "downArrow" ) helper . moveDown ( 1 ) h…" at bounding box center [644, 262] width 276 height 293
click at [602, 180] on div "helper . moveRight ( ) helper . build ( "downArrow" ) helper . moveDown ( 1 ) h…" at bounding box center [644, 262] width 276 height 293
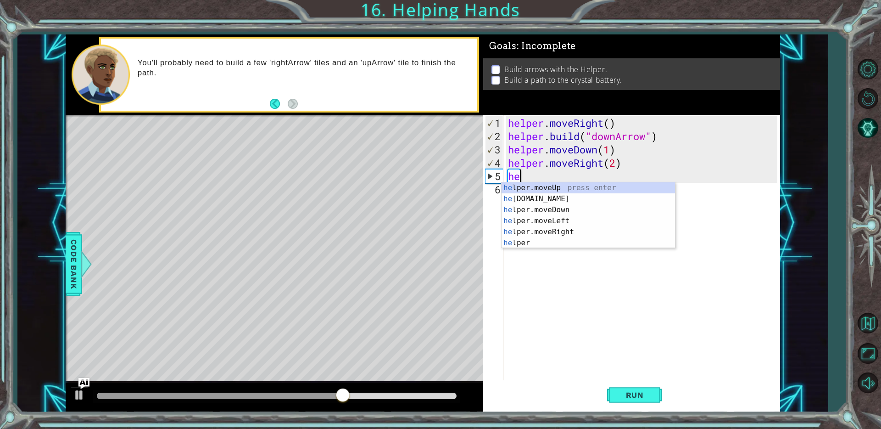
type textarea "h"
click at [588, 195] on div "he lper.moveUp press enter he [DOMAIN_NAME] press enter he lper.moveDown press …" at bounding box center [589, 226] width 174 height 88
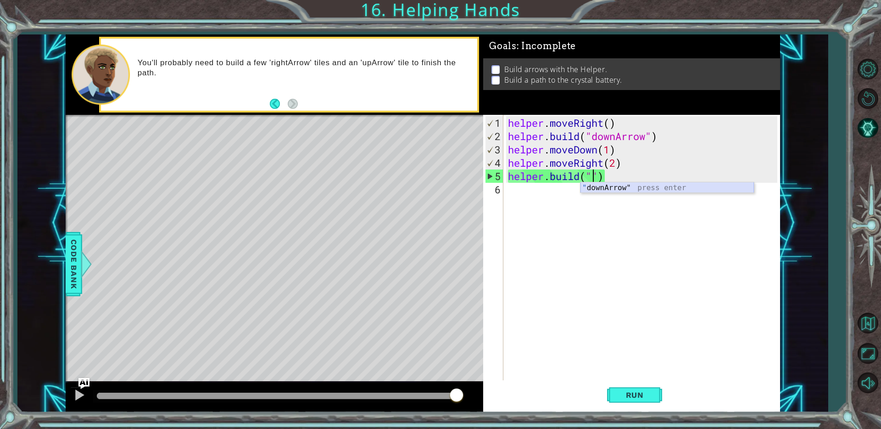
click at [648, 188] on div "" downArrow" press enter" at bounding box center [668, 198] width 174 height 33
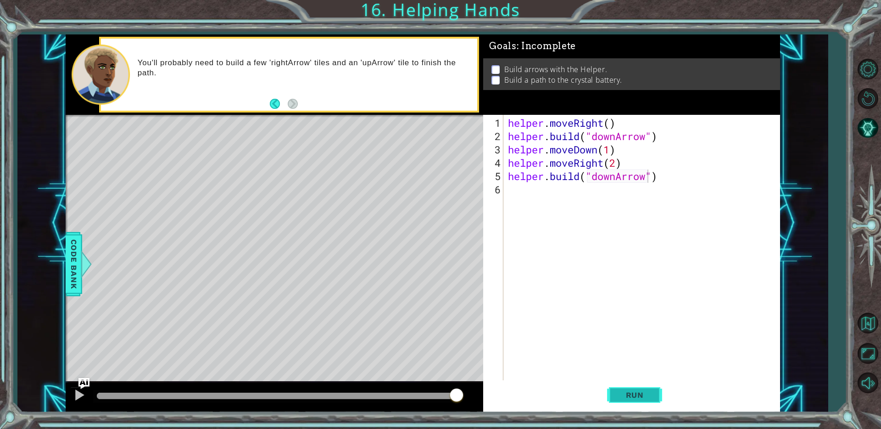
click at [628, 398] on span "Run" at bounding box center [635, 394] width 36 height 9
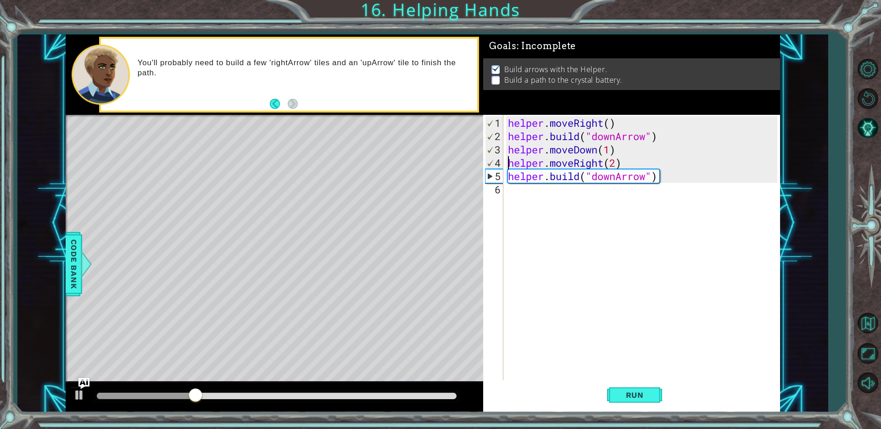
click at [510, 158] on div "helper . moveRight ( ) helper . build ( "downArrow" ) helper . moveDown ( 1 ) h…" at bounding box center [644, 262] width 276 height 293
type textarea "helper.moveRight(2)"
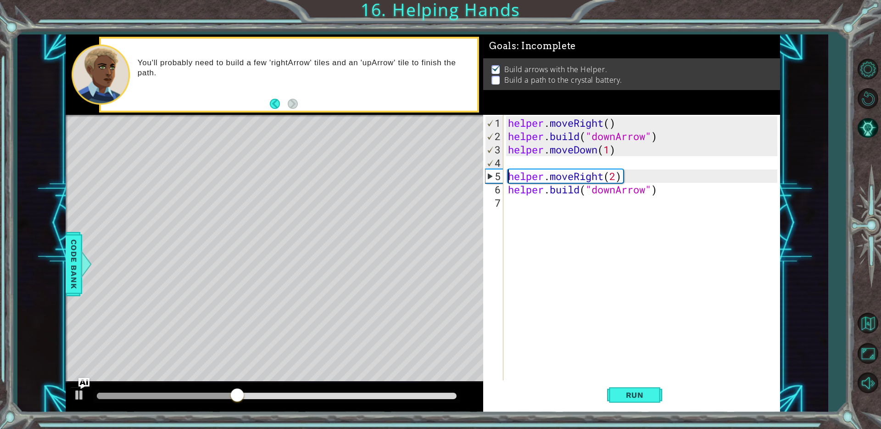
click at [512, 164] on div "helper . moveRight ( ) helper . build ( "downArrow" ) helper . moveDown ( 1 ) h…" at bounding box center [644, 262] width 276 height 293
drag, startPoint x: 508, startPoint y: 135, endPoint x: 678, endPoint y: 131, distance: 169.4
click at [678, 131] on div "helper . moveRight ( ) helper . build ( "downArrow" ) helper . moveDown ( 1 ) h…" at bounding box center [644, 262] width 276 height 293
type textarea "[DOMAIN_NAME]("downArrow")"
click at [547, 163] on div "helper . moveRight ( ) helper . build ( "downArrow" ) helper . moveDown ( 1 ) h…" at bounding box center [644, 262] width 276 height 293
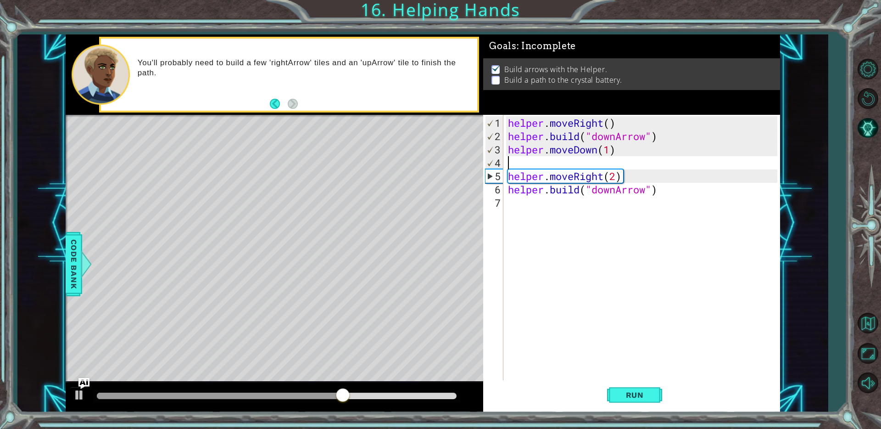
paste textarea "[DOMAIN_NAME]("downArrow")"
type textarea "[DOMAIN_NAME]("downArrow")"
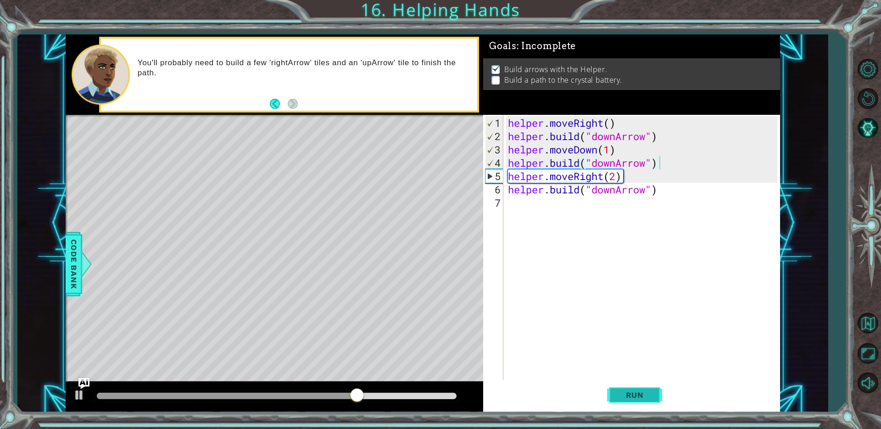
click at [649, 396] on span "Run" at bounding box center [635, 394] width 36 height 9
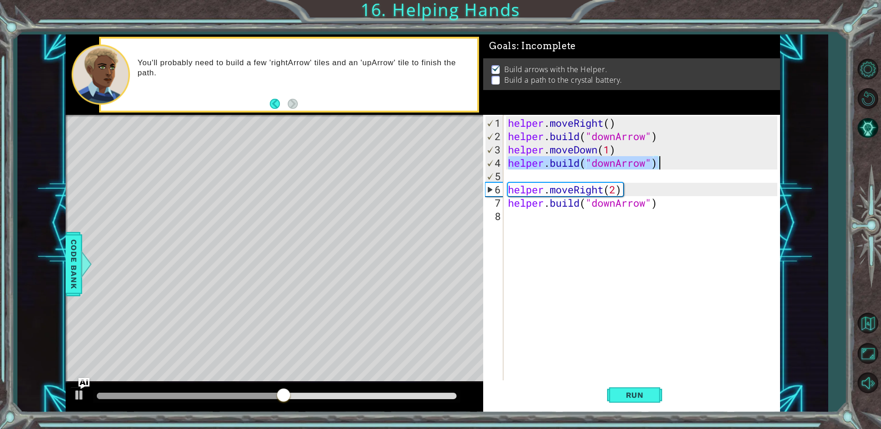
drag, startPoint x: 507, startPoint y: 163, endPoint x: 671, endPoint y: 165, distance: 163.4
click at [671, 165] on div "helper . moveRight ( ) helper . build ( "downArrow" ) helper . moveDown ( 1 ) h…" at bounding box center [644, 262] width 276 height 293
type textarea "[DOMAIN_NAME]("downArrow")"
click at [521, 175] on div "helper . moveRight ( ) helper . build ( "downArrow" ) helper . moveDown ( 1 ) h…" at bounding box center [644, 262] width 276 height 293
paste textarea "[DOMAIN_NAME]("downArrow")"
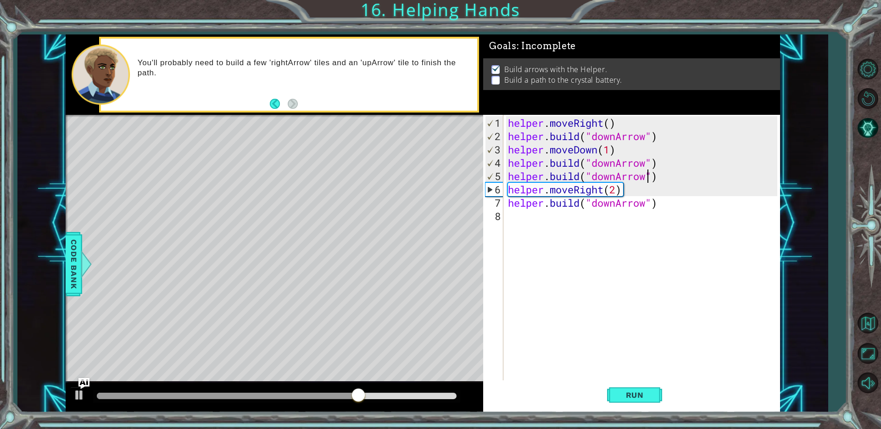
click at [645, 177] on div "helper . moveRight ( ) helper . build ( "downArrow" ) helper . moveDown ( 1 ) h…" at bounding box center [644, 262] width 276 height 293
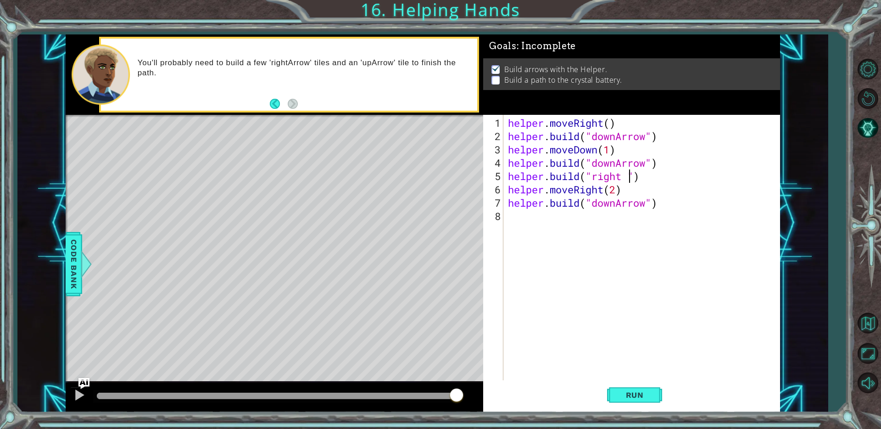
scroll to position [0, 6]
click at [671, 187] on div ""down A rrow" press enter" at bounding box center [710, 198] width 174 height 33
click at [654, 391] on button "Run" at bounding box center [634, 395] width 55 height 30
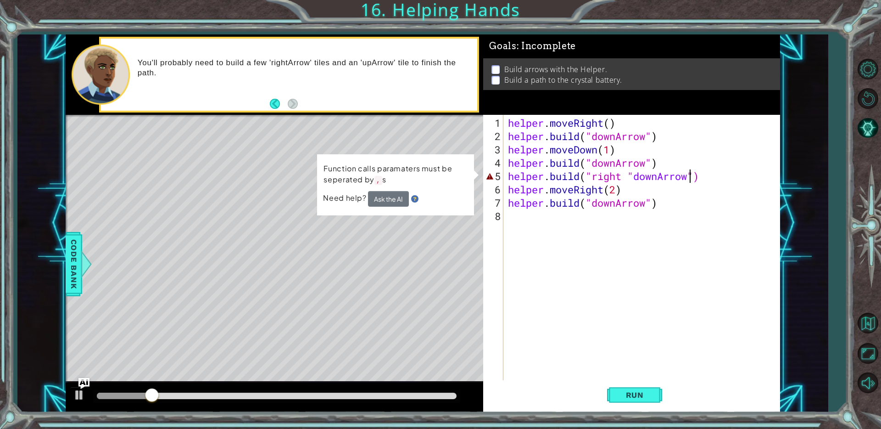
click at [631, 177] on div "helper . moveRight ( ) helper . build ( "downArrow" ) helper . moveDown ( 1 ) h…" at bounding box center [644, 262] width 276 height 293
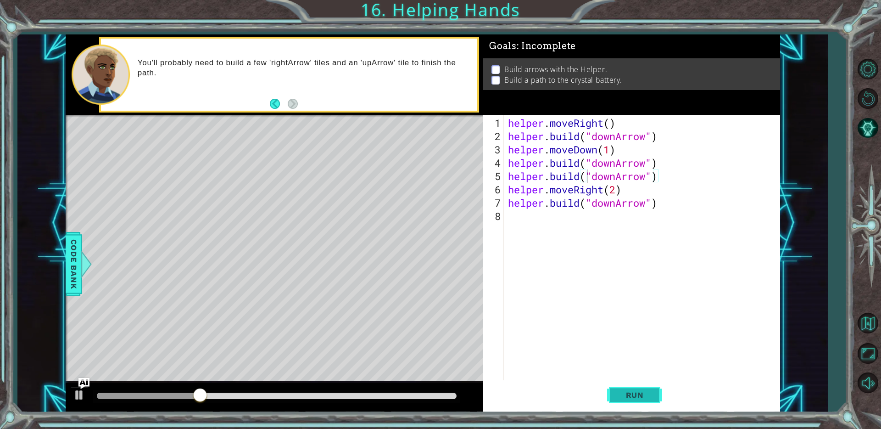
click at [637, 389] on button "Run" at bounding box center [634, 395] width 55 height 30
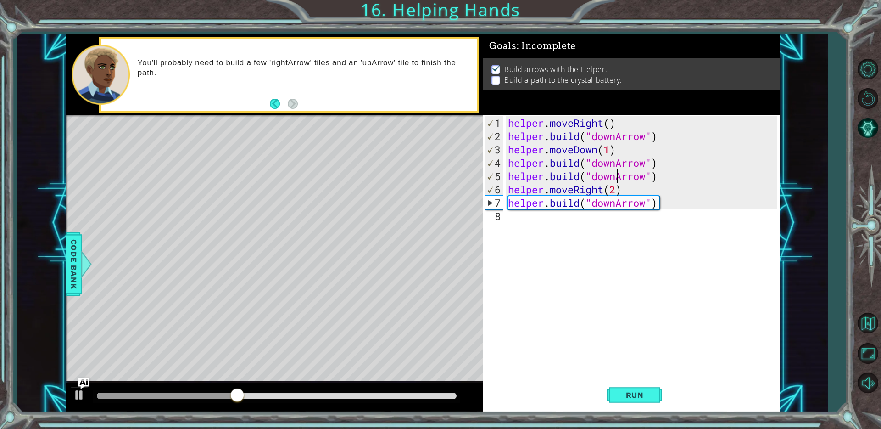
click at [616, 175] on div "helper . moveRight ( ) helper . build ( "downArrow" ) helper . moveDown ( 1 ) h…" at bounding box center [644, 262] width 276 height 293
click at [625, 178] on div "helper . moveRight ( ) helper . build ( "downArrow" ) helper . moveDown ( 1 ) h…" at bounding box center [644, 262] width 276 height 293
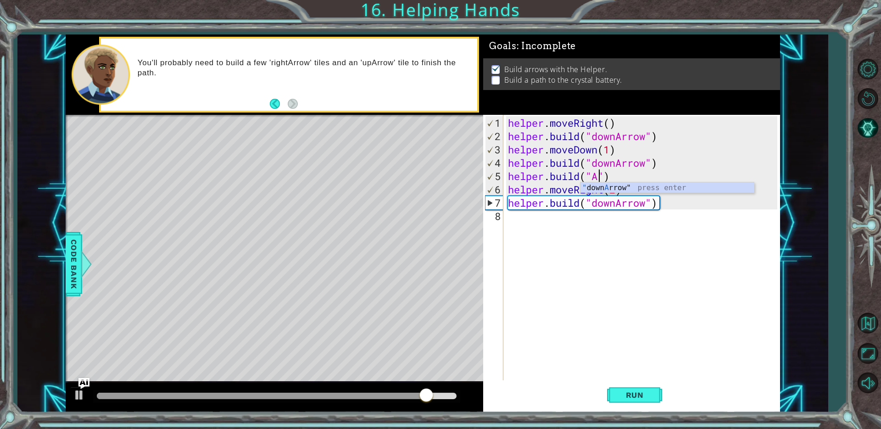
scroll to position [0, 4]
click at [614, 178] on div "helper . moveRight ( ) helper . build ( "downArrow" ) helper . moveDown ( 1 ) h…" at bounding box center [644, 262] width 276 height 293
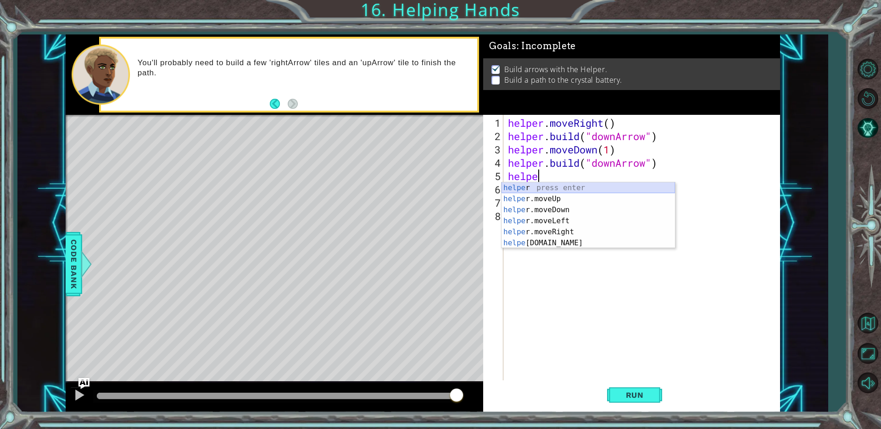
scroll to position [0, 1]
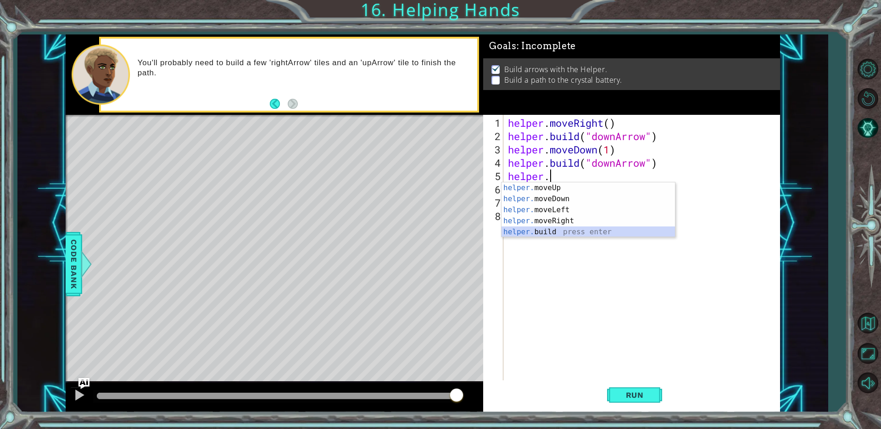
click at [585, 228] on div "helper. moveUp press enter helper. moveDown press enter helper. moveLeft press …" at bounding box center [589, 220] width 174 height 77
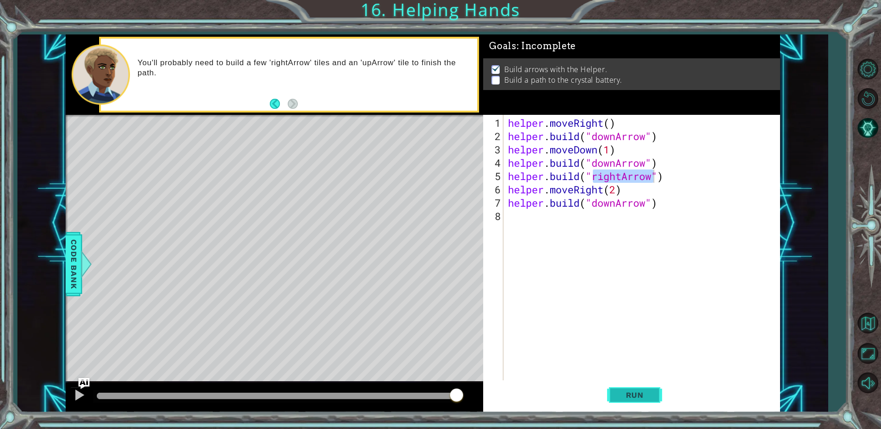
click at [652, 393] on span "Run" at bounding box center [635, 394] width 36 height 9
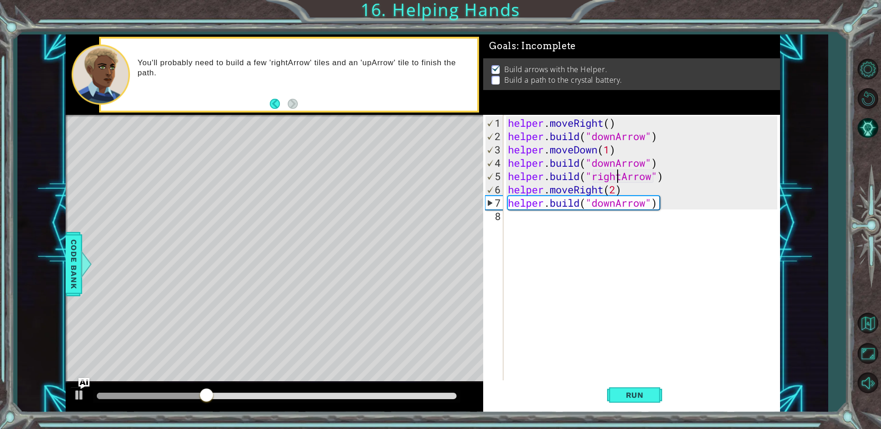
click at [617, 174] on div "helper . moveRight ( ) helper . build ( "downArrow" ) helper . moveDown ( 1 ) h…" at bounding box center [644, 262] width 276 height 293
click at [622, 175] on div "helper . moveRight ( ) helper . build ( "downArrow" ) helper . moveDown ( 1 ) h…" at bounding box center [644, 262] width 276 height 293
click at [646, 395] on span "Run" at bounding box center [635, 394] width 36 height 9
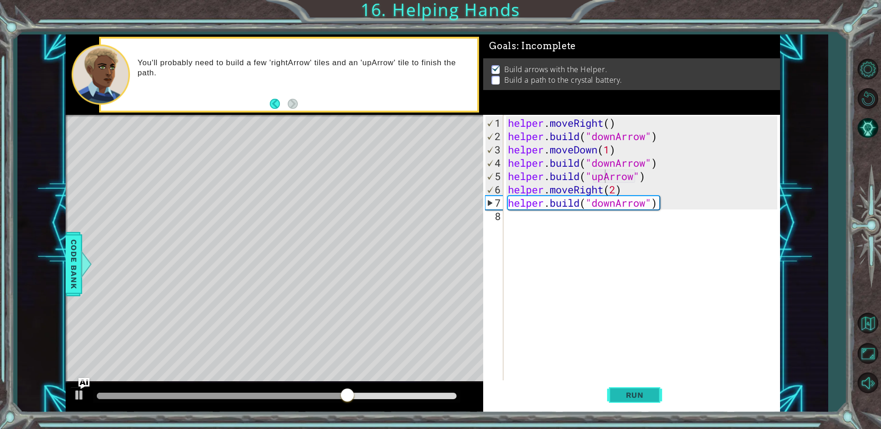
click at [622, 392] on span "Run" at bounding box center [635, 394] width 36 height 9
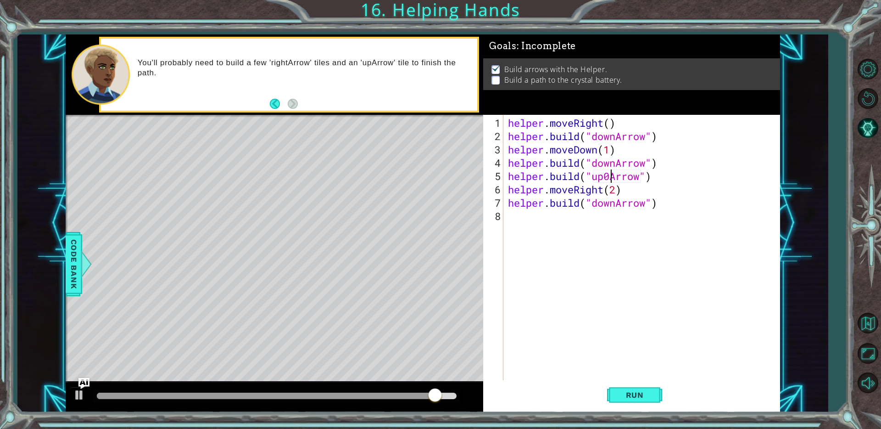
scroll to position [0, 6]
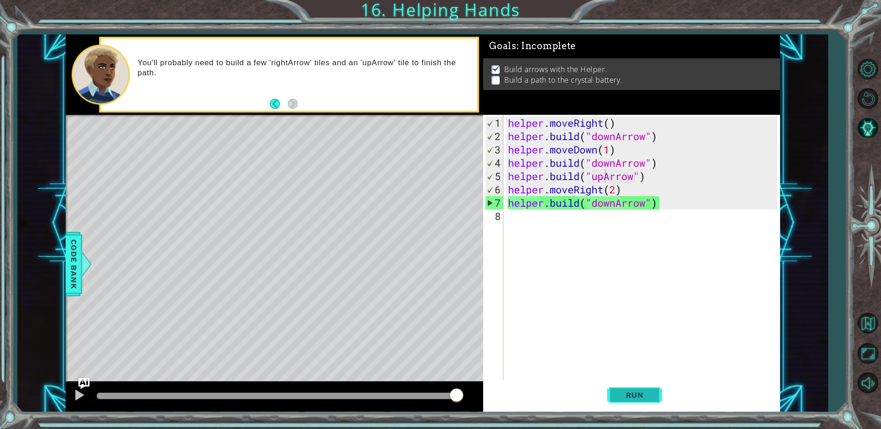
click at [647, 393] on span "Run" at bounding box center [635, 394] width 36 height 9
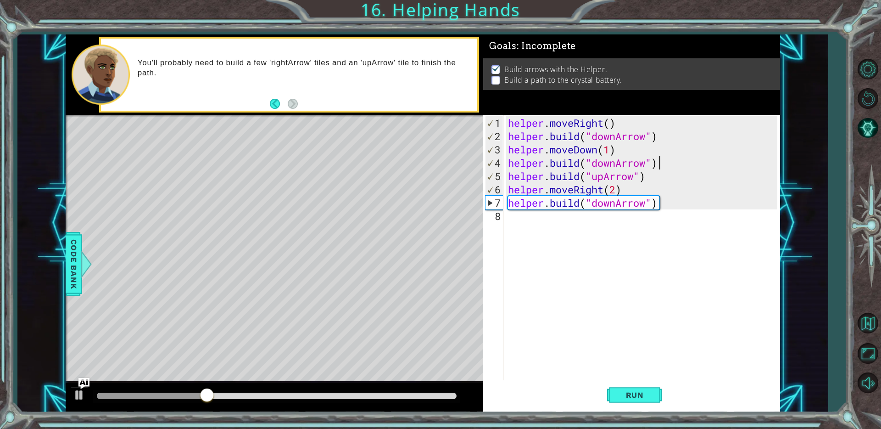
click at [661, 165] on div "helper . moveRight ( ) helper . build ( "downArrow" ) helper . moveDown ( 1 ) h…" at bounding box center [644, 262] width 276 height 293
click at [649, 181] on div "helper . moveRight ( ) helper . build ( "downArrow" ) helper . moveDown ( 1 ) h…" at bounding box center [644, 262] width 276 height 293
click at [650, 178] on div "helper . moveRight ( ) helper . build ( "downArrow" ) helper . moveDown ( 1 ) h…" at bounding box center [644, 262] width 276 height 293
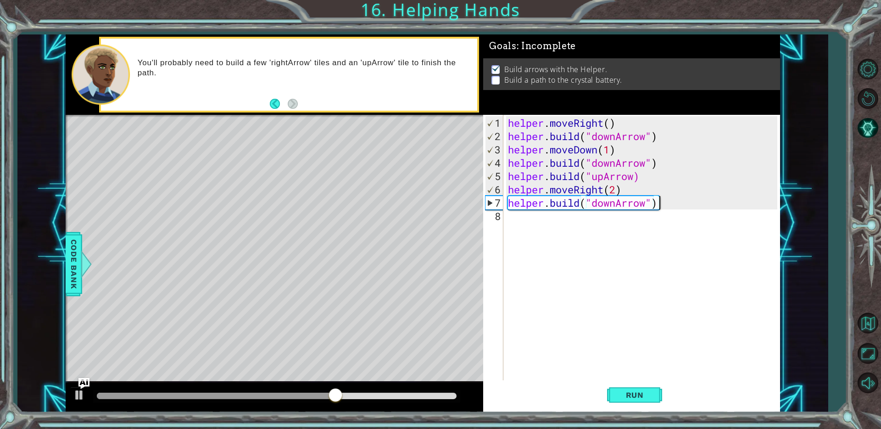
click at [669, 203] on div "helper . moveRight ( ) helper . build ( "downArrow" ) helper . moveDown ( 1 ) h…" at bounding box center [644, 262] width 276 height 293
type textarea "[DOMAIN_NAME]("downArrow")"
click at [658, 209] on div "helper . moveRight ( ) helper . build ( "downArrow" ) helper . moveDown ( 1 ) h…" at bounding box center [644, 262] width 276 height 293
click at [659, 207] on div "helper . moveRight ( ) helper . build ( "downArrow" ) helper . moveDown ( 1 ) h…" at bounding box center [644, 262] width 276 height 293
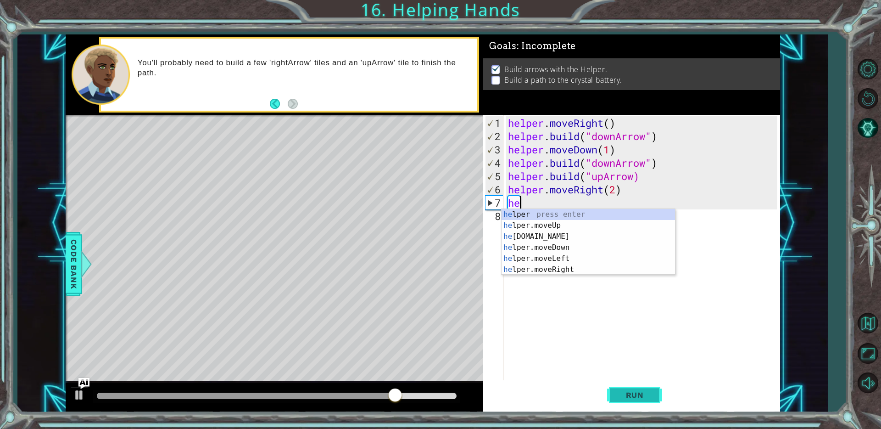
type textarea "h"
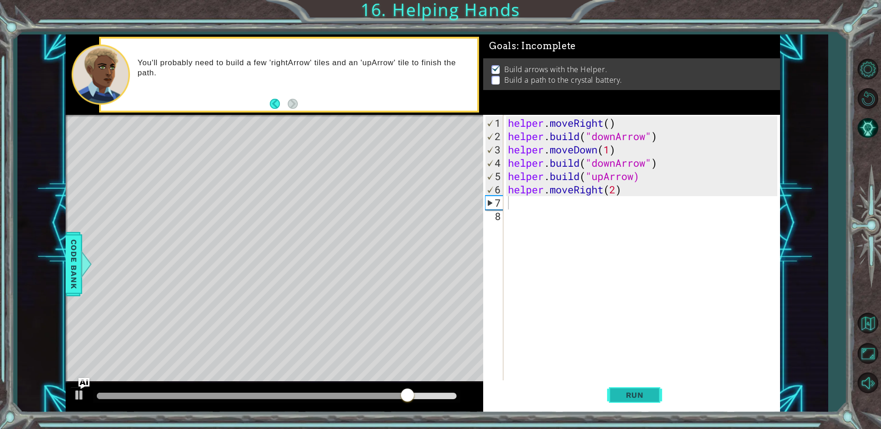
click at [634, 390] on span "Run" at bounding box center [635, 394] width 36 height 9
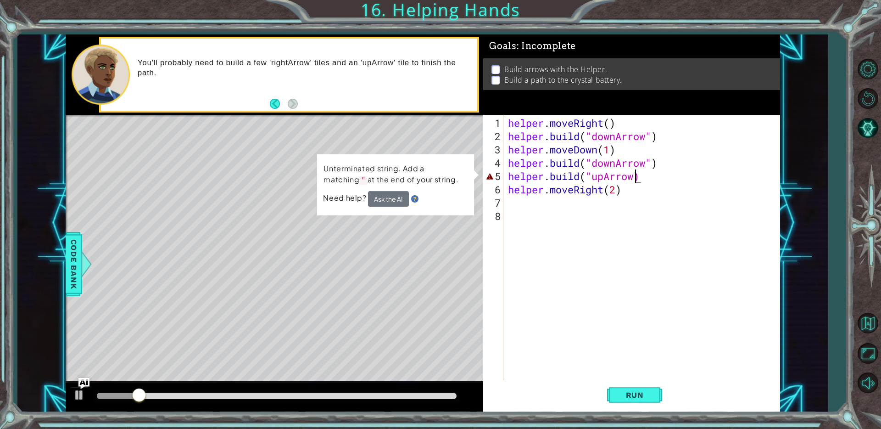
click at [636, 174] on div "helper . moveRight ( ) helper . build ( "downArrow" ) helper . moveDown ( 1 ) h…" at bounding box center [644, 262] width 276 height 293
type textarea "[DOMAIN_NAME]("upArrow")"
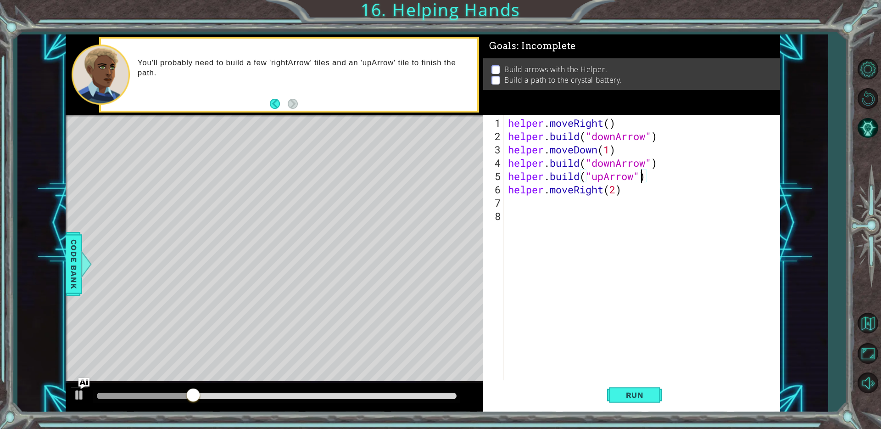
click at [510, 204] on div "helper . moveRight ( ) helper . build ( "downArrow" ) helper . moveDown ( 1 ) h…" at bounding box center [644, 262] width 276 height 293
click at [68, 257] on span "Code Bank" at bounding box center [74, 264] width 15 height 56
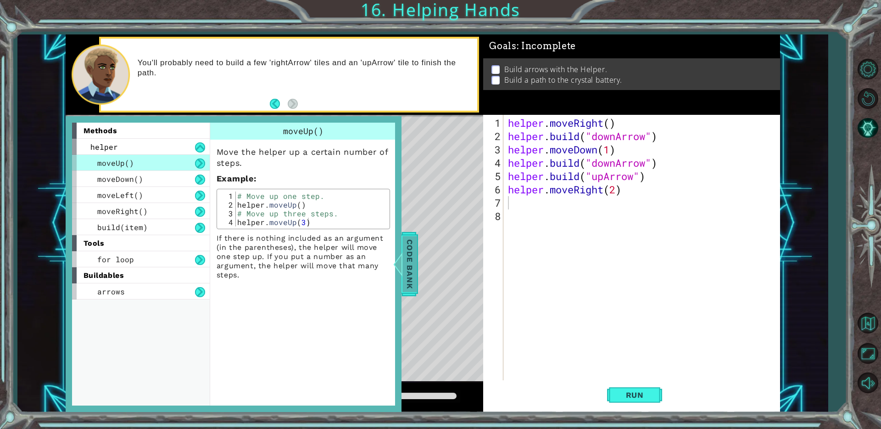
click at [413, 266] on span "Code Bank" at bounding box center [410, 264] width 15 height 56
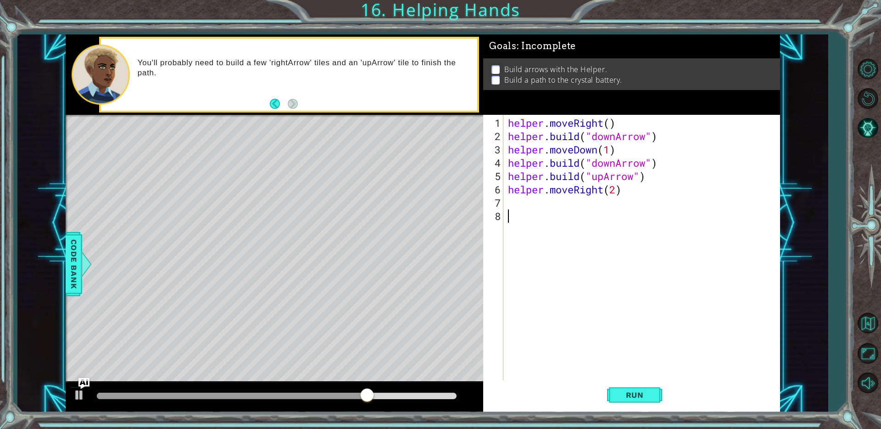
click at [527, 210] on div "helper . moveRight ( ) helper . build ( "downArrow" ) helper . moveDown ( 1 ) h…" at bounding box center [644, 262] width 276 height 293
click at [512, 205] on div "helper . moveRight ( ) helper . build ( "downArrow" ) helper . moveDown ( 1 ) h…" at bounding box center [644, 262] width 276 height 293
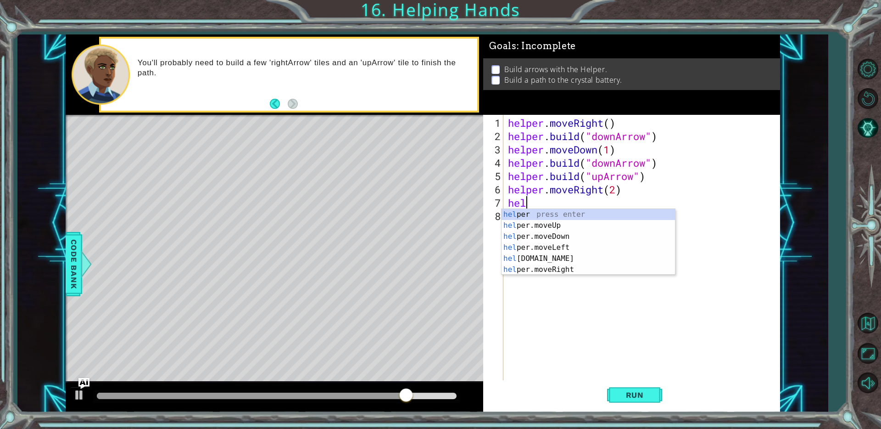
scroll to position [0, 0]
click at [542, 236] on div "help er press enter help er.moveUp press enter help er.moveDown press enter hel…" at bounding box center [589, 253] width 174 height 88
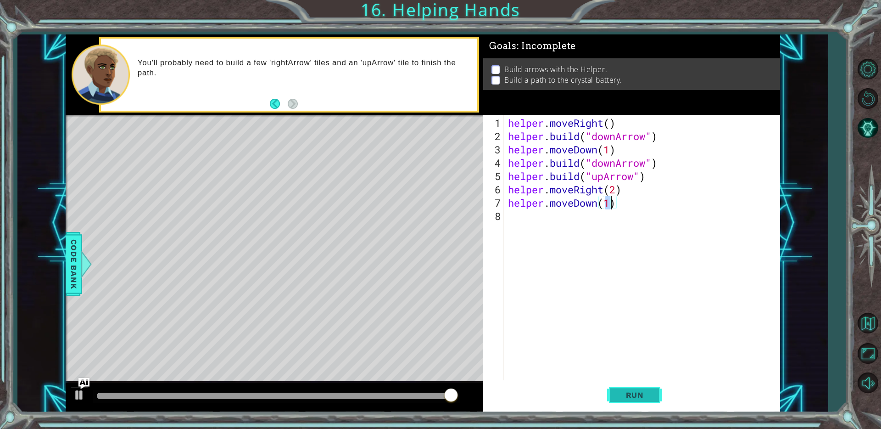
click at [629, 389] on button "Run" at bounding box center [634, 395] width 55 height 30
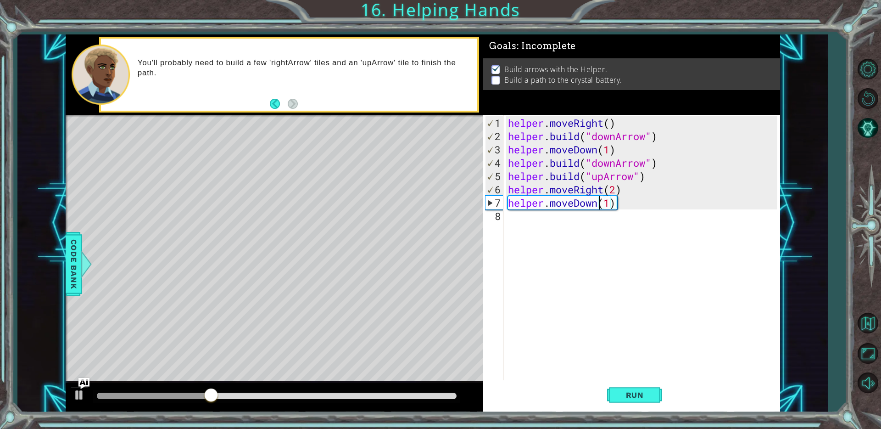
click at [600, 202] on div "helper . moveRight ( ) helper . build ( "downArrow" ) helper . moveDown ( 1 ) h…" at bounding box center [644, 262] width 276 height 293
click at [612, 207] on div "helper . moveRight ( ) helper . build ( "downArrow" ) helper . moveDown ( 1 ) h…" at bounding box center [644, 262] width 276 height 293
type textarea "helper.moveDown()"
click at [624, 395] on span "Run" at bounding box center [635, 394] width 36 height 9
click at [622, 211] on div "helper . moveRight ( ) helper . build ( "downArrow" ) helper . moveDown ( 1 ) h…" at bounding box center [644, 262] width 276 height 293
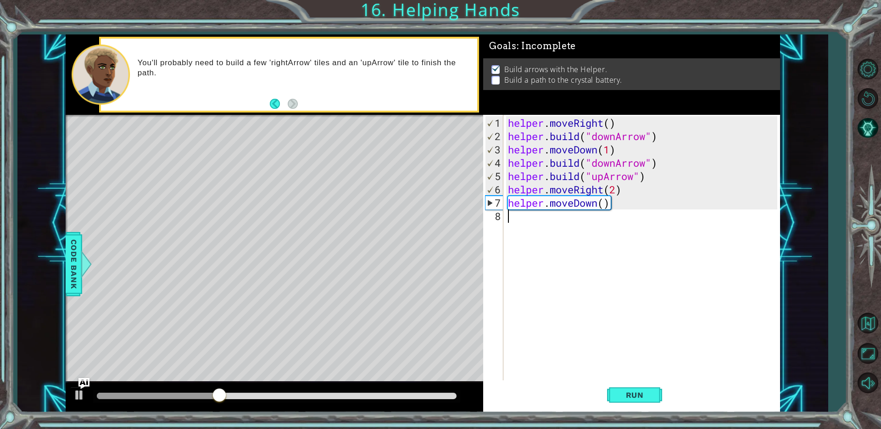
scroll to position [0, 0]
click at [619, 204] on div "helper . moveRight ( ) helper . build ( "downArrow" ) helper . moveDown ( 1 ) h…" at bounding box center [644, 262] width 276 height 293
click at [596, 205] on div "helper . moveRight ( ) helper . build ( "downArrow" ) helper . moveDown ( 1 ) h…" at bounding box center [644, 262] width 276 height 293
click at [597, 203] on div "helper . moveRight ( ) helper . build ( "downArrow" ) helper . moveDown ( 1 ) h…" at bounding box center [644, 262] width 276 height 293
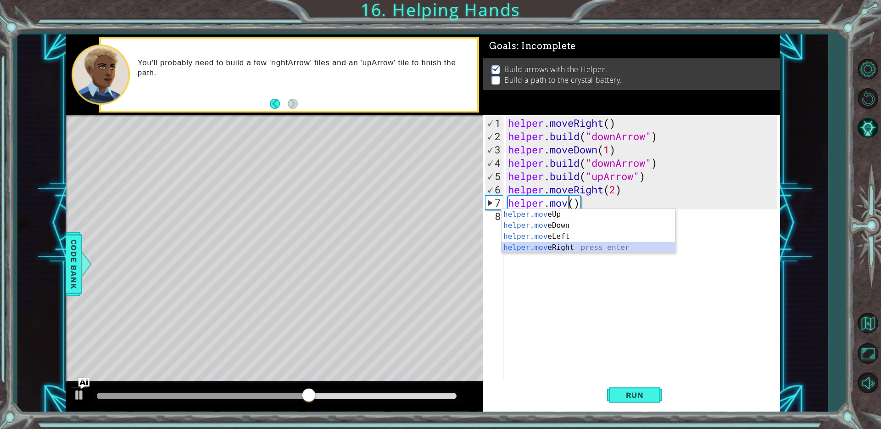
click at [574, 250] on div "helper.mov eUp press enter helper.mov eDown press enter helper.mov eLeft press …" at bounding box center [589, 242] width 174 height 66
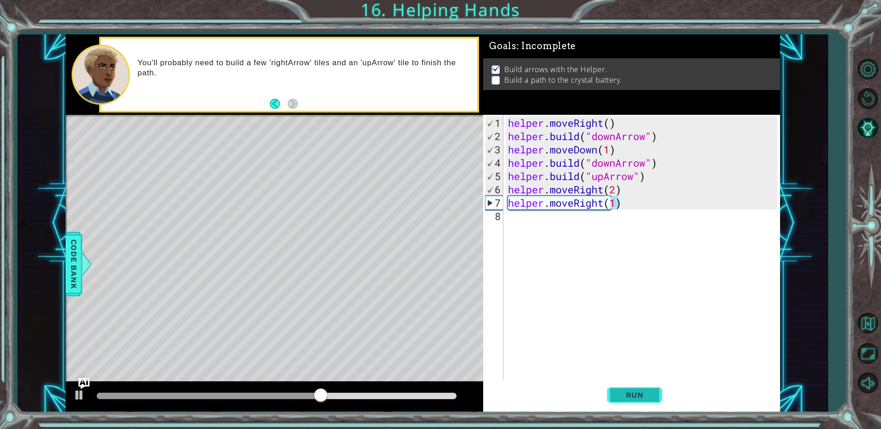
click at [632, 397] on span "Run" at bounding box center [635, 394] width 36 height 9
click at [626, 207] on div "helper . moveRight ( ) helper . build ( "downArrow" ) helper . moveDown ( 1 ) h…" at bounding box center [644, 262] width 276 height 293
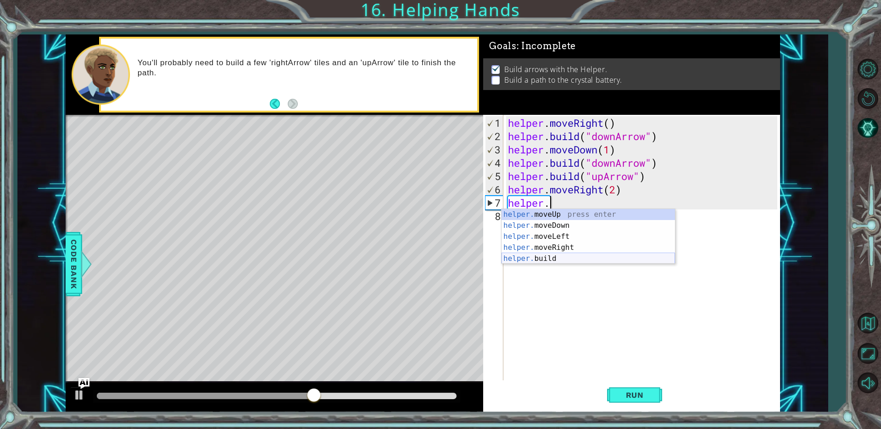
click at [586, 258] on div "helper. moveUp press enter helper. moveDown press enter helper. moveLeft press …" at bounding box center [589, 247] width 174 height 77
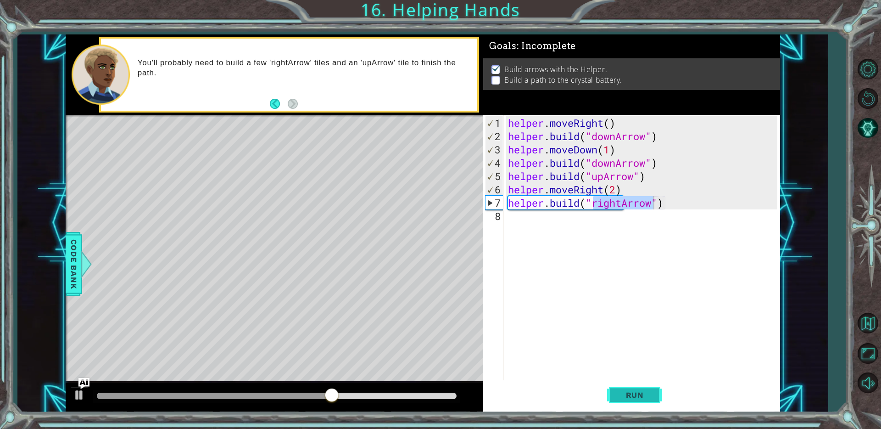
click at [643, 398] on span "Run" at bounding box center [635, 394] width 36 height 9
click at [243, 357] on div "Level Map" at bounding box center [278, 250] width 424 height 270
click at [642, 395] on span "Run" at bounding box center [635, 394] width 36 height 9
click at [605, 193] on div "helper . moveRight ( ) helper . build ( "downArrow" ) helper . moveDown ( 1 ) h…" at bounding box center [644, 262] width 276 height 293
click at [618, 161] on div "helper . moveRight ( ) helper . build ( "downArrow" ) helper . moveDown ( 1 ) h…" at bounding box center [644, 262] width 276 height 293
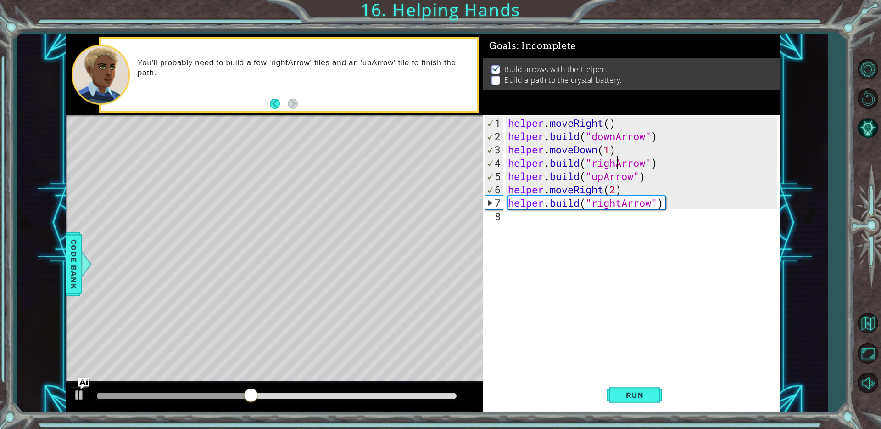
scroll to position [0, 6]
type textarea "[DOMAIN_NAME]("rightArrow")"
click at [640, 397] on span "Run" at bounding box center [635, 394] width 36 height 9
click at [505, 216] on div "[DOMAIN_NAME]("rightArrow") 1 2 3 4 5 6 7 8 helper . moveRight ( ) helper . bui…" at bounding box center [630, 248] width 294 height 266
click at [514, 219] on div "helper . moveRight ( ) helper . build ( "downArrow" ) helper . moveDown ( 1 ) h…" at bounding box center [644, 262] width 276 height 293
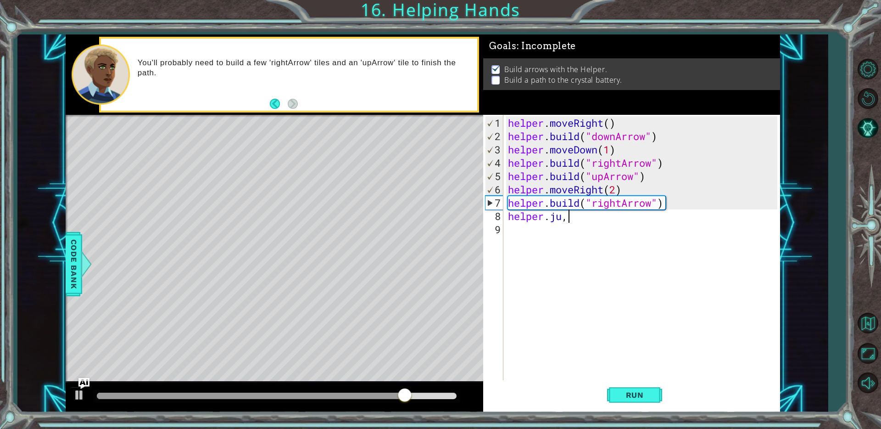
scroll to position [0, 2]
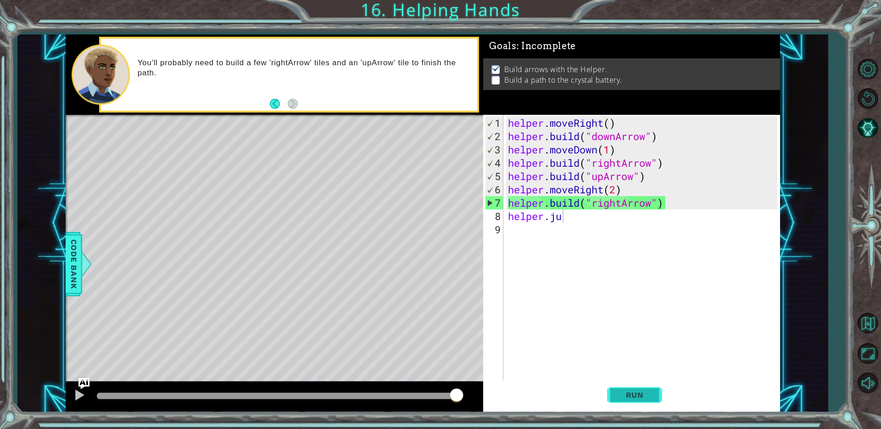
click at [633, 398] on span "Run" at bounding box center [635, 394] width 36 height 9
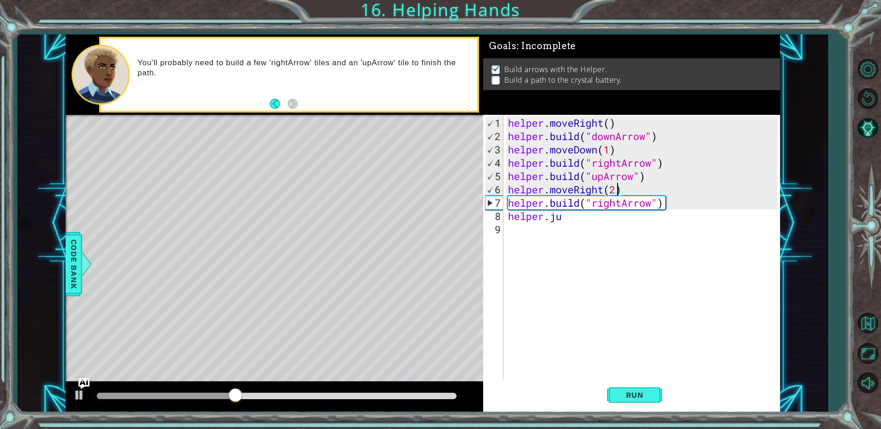
click at [617, 189] on div "helper . moveRight ( ) helper . build ( "downArrow" ) helper . moveDown ( 1 ) h…" at bounding box center [644, 262] width 276 height 293
click at [641, 390] on span "Run" at bounding box center [635, 394] width 36 height 9
click at [579, 218] on div "helper . moveRight ( ) helper . build ( "downArrow" ) helper . moveDown ( 1 ) h…" at bounding box center [644, 262] width 276 height 293
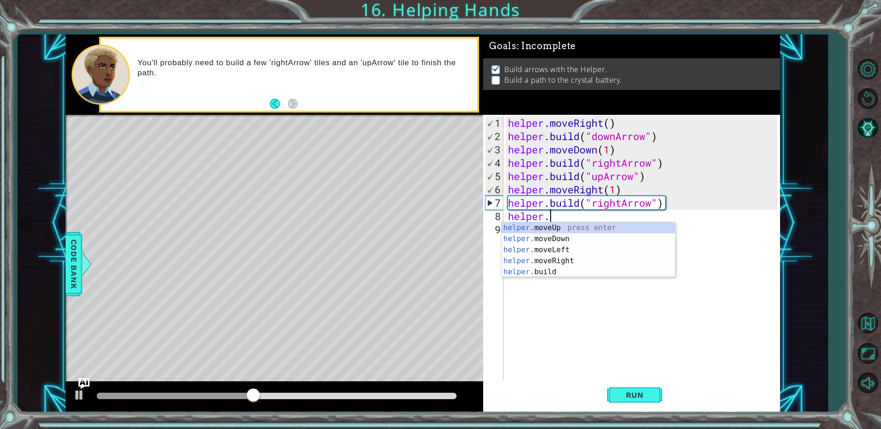
scroll to position [0, 1]
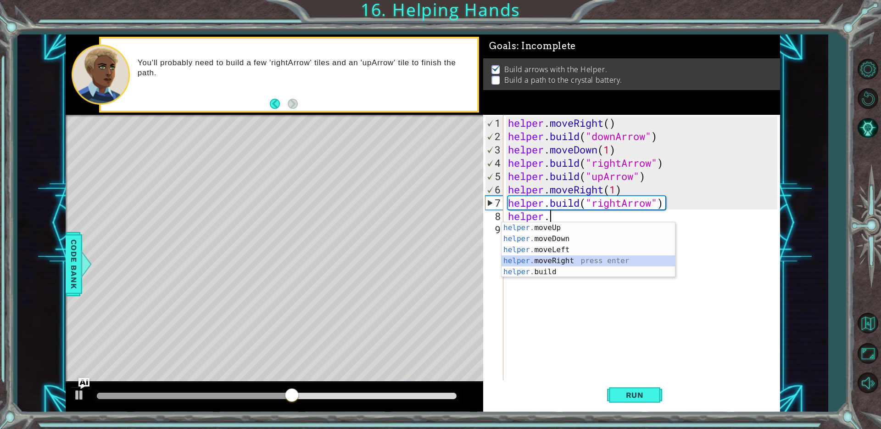
drag, startPoint x: 554, startPoint y: 260, endPoint x: 561, endPoint y: 286, distance: 27.1
click at [553, 261] on div "helper. moveUp press enter helper. moveDown press enter helper. moveLeft press …" at bounding box center [589, 260] width 174 height 77
type textarea "helper.moveRight(1)"
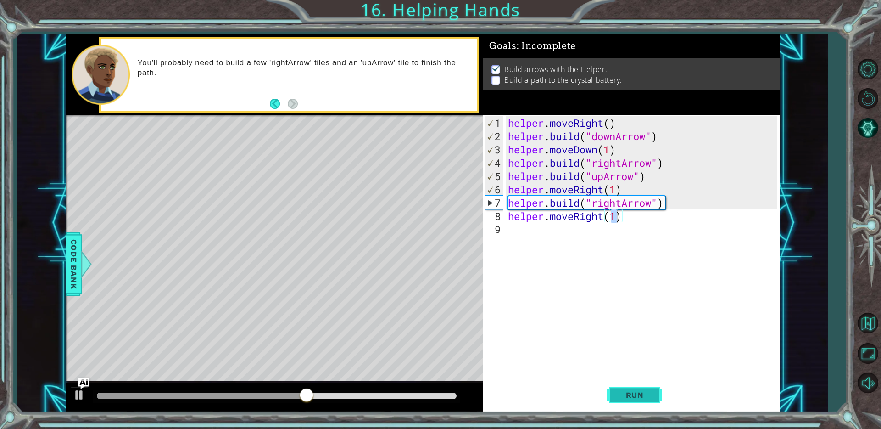
click at [648, 401] on button "Run" at bounding box center [634, 395] width 55 height 30
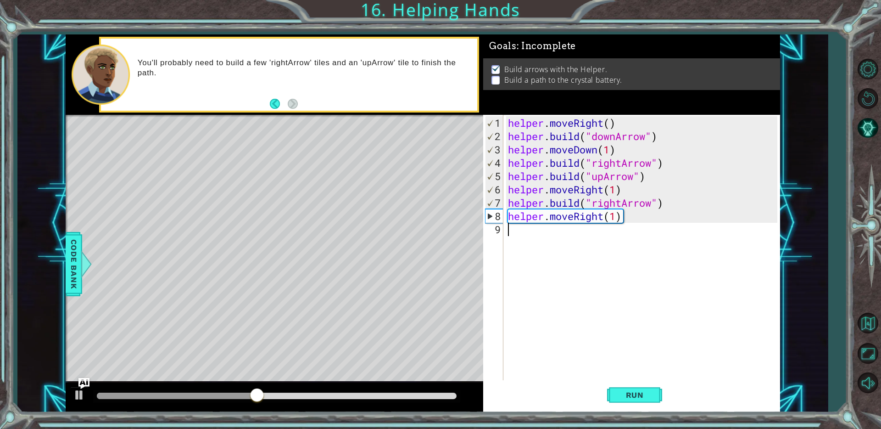
click at [512, 230] on div "helper . moveRight ( ) helper . build ( "downArrow" ) helper . moveDown ( 1 ) h…" at bounding box center [644, 262] width 276 height 293
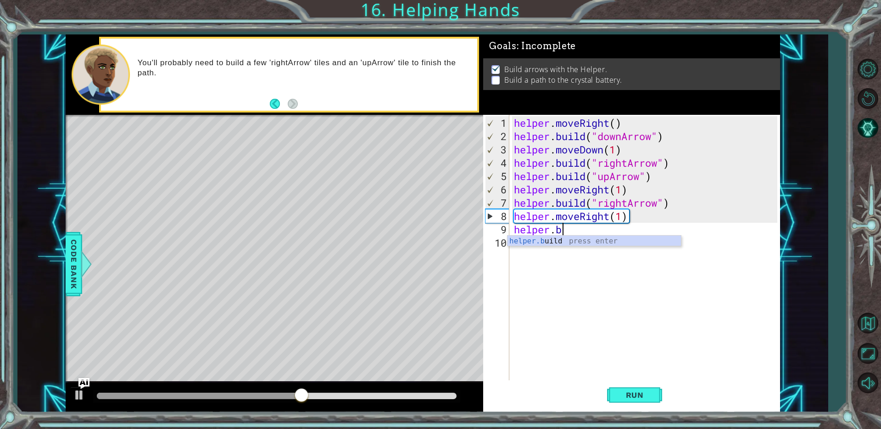
scroll to position [0, 2]
click at [542, 244] on div "helper.b uild press enter" at bounding box center [595, 252] width 174 height 33
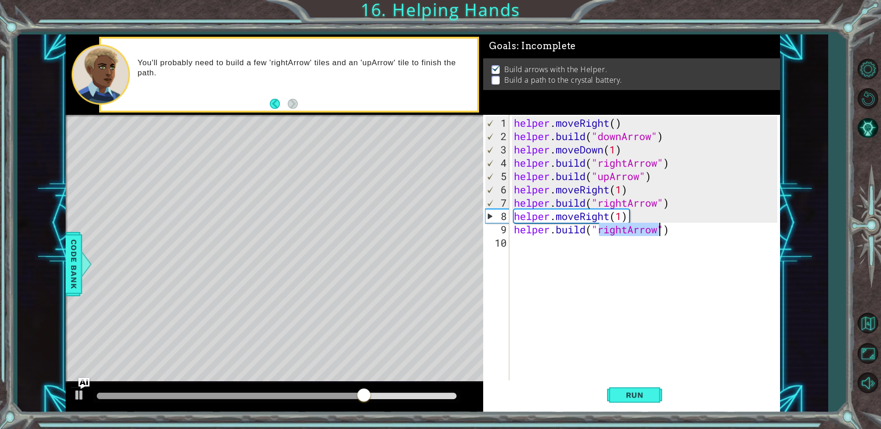
click at [628, 234] on div "helper . moveRight ( ) helper . build ( "downArrow" ) helper . moveDown ( 1 ) h…" at bounding box center [644, 248] width 265 height 266
drag, startPoint x: 628, startPoint y: 234, endPoint x: 625, endPoint y: 239, distance: 5.5
click at [628, 235] on div "helper . moveRight ( ) helper . build ( "downArrow" ) helper . moveDown ( 1 ) h…" at bounding box center [647, 262] width 270 height 293
type textarea "[DOMAIN_NAME]("rightArrow")"
click at [630, 235] on div "helper . moveRight ( ) helper . build ( "downArrow" ) helper . moveDown ( 1 ) h…" at bounding box center [647, 262] width 270 height 293
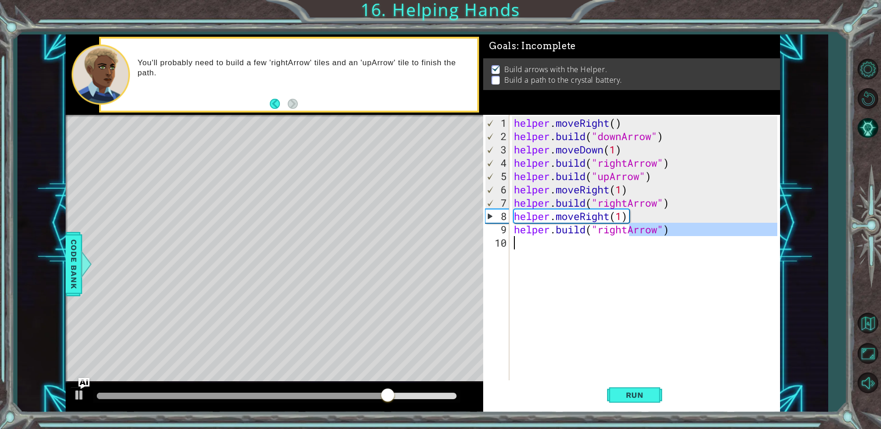
click at [625, 235] on div "helper . moveRight ( ) helper . build ( "downArrow" ) helper . moveDown ( 1 ) h…" at bounding box center [644, 248] width 265 height 266
click at [627, 232] on div "helper . moveRight ( ) helper . build ( "downArrow" ) helper . moveDown ( 1 ) h…" at bounding box center [647, 262] width 270 height 293
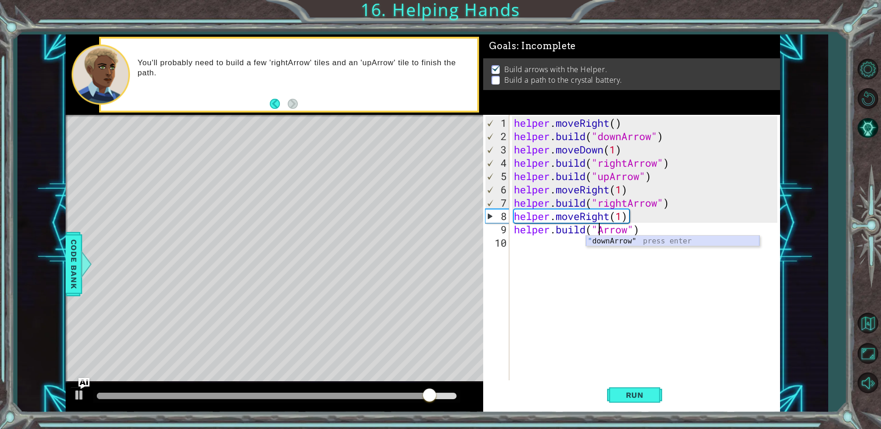
scroll to position [0, 5]
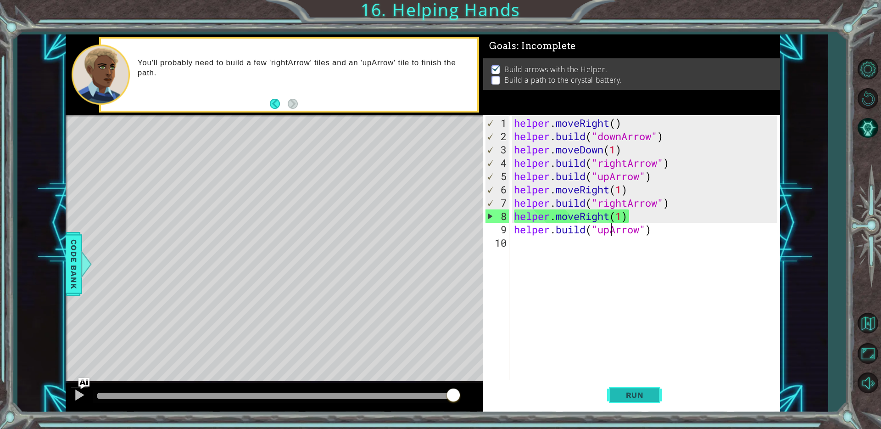
type textarea "[DOMAIN_NAME]("upArrow")"
click at [625, 389] on button "Run" at bounding box center [634, 395] width 55 height 30
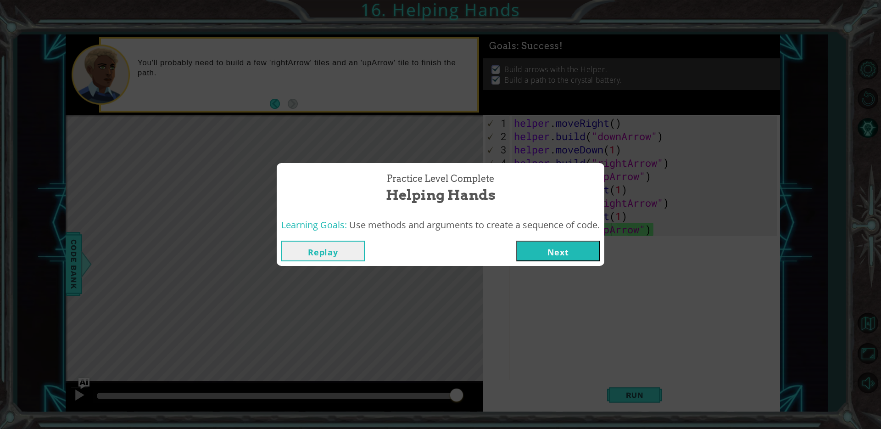
click at [547, 256] on button "Next" at bounding box center [558, 251] width 84 height 21
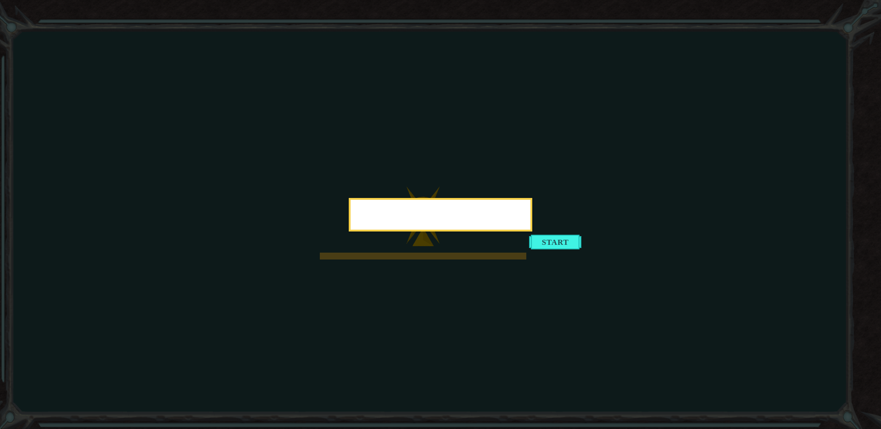
drag, startPoint x: 544, startPoint y: 264, endPoint x: 550, endPoint y: 259, distance: 6.9
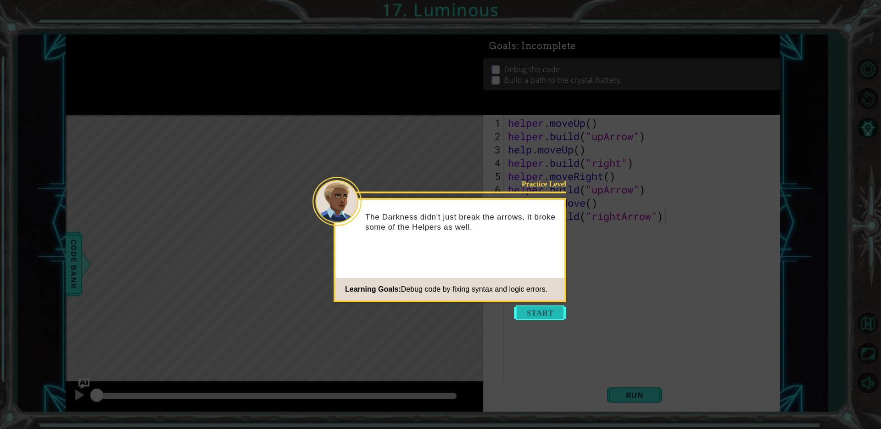
click at [522, 315] on button "Start" at bounding box center [540, 312] width 52 height 15
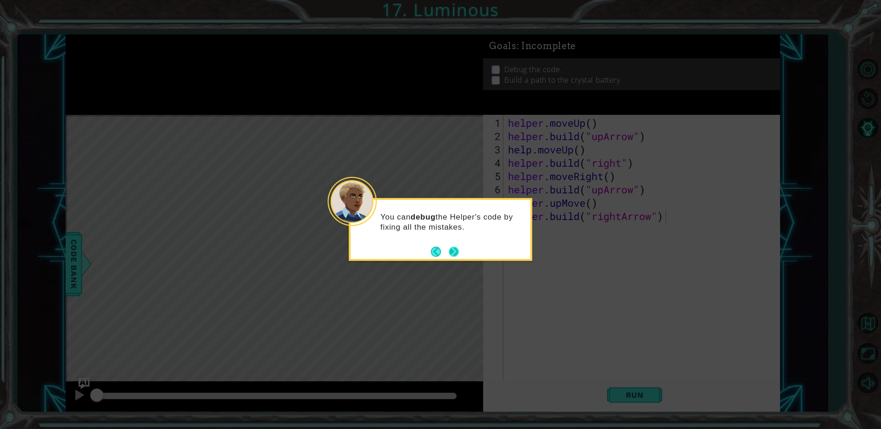
click at [451, 248] on button "Next" at bounding box center [454, 252] width 10 height 10
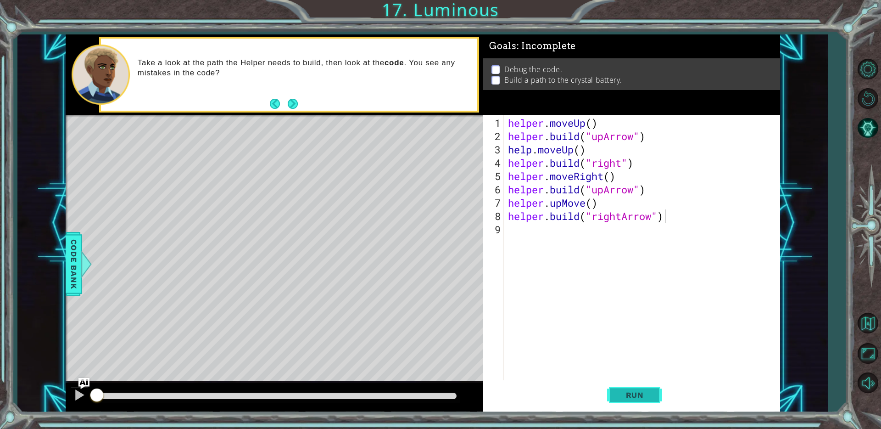
click at [649, 393] on span "Run" at bounding box center [635, 394] width 36 height 9
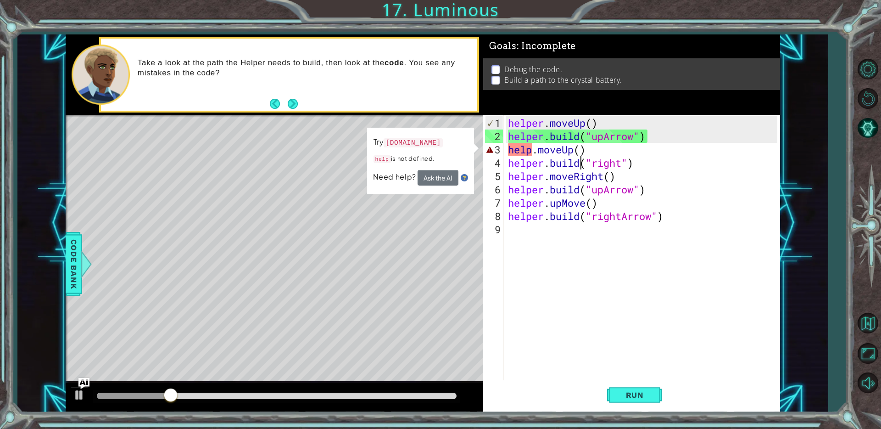
click at [582, 156] on div "helper . moveUp ( ) helper . build ( "upArrow" ) help . moveUp ( ) helper . bui…" at bounding box center [644, 262] width 276 height 293
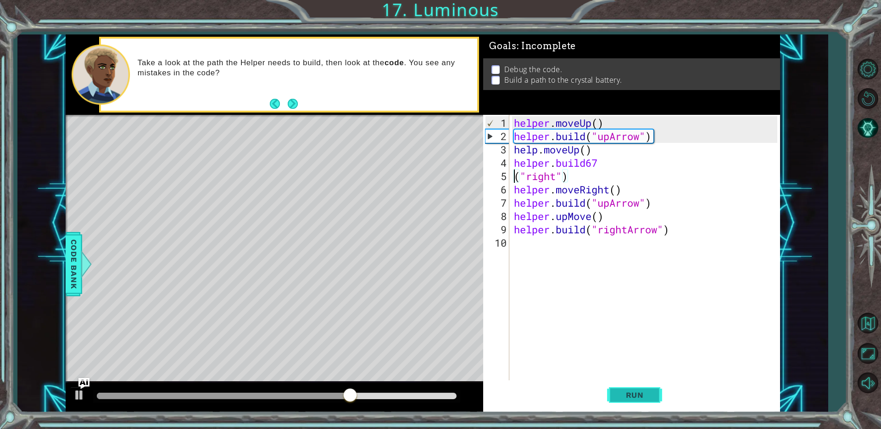
scroll to position [0, 2]
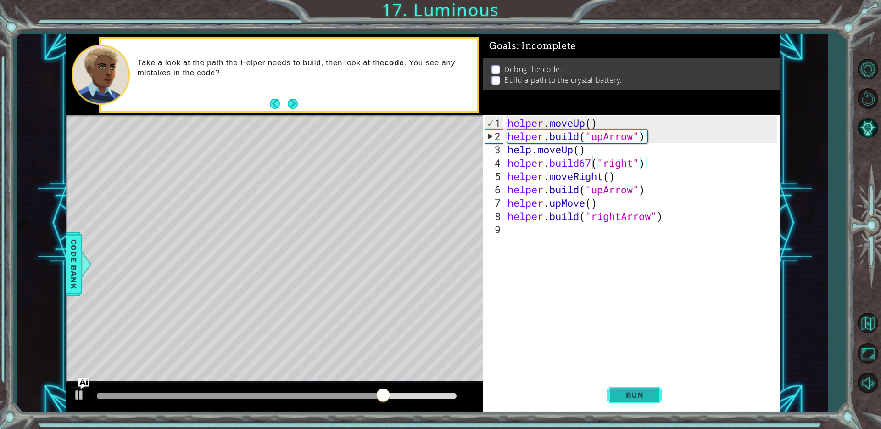
click at [622, 402] on button "Run" at bounding box center [634, 395] width 55 height 30
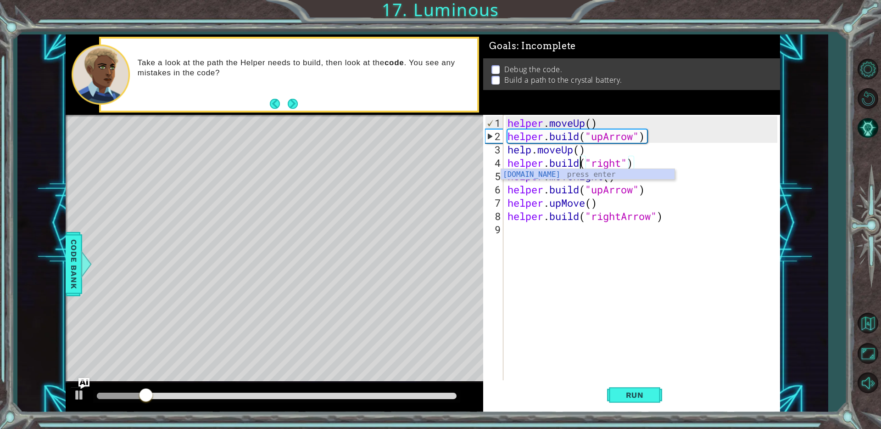
click at [578, 155] on div "helper . moveUp ( ) helper . build ( "upArrow" ) help . moveUp ( ) helper . bui…" at bounding box center [644, 262] width 276 height 293
click at [576, 150] on div "helper . moveUp ( ) helper . build ( "upArrow" ) help . moveUp ( ) helper . bui…" at bounding box center [644, 262] width 276 height 293
click at [581, 149] on div "helper . moveUp ( ) helper . build ( "upArrow" ) help . moveUp ( ) helper . bui…" at bounding box center [644, 262] width 276 height 293
type textarea "help.moveUp(1)"
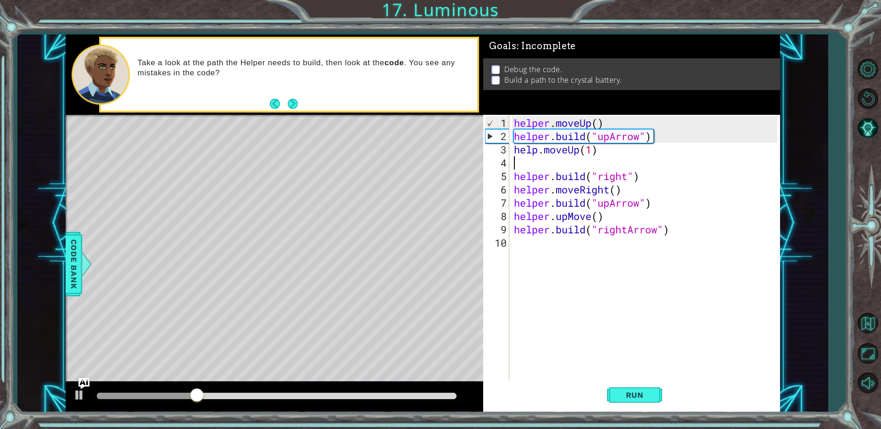
scroll to position [0, 0]
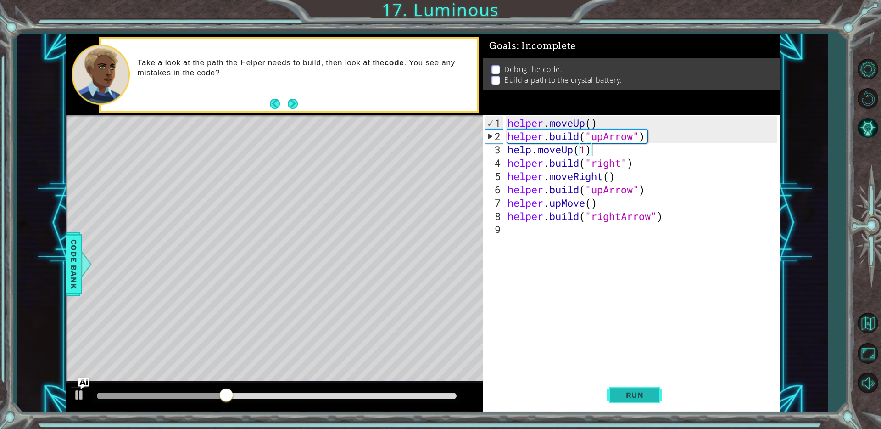
click at [637, 393] on span "Run" at bounding box center [635, 394] width 36 height 9
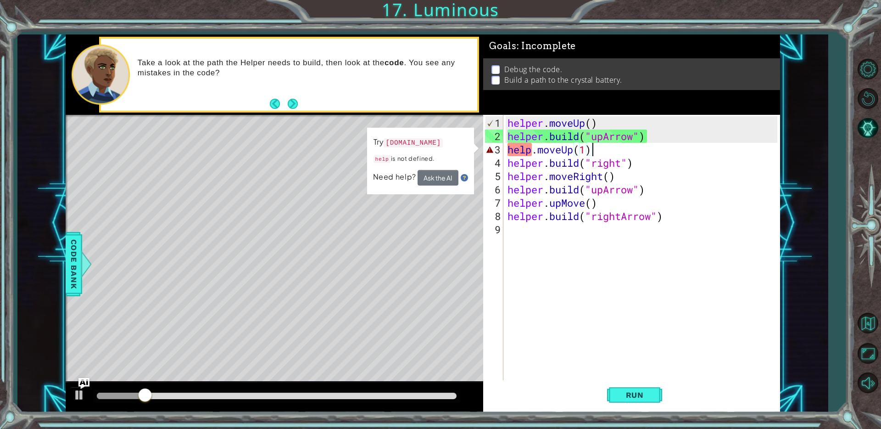
click at [536, 147] on div "helper . moveUp ( ) helper . build ( "upArrow" ) help . moveUp ( 1 ) helper . b…" at bounding box center [644, 262] width 276 height 293
click at [532, 149] on div "helper . moveUp ( ) helper . build ( "upArrow" ) help . moveUp ( 1 ) helper . b…" at bounding box center [644, 262] width 276 height 293
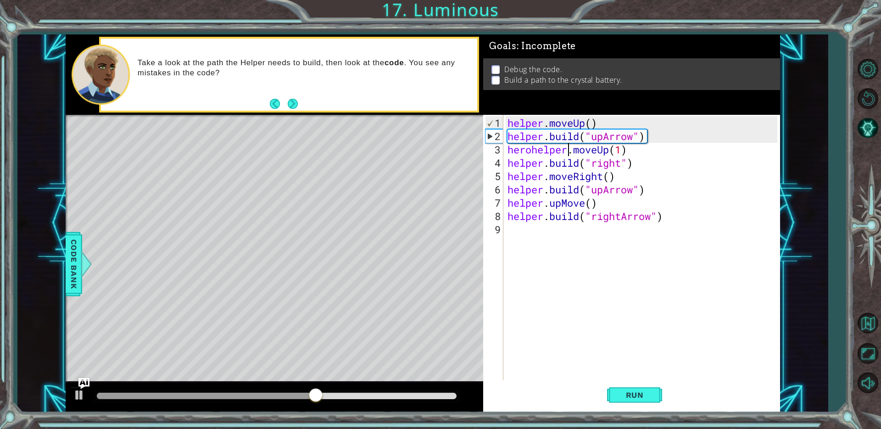
scroll to position [0, 2]
click at [642, 394] on span "Run" at bounding box center [635, 394] width 36 height 9
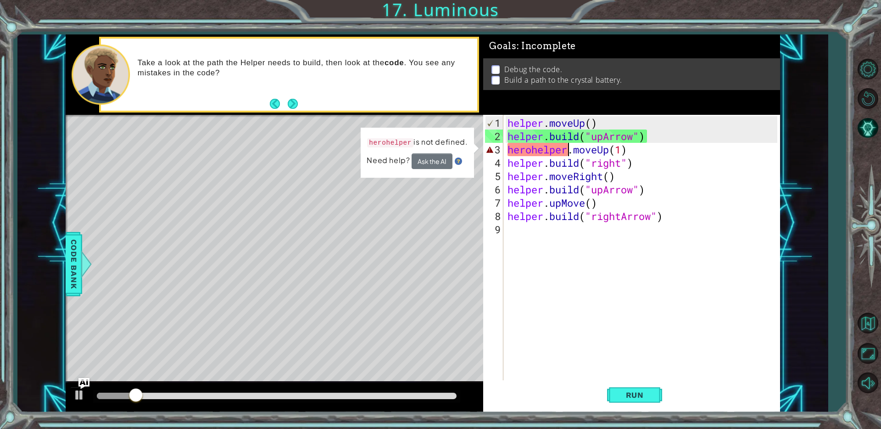
click at [530, 151] on div "helper . moveUp ( ) helper . build ( "upArrow" ) herohelper . moveUp ( 1 ) help…" at bounding box center [644, 262] width 276 height 293
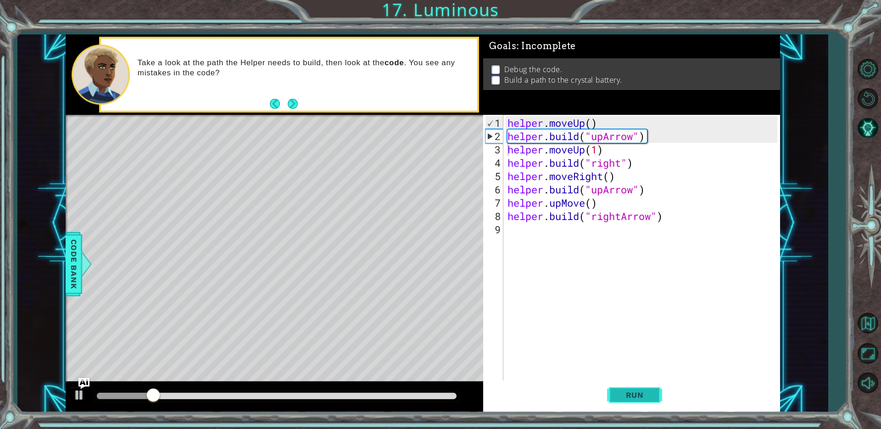
click at [644, 398] on span "Run" at bounding box center [635, 394] width 36 height 9
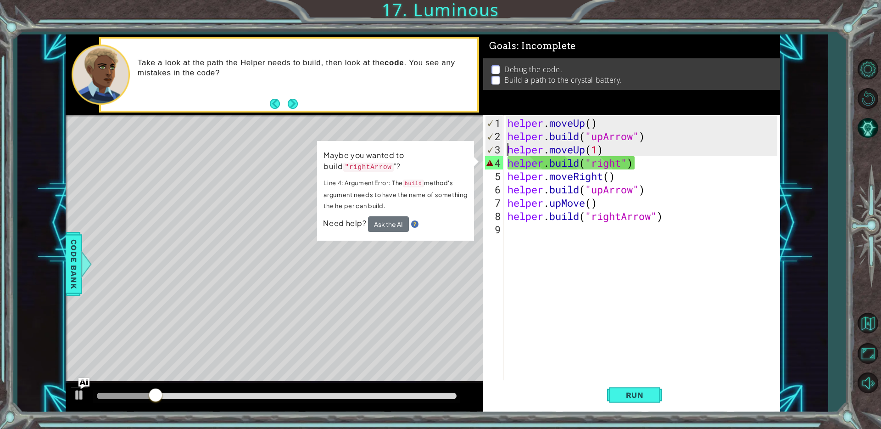
click at [623, 162] on div "helper . moveUp ( ) helper . build ( "upArrow" ) helper . moveUp ( 1 ) helper .…" at bounding box center [644, 262] width 276 height 293
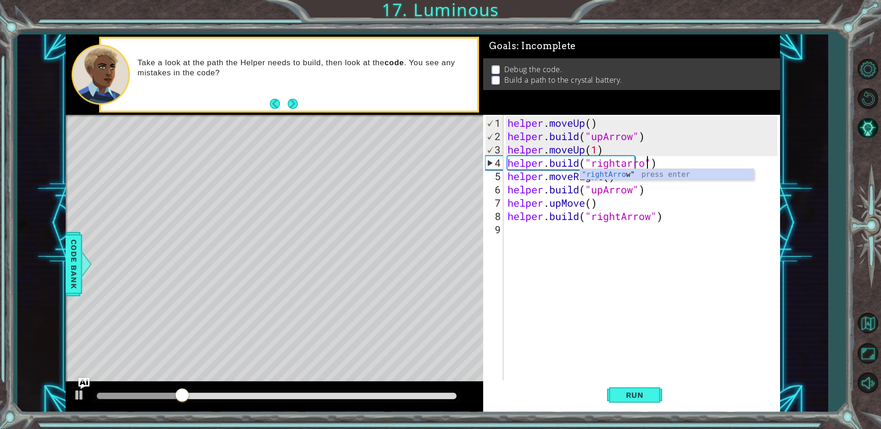
scroll to position [0, 6]
click at [614, 174] on div ""rightArro w" press enter" at bounding box center [667, 185] width 174 height 33
click at [641, 398] on span "Run" at bounding box center [635, 394] width 36 height 9
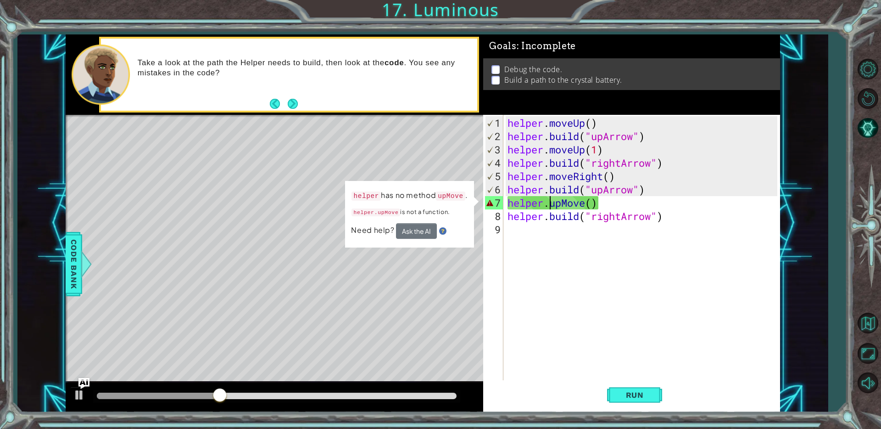
click at [548, 207] on div "helper . moveUp ( ) helper . build ( "upArrow" ) helper . moveUp ( 1 ) helper .…" at bounding box center [644, 262] width 276 height 293
click at [559, 207] on div "helper . moveUp ( ) helper . build ( "upArrow" ) helper . moveUp ( 1 ) helper .…" at bounding box center [644, 262] width 276 height 293
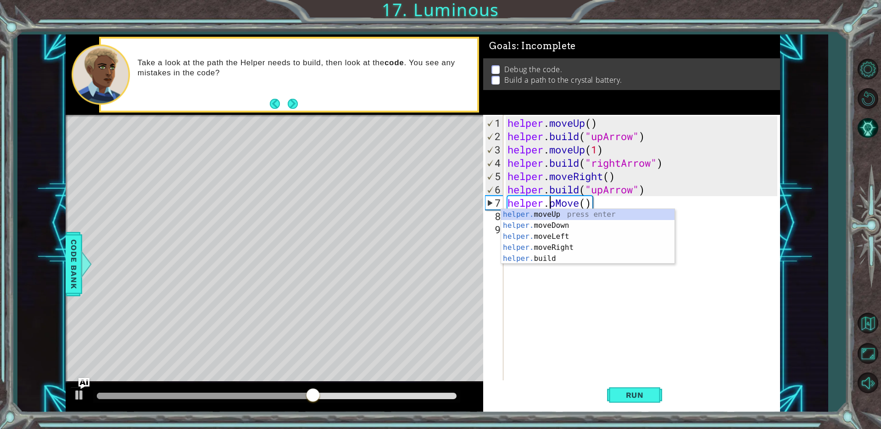
scroll to position [0, 2]
click at [577, 205] on div "helper . moveUp ( ) helper . build ( "upArrow" ) helper . moveUp ( 1 ) helper .…" at bounding box center [644, 262] width 276 height 293
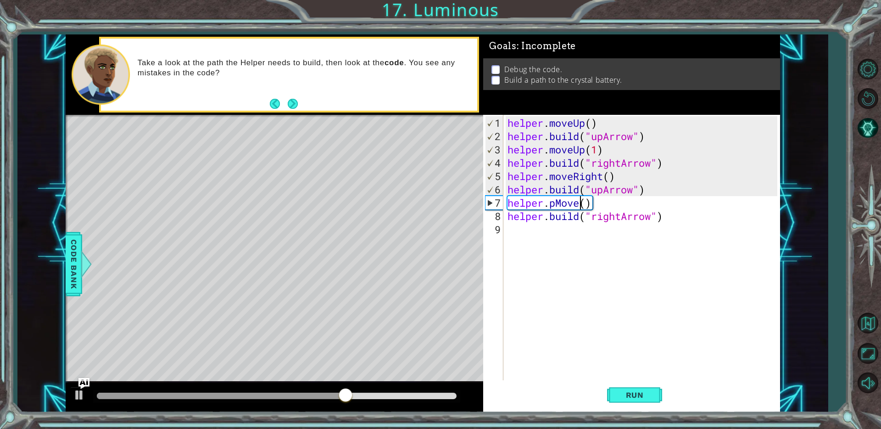
click at [580, 203] on div "helper . moveUp ( ) helper . build ( "upArrow" ) helper . moveUp ( 1 ) helper .…" at bounding box center [644, 262] width 276 height 293
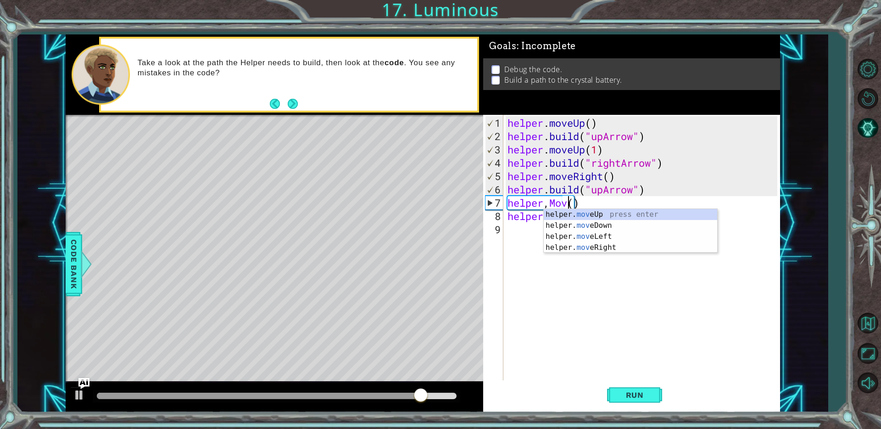
scroll to position [0, 3]
drag, startPoint x: 608, startPoint y: 213, endPoint x: 613, endPoint y: 219, distance: 8.3
click at [608, 213] on div "helper. move Up press enter helper. move Down press enter helper. move Left pre…" at bounding box center [631, 242] width 174 height 66
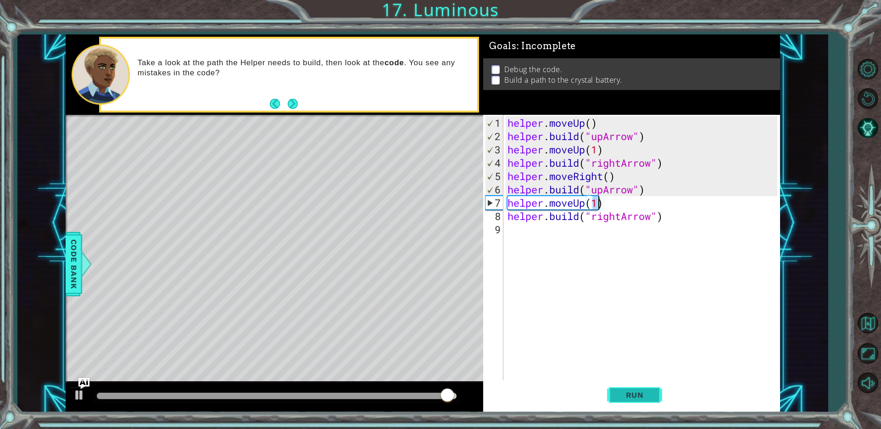
type textarea "helper.moveUp(1)"
click at [649, 395] on span "Run" at bounding box center [635, 394] width 36 height 9
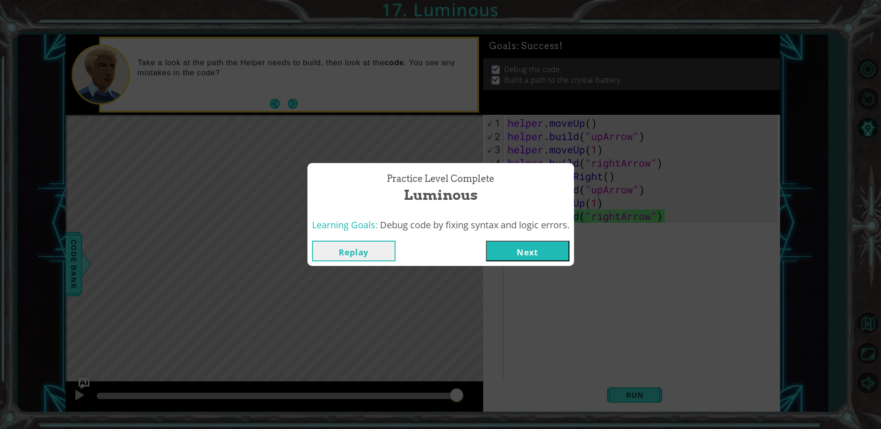
click at [510, 249] on button "Next" at bounding box center [528, 251] width 84 height 21
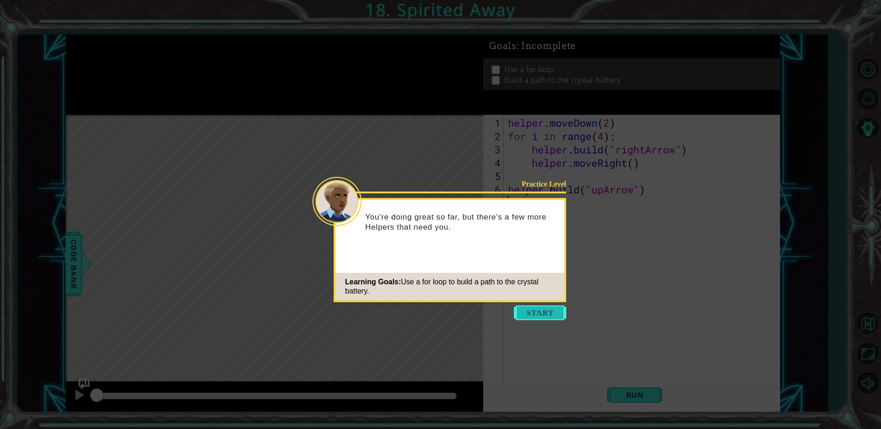
click at [526, 312] on button "Start" at bounding box center [540, 312] width 52 height 15
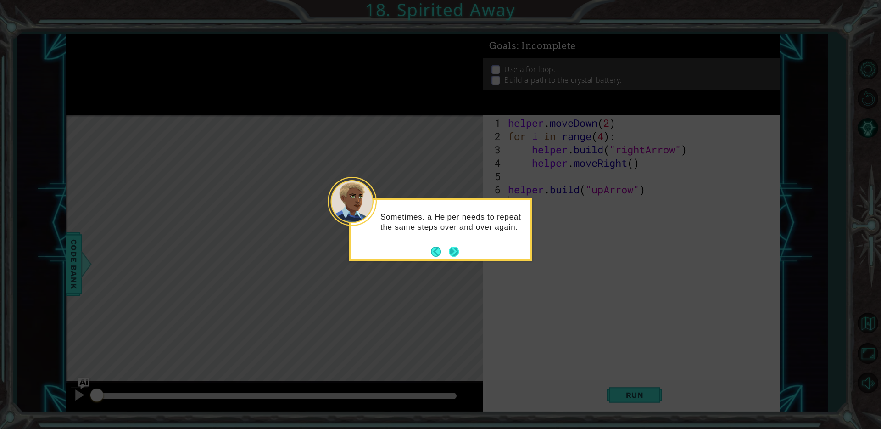
click at [455, 250] on button "Next" at bounding box center [454, 252] width 10 height 10
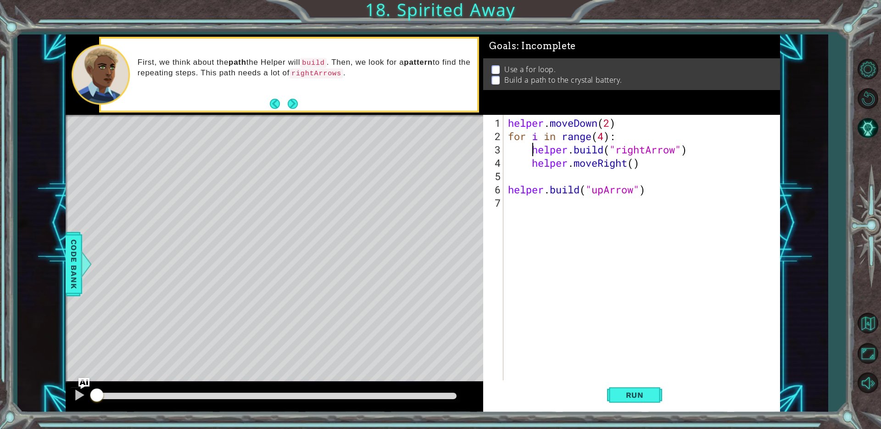
click at [534, 149] on div "helper . moveDown ( 2 ) for i in range ( 4 ) : helper . build ( "rightArrow" ) …" at bounding box center [644, 262] width 276 height 293
click at [533, 166] on div "helper . moveDown ( 2 ) for i in range ( 4 ) : helper . build ( "rightArrow" ) …" at bounding box center [644, 262] width 276 height 293
click at [650, 390] on span "Run" at bounding box center [635, 394] width 36 height 9
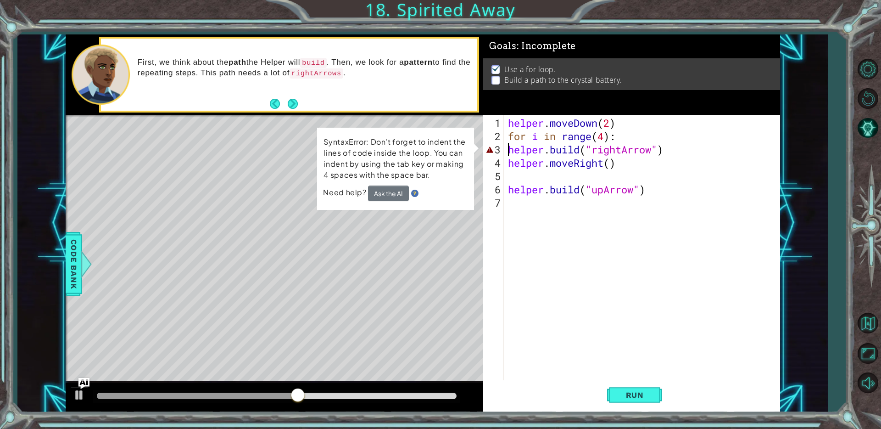
click at [510, 152] on div "helper . moveDown ( 2 ) for i in range ( 4 ) : helper . build ( "rightArrow" ) …" at bounding box center [644, 262] width 276 height 293
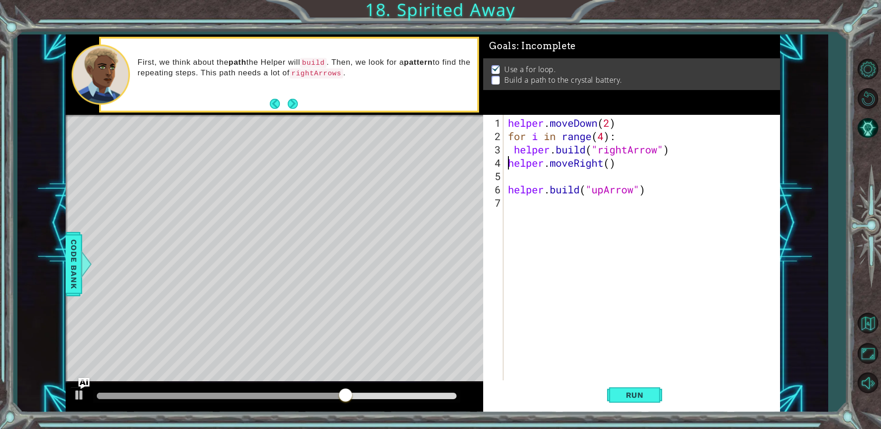
drag, startPoint x: 509, startPoint y: 164, endPoint x: 509, endPoint y: 171, distance: 6.4
click at [509, 165] on div "helper . moveDown ( 2 ) for i in range ( 4 ) : helper . build ( "rightArrow" ) …" at bounding box center [644, 262] width 276 height 293
type textarea "helper.moveRight()"
click at [655, 393] on button "Run" at bounding box center [634, 395] width 55 height 30
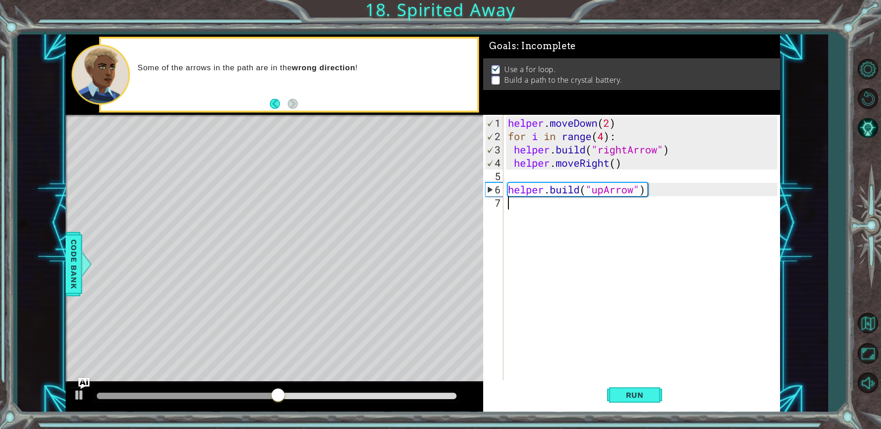
click at [515, 207] on div "helper . moveDown ( 2 ) for i in range ( 4 ) : helper . build ( "rightArrow" ) …" at bounding box center [644, 262] width 276 height 293
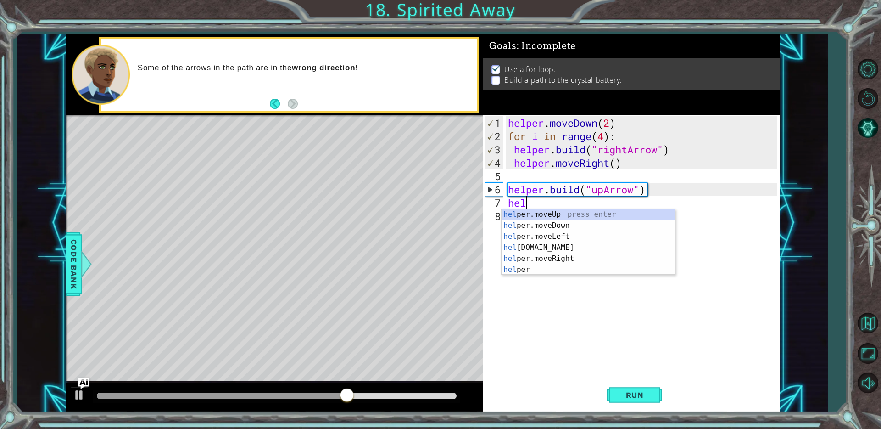
scroll to position [0, 0]
click at [522, 248] on div "hel per.moveUp press enter hel per.moveDown press enter hel per.moveLeft press …" at bounding box center [589, 253] width 174 height 88
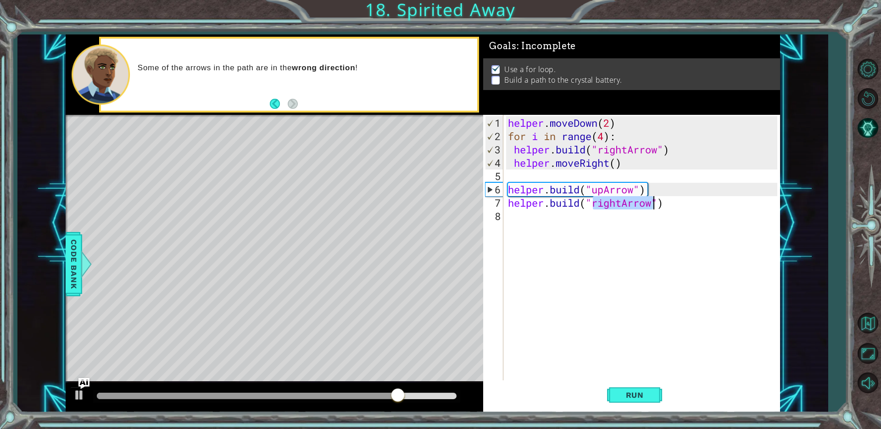
click at [622, 201] on div "helper . moveDown ( 2 ) for i in range ( 4 ) : helper . build ( "rightArrow" ) …" at bounding box center [641, 248] width 271 height 266
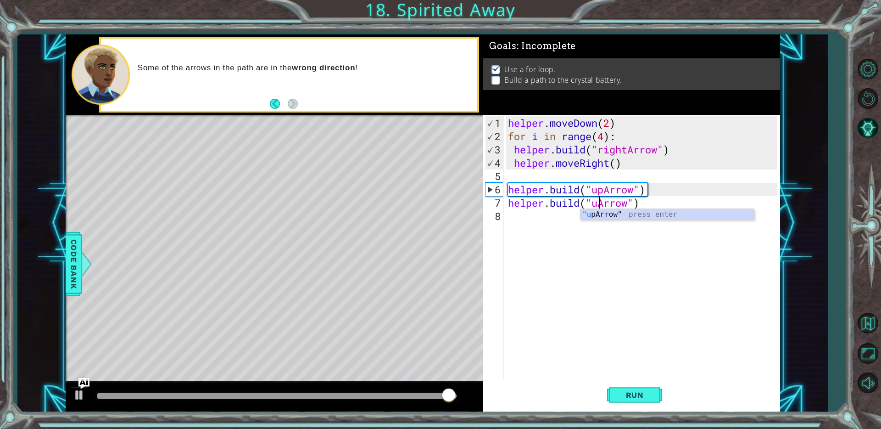
scroll to position [0, 5]
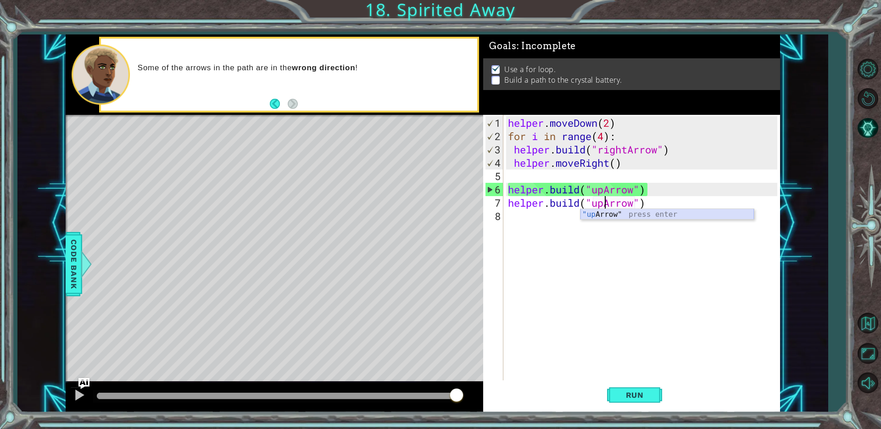
click at [714, 211] on div ""up Arrow" press enter" at bounding box center [668, 225] width 174 height 33
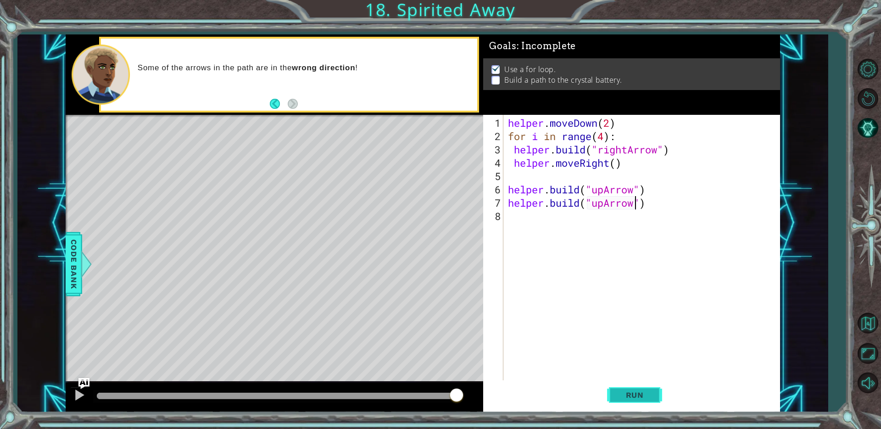
type textarea "[DOMAIN_NAME]("upArrow")"
click at [622, 397] on span "Run" at bounding box center [635, 394] width 36 height 9
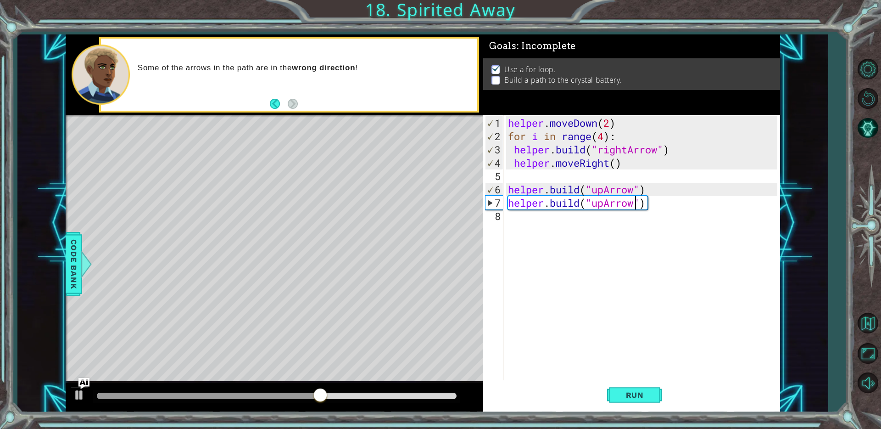
click at [649, 193] on div "helper . moveDown ( 2 ) for i in range ( 4 ) : helper . build ( "rightArrow" ) …" at bounding box center [644, 262] width 276 height 293
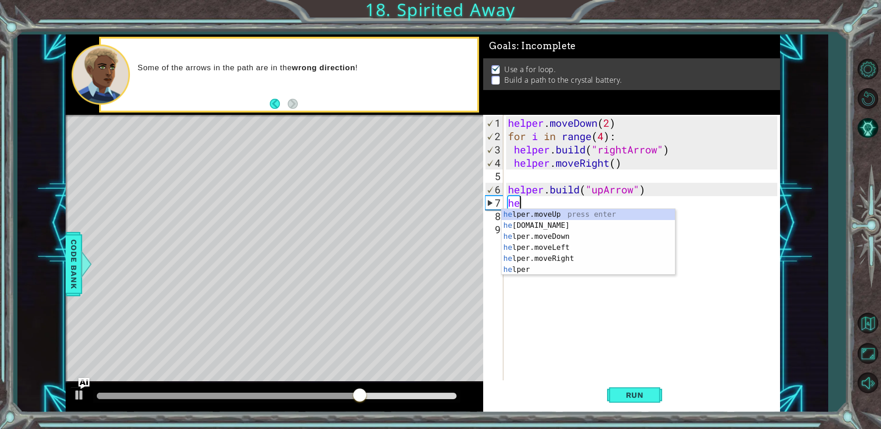
scroll to position [0, 0]
click at [557, 216] on div "hel per.moveUp press enter hel per.moveDown press enter hel per.moveLeft press …" at bounding box center [589, 253] width 174 height 88
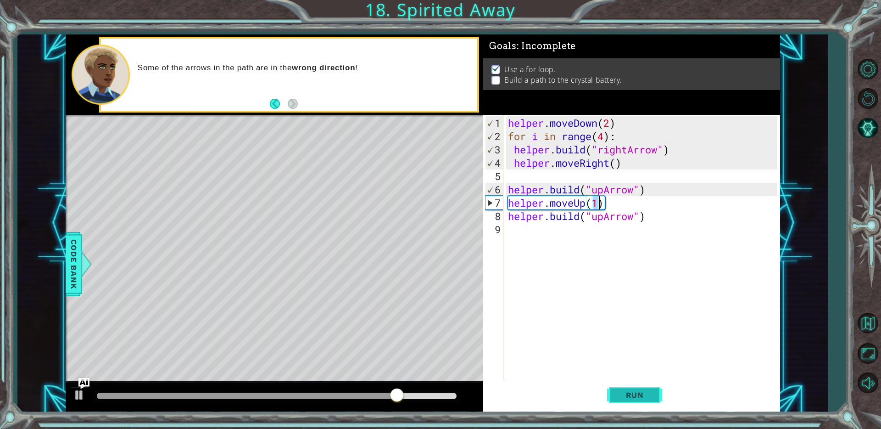
type textarea "helper.moveUp(1)"
click at [640, 398] on span "Run" at bounding box center [635, 394] width 36 height 9
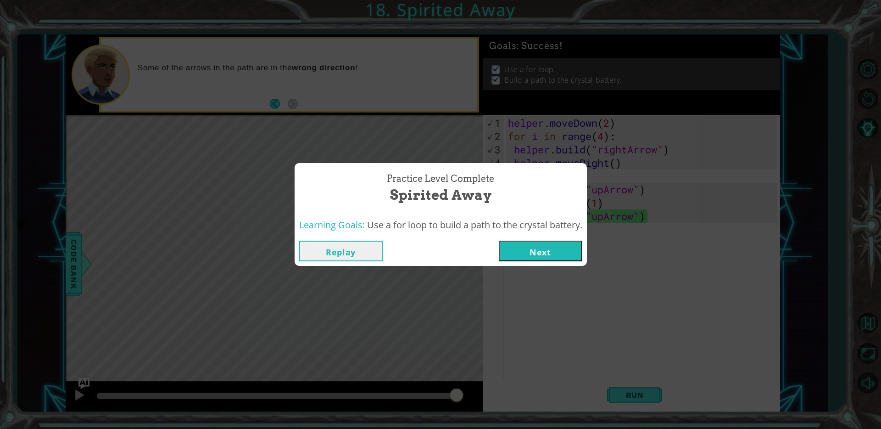
click at [544, 254] on button "Next" at bounding box center [541, 251] width 84 height 21
